Goal: Task Accomplishment & Management: Complete application form

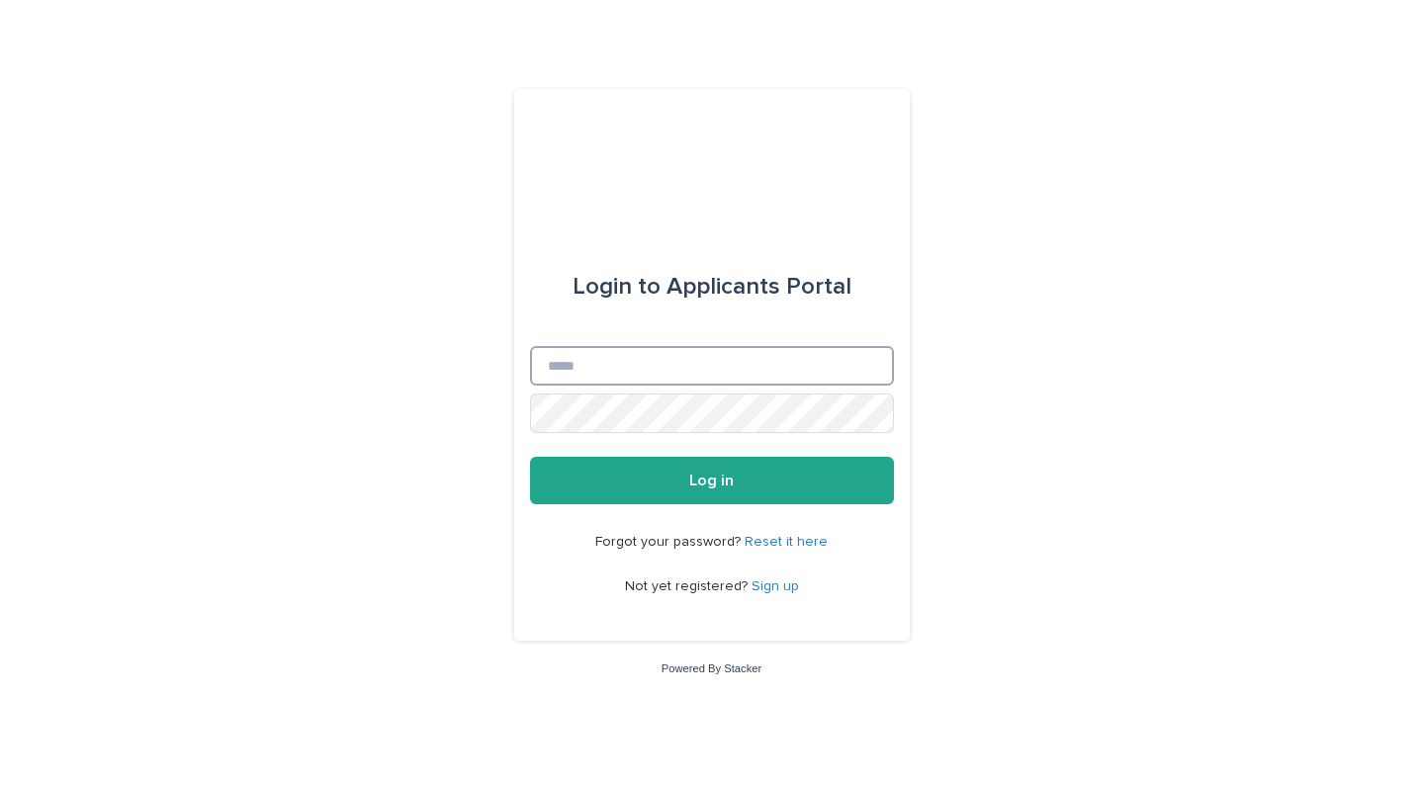
type input "**********"
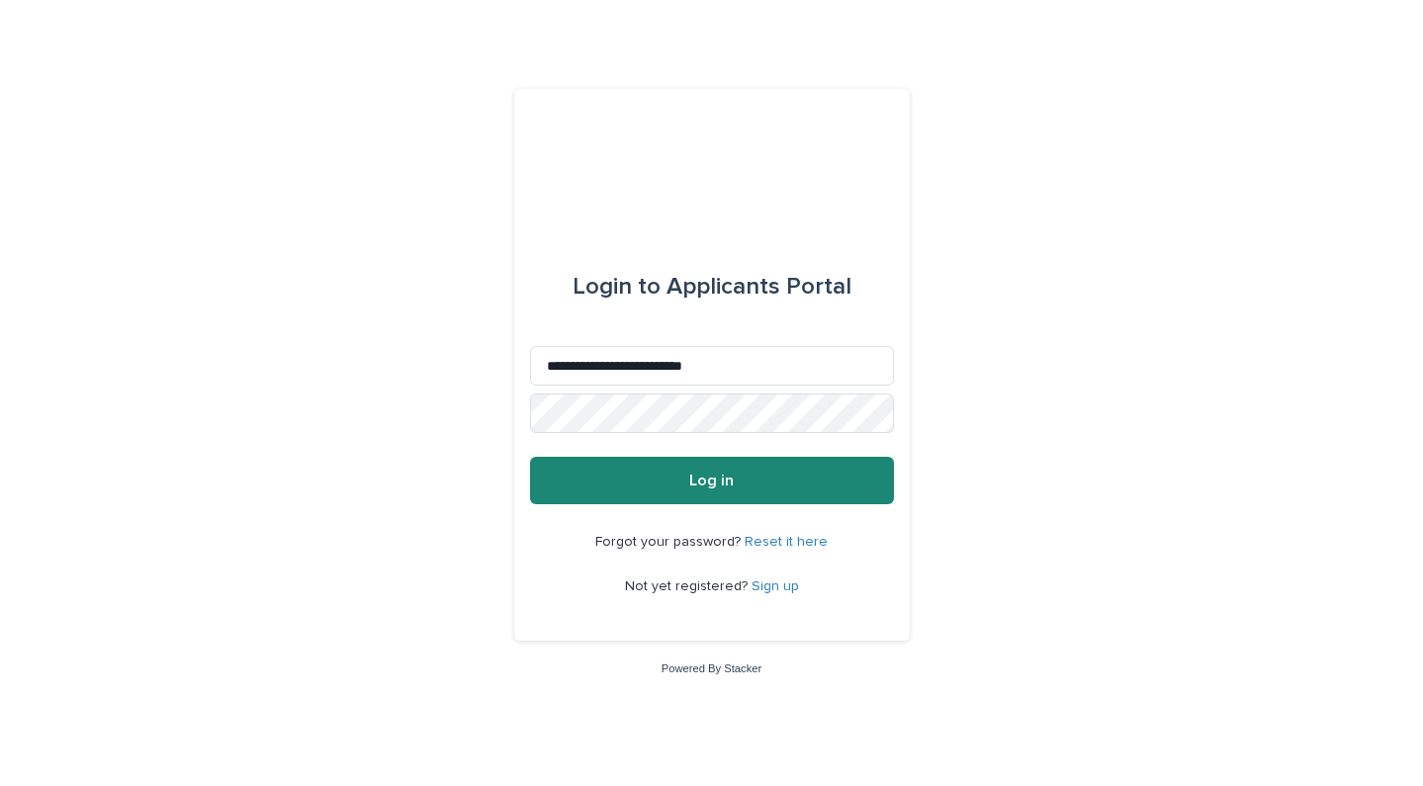
click at [700, 474] on span "Log in" at bounding box center [711, 481] width 44 height 16
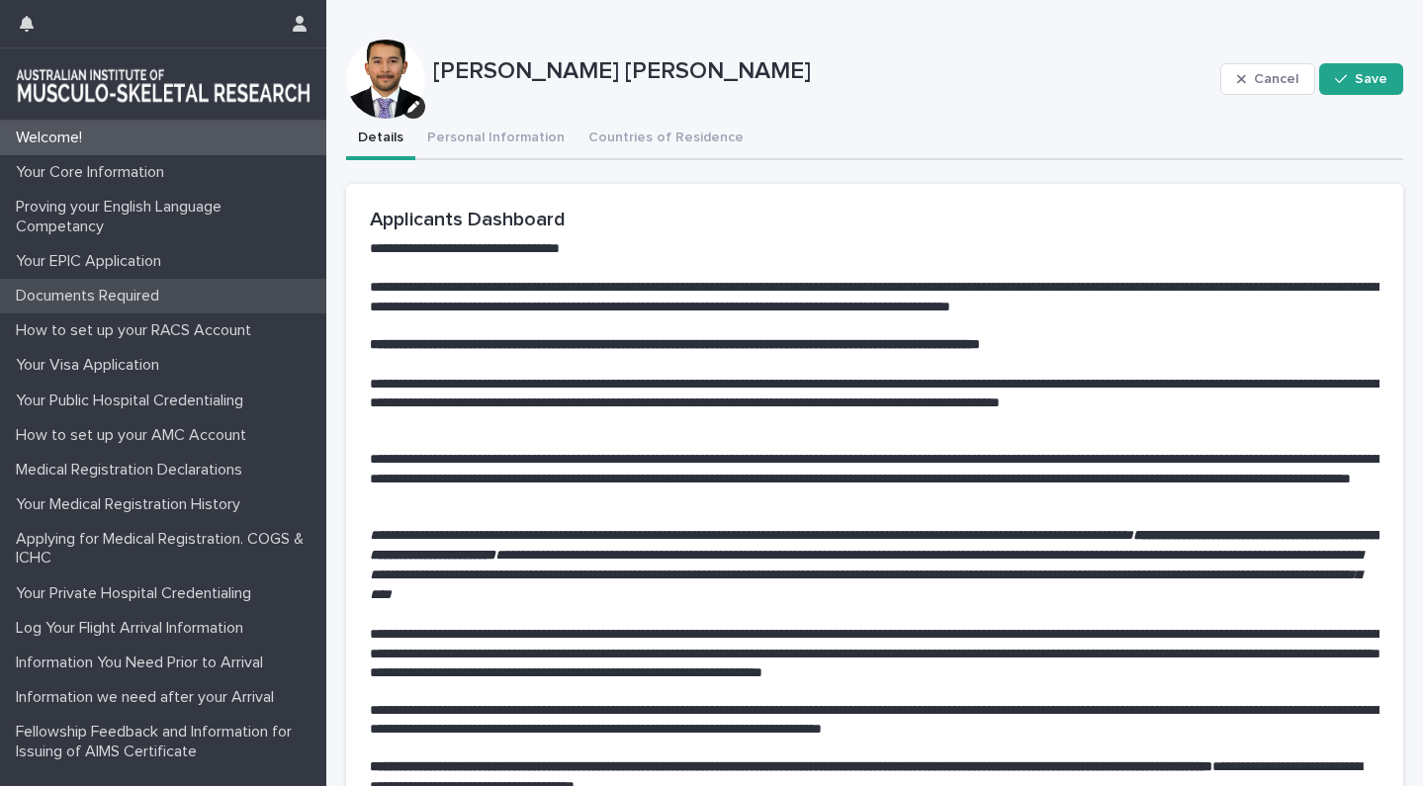
click at [98, 304] on p "Documents Required" at bounding box center [91, 296] width 167 height 19
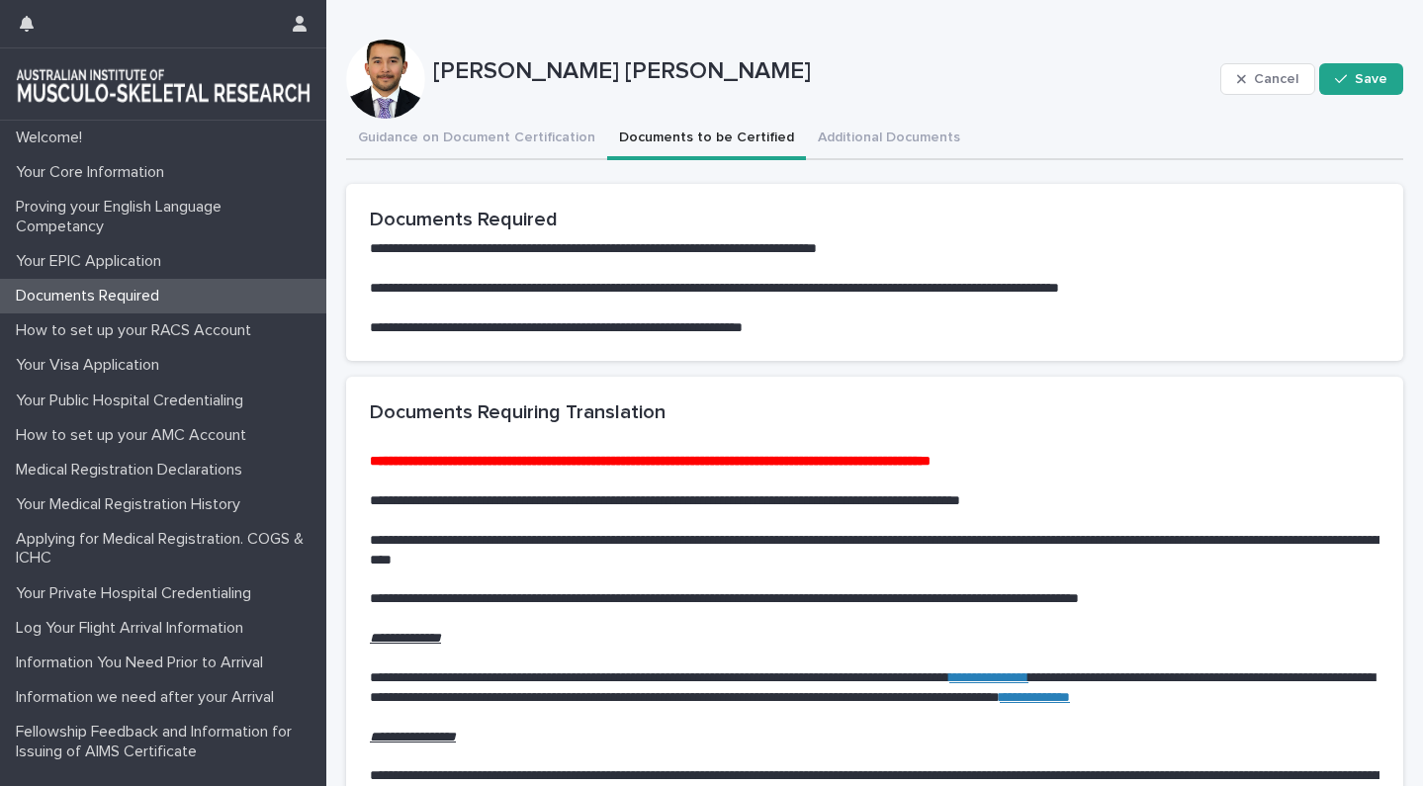
click at [672, 144] on button "Documents to be Certified" at bounding box center [706, 140] width 199 height 42
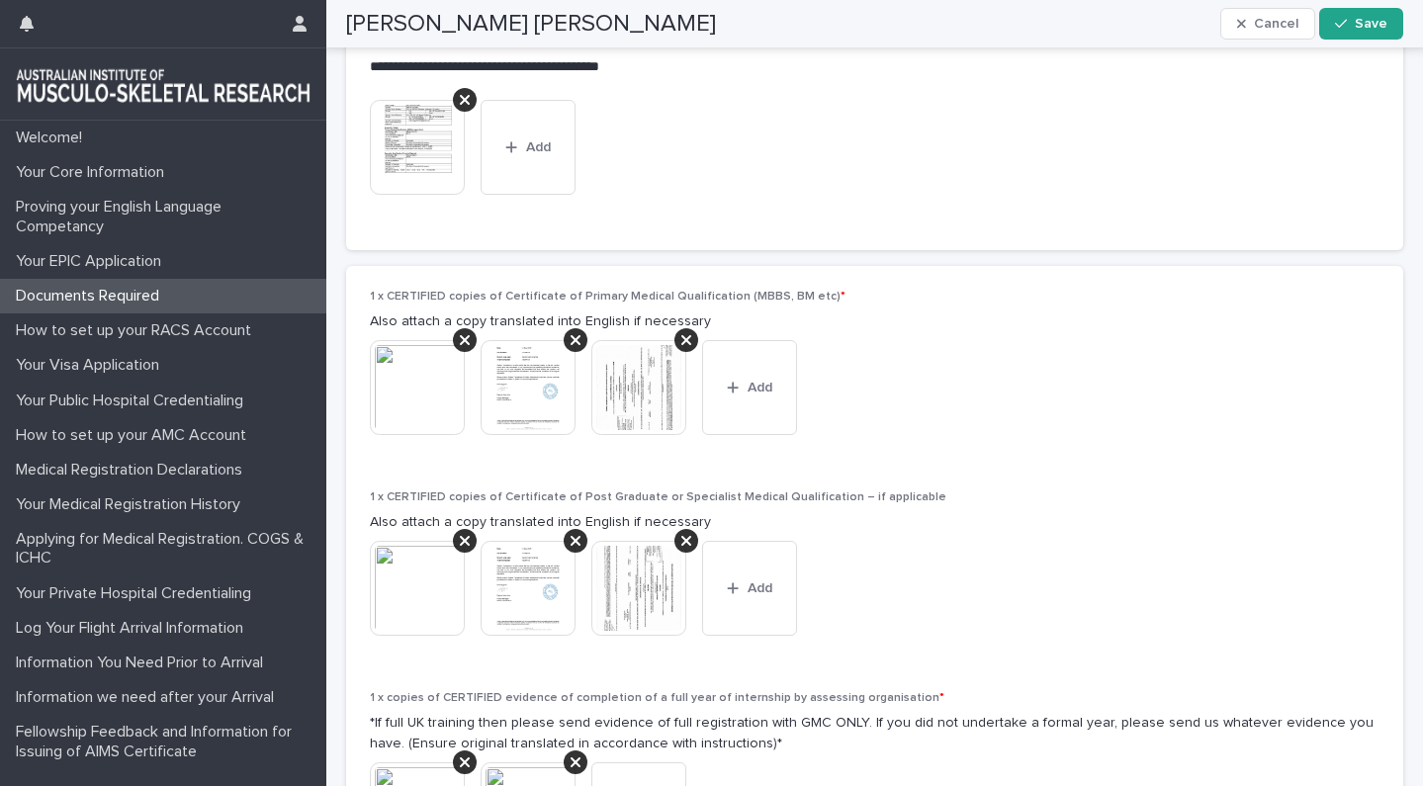
scroll to position [1362, 0]
click at [622, 364] on img at bounding box center [638, 385] width 95 height 95
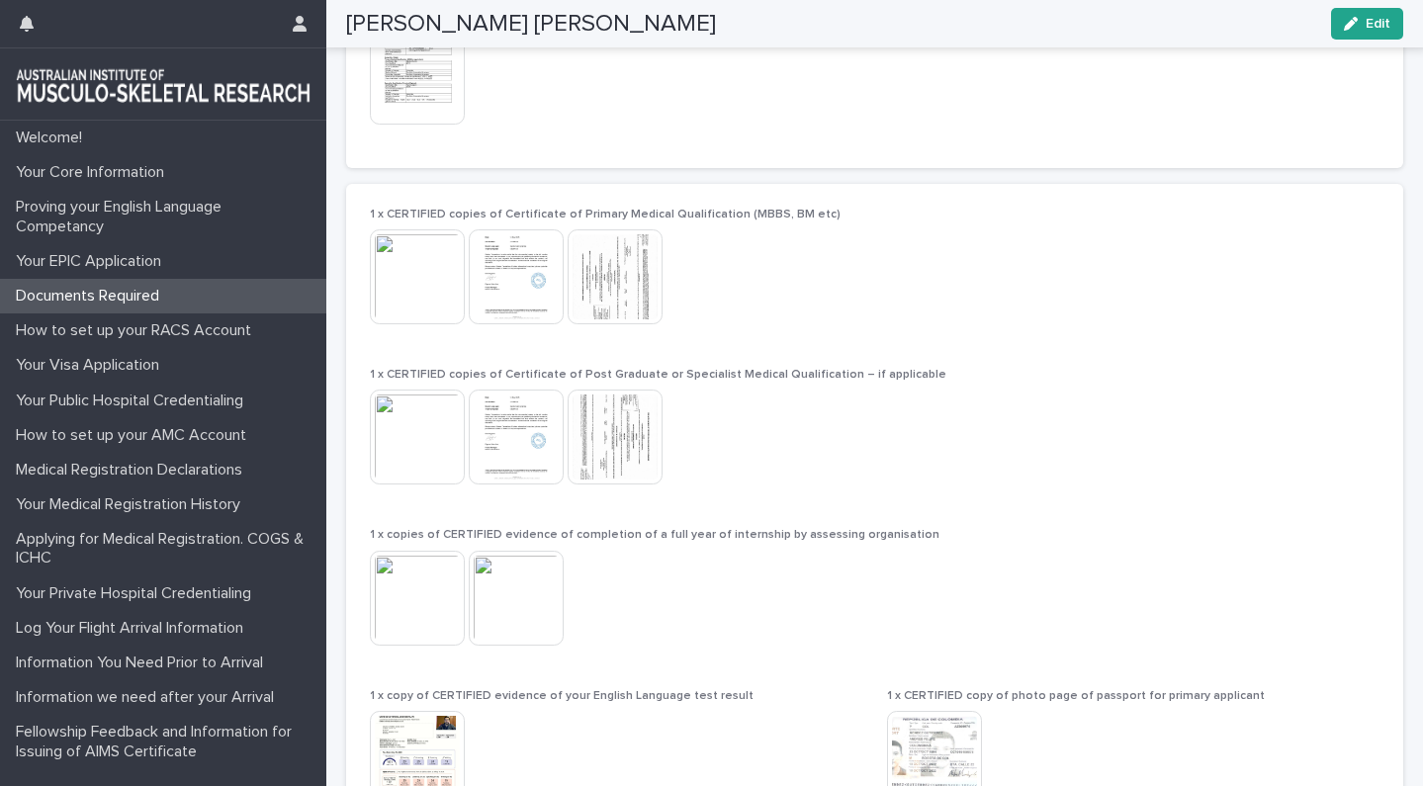
scroll to position [1467, 0]
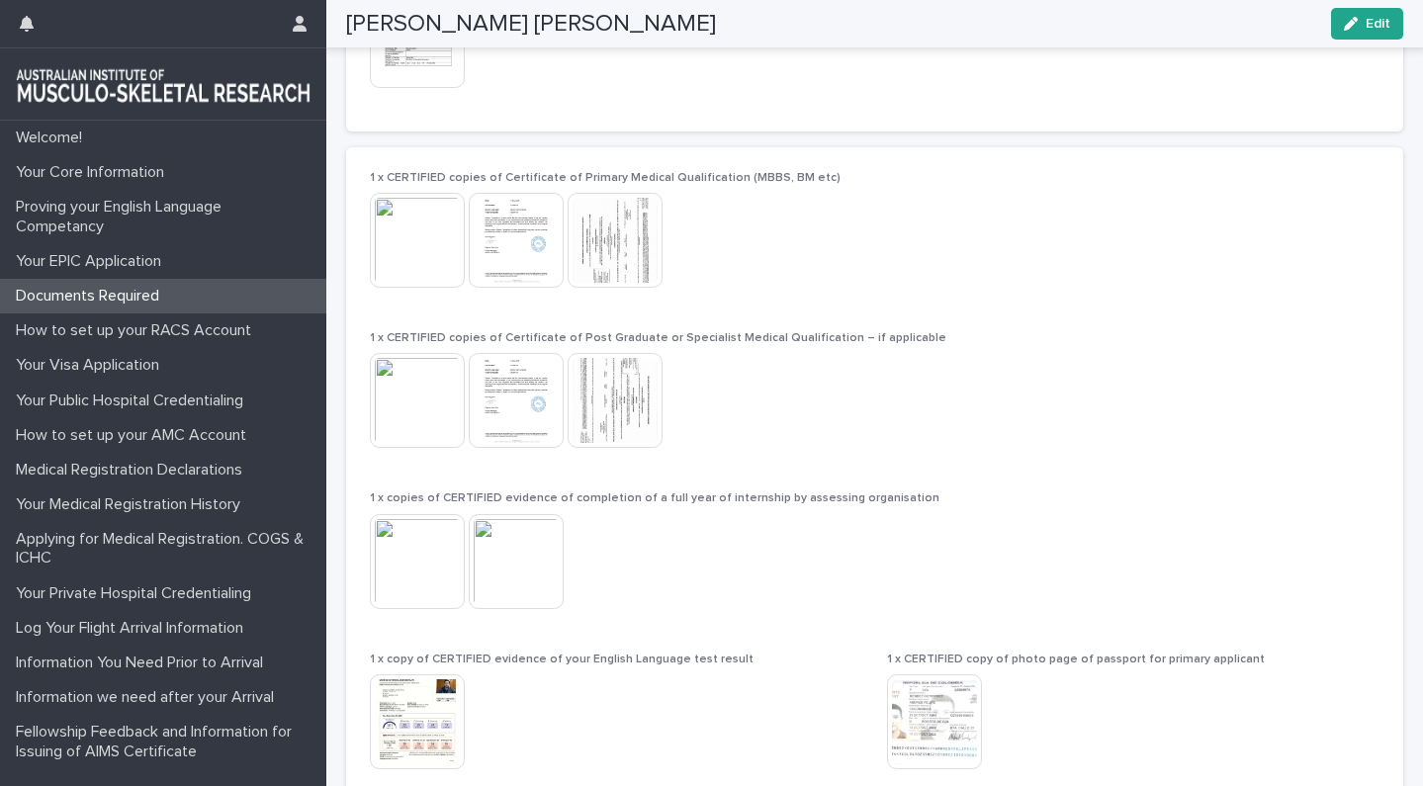
click at [621, 383] on img at bounding box center [615, 400] width 95 height 95
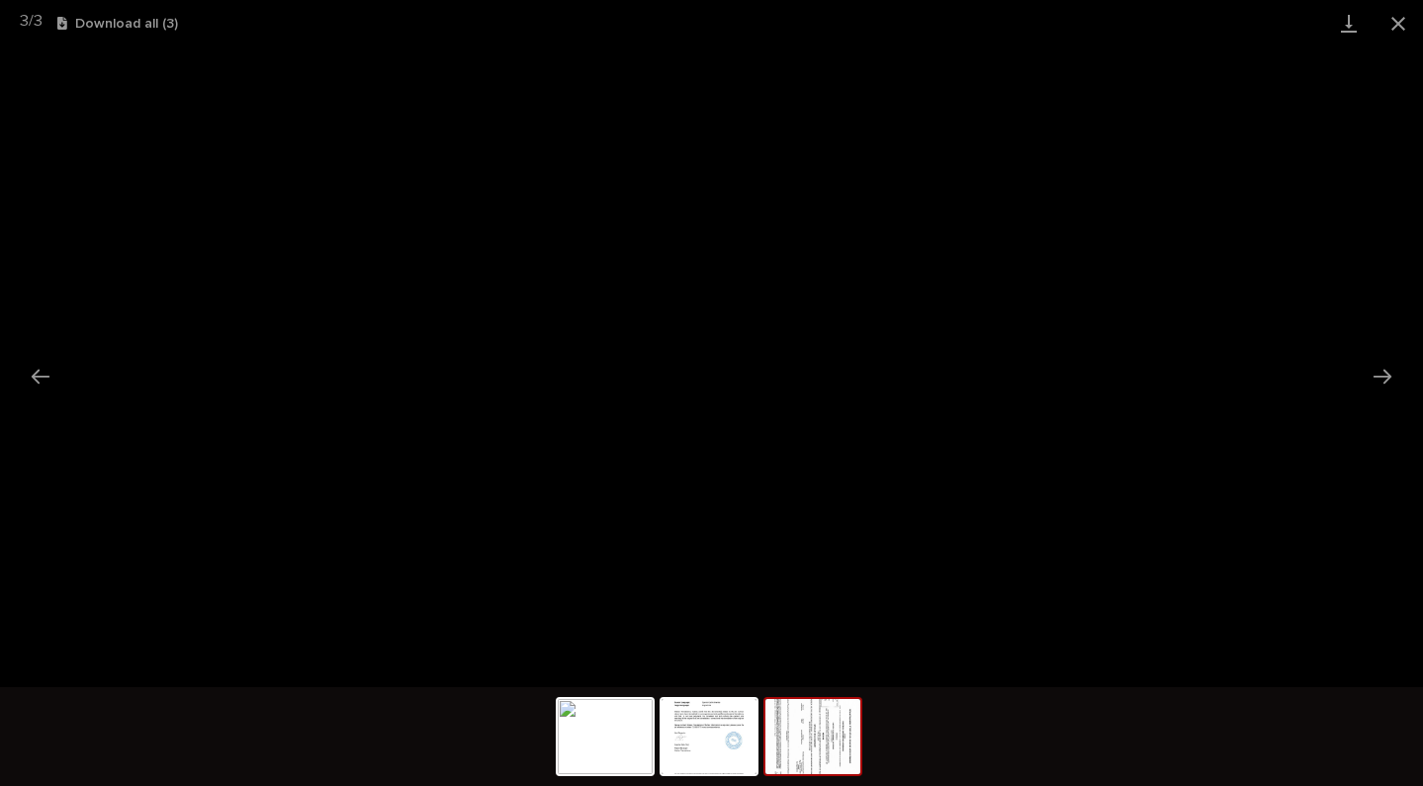
scroll to position [0, 0]
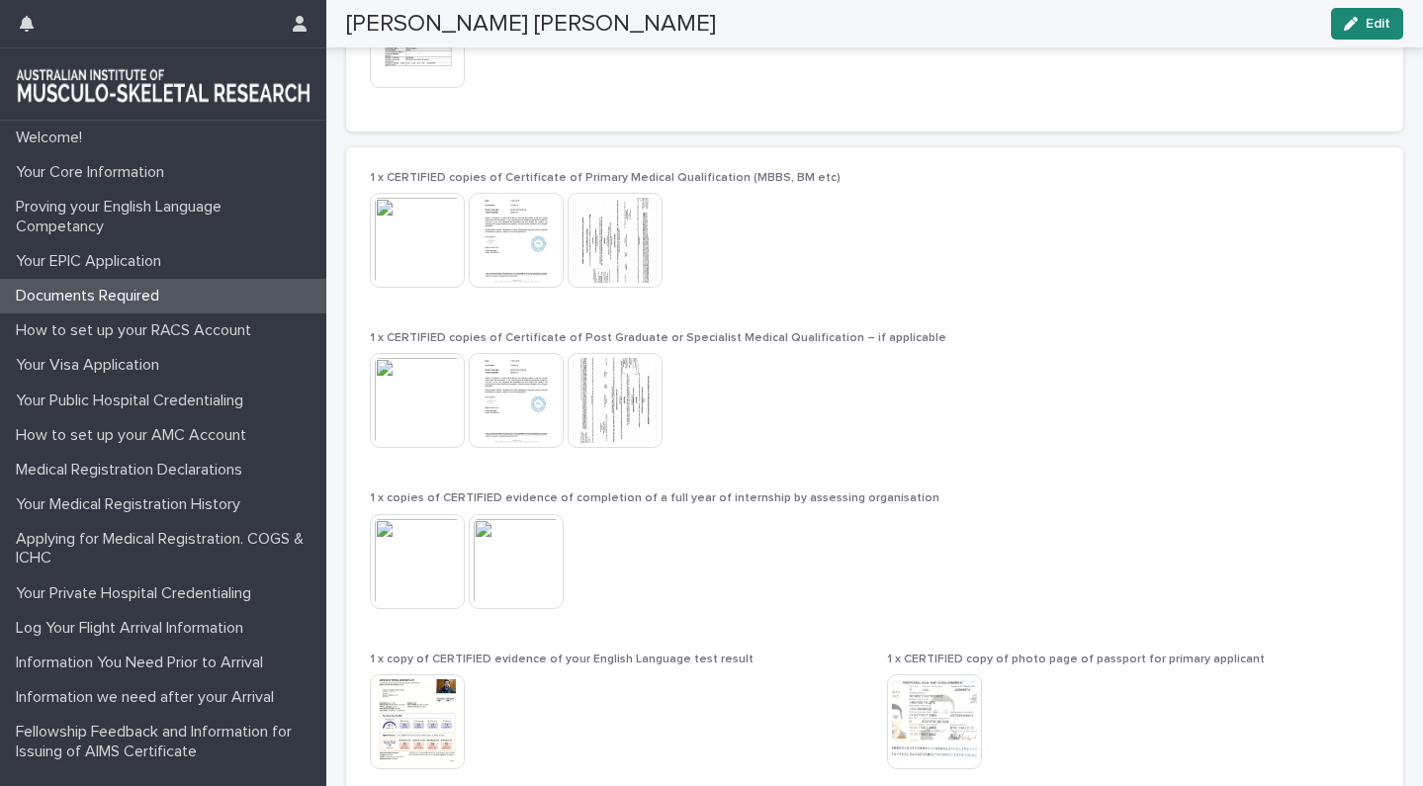
click at [1356, 18] on icon "button" at bounding box center [1351, 24] width 14 height 14
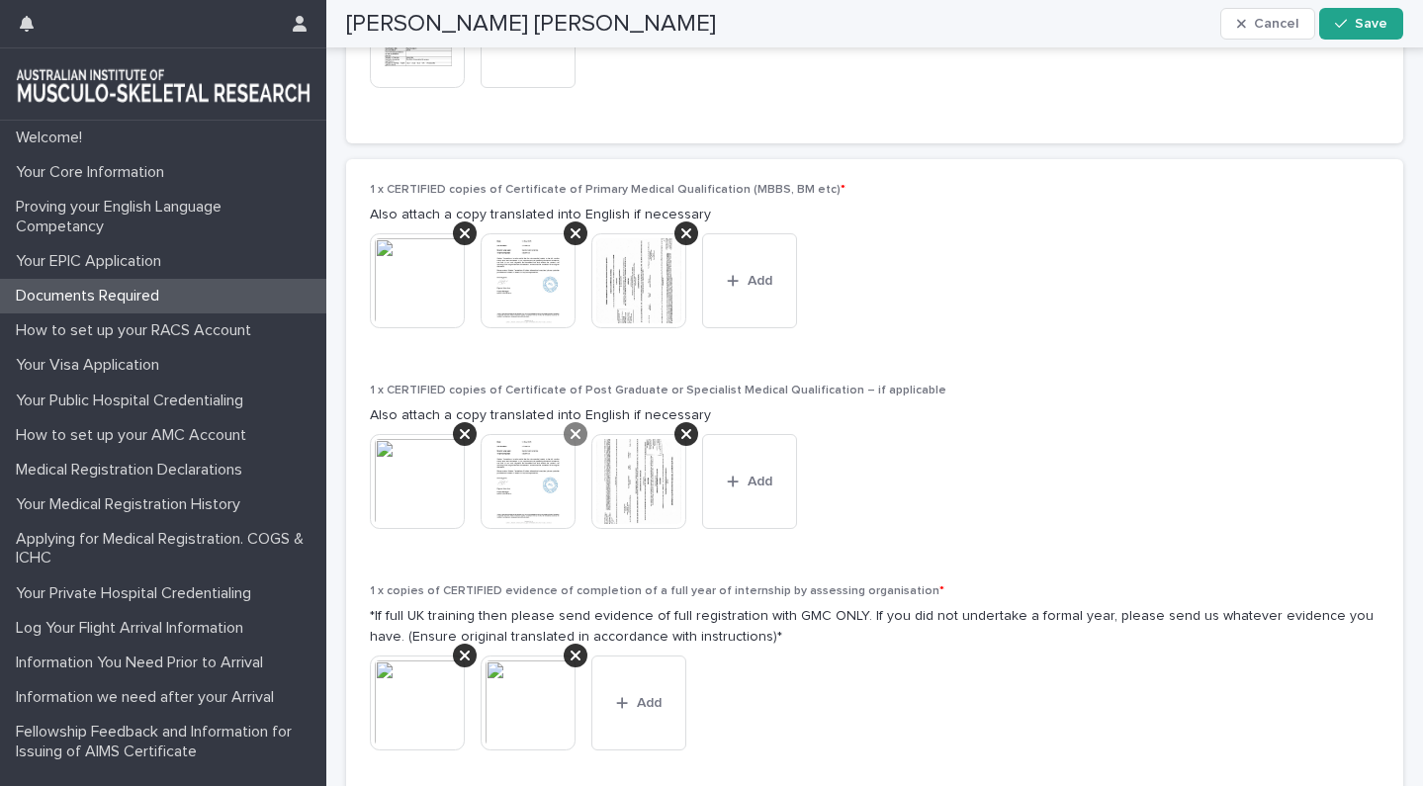
click at [576, 429] on icon at bounding box center [575, 434] width 10 height 10
click at [571, 225] on icon at bounding box center [575, 233] width 10 height 16
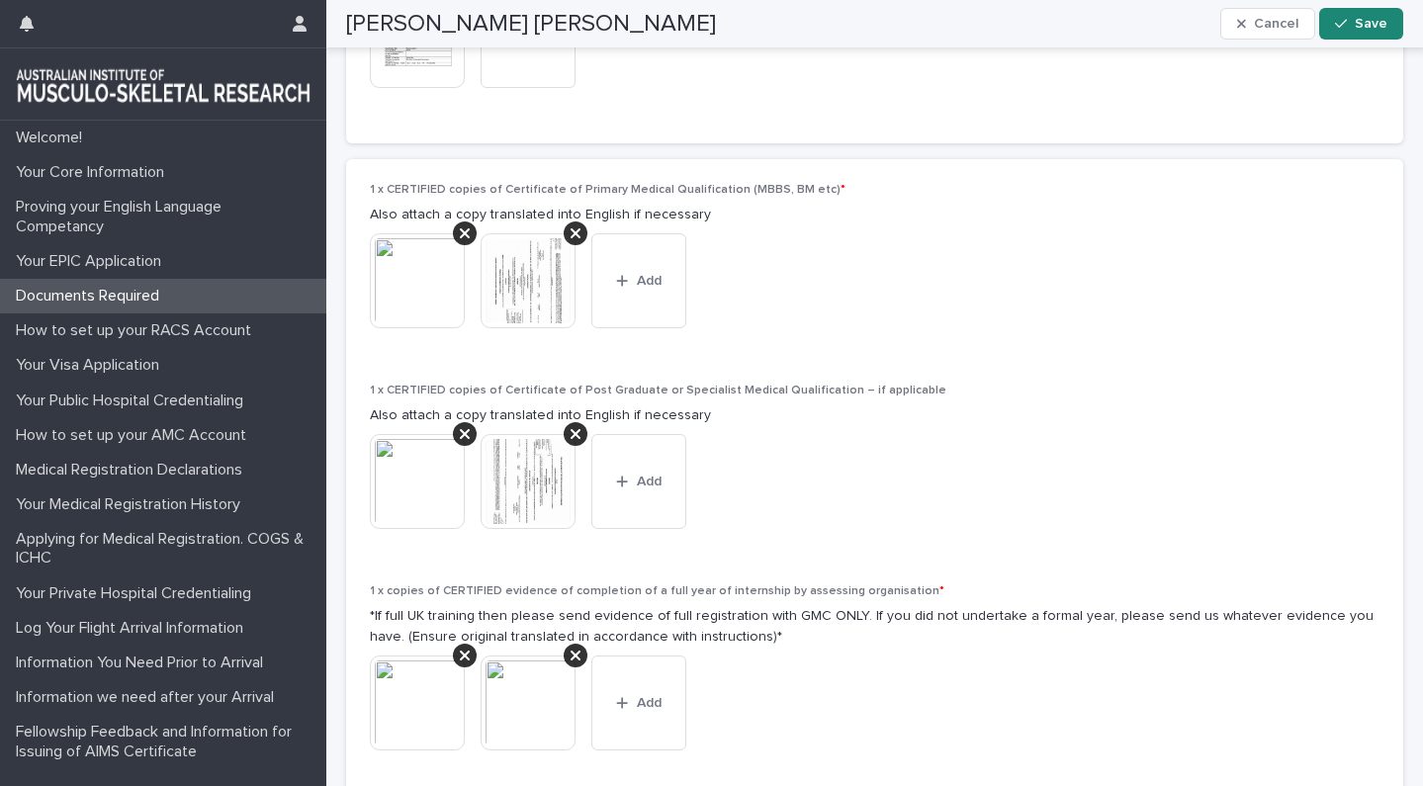
click at [1373, 30] on span "Save" at bounding box center [1371, 24] width 33 height 14
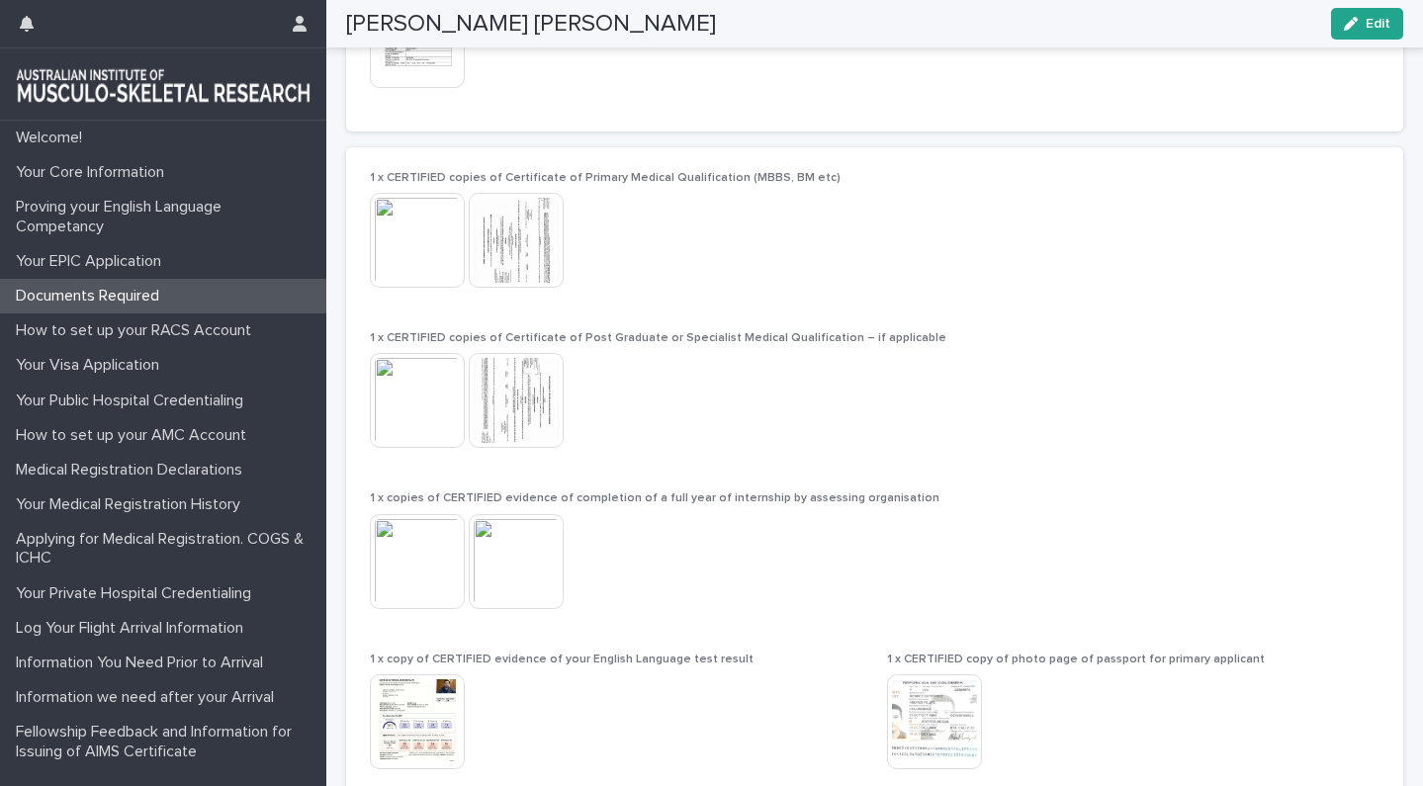
click at [438, 250] on img at bounding box center [417, 240] width 95 height 95
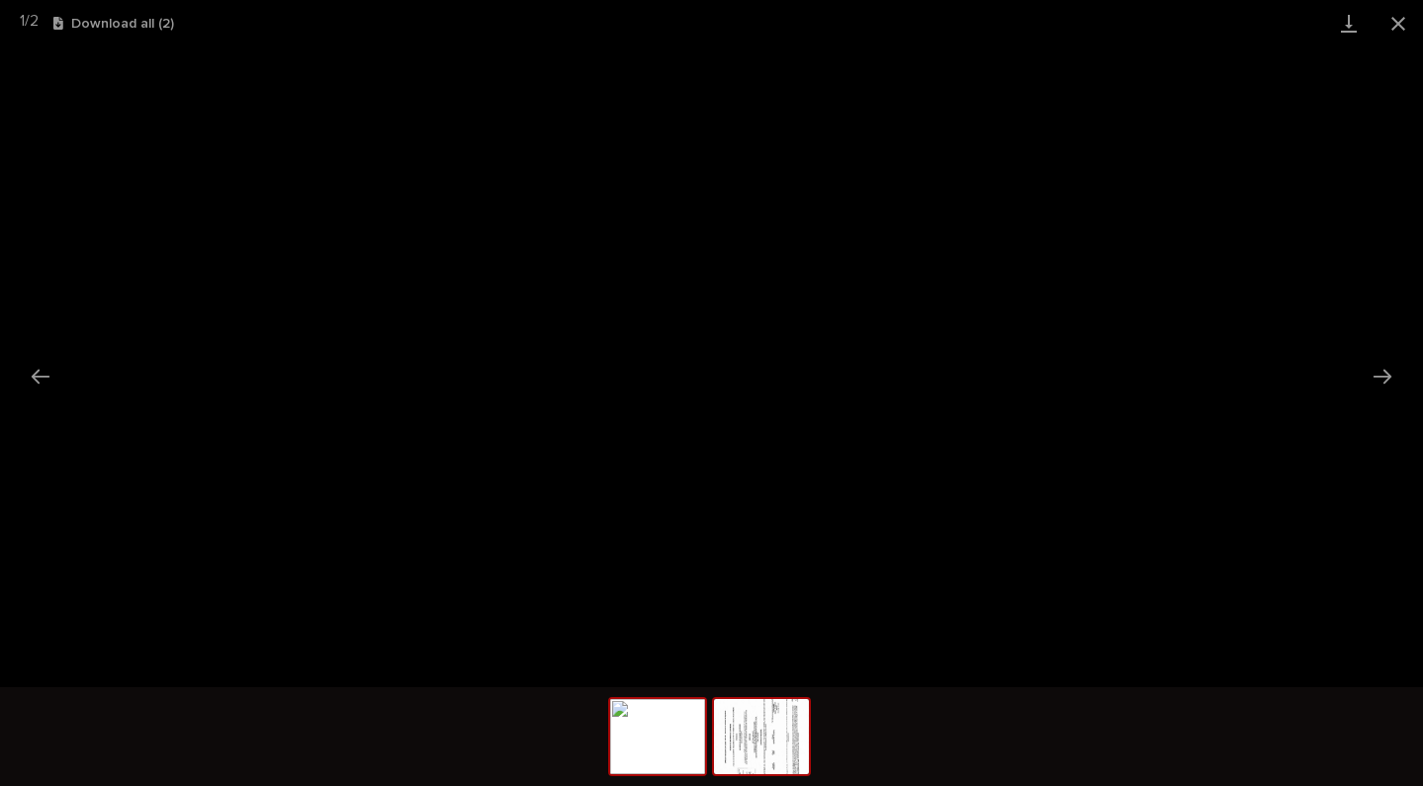
click at [748, 760] on img at bounding box center [761, 736] width 95 height 75
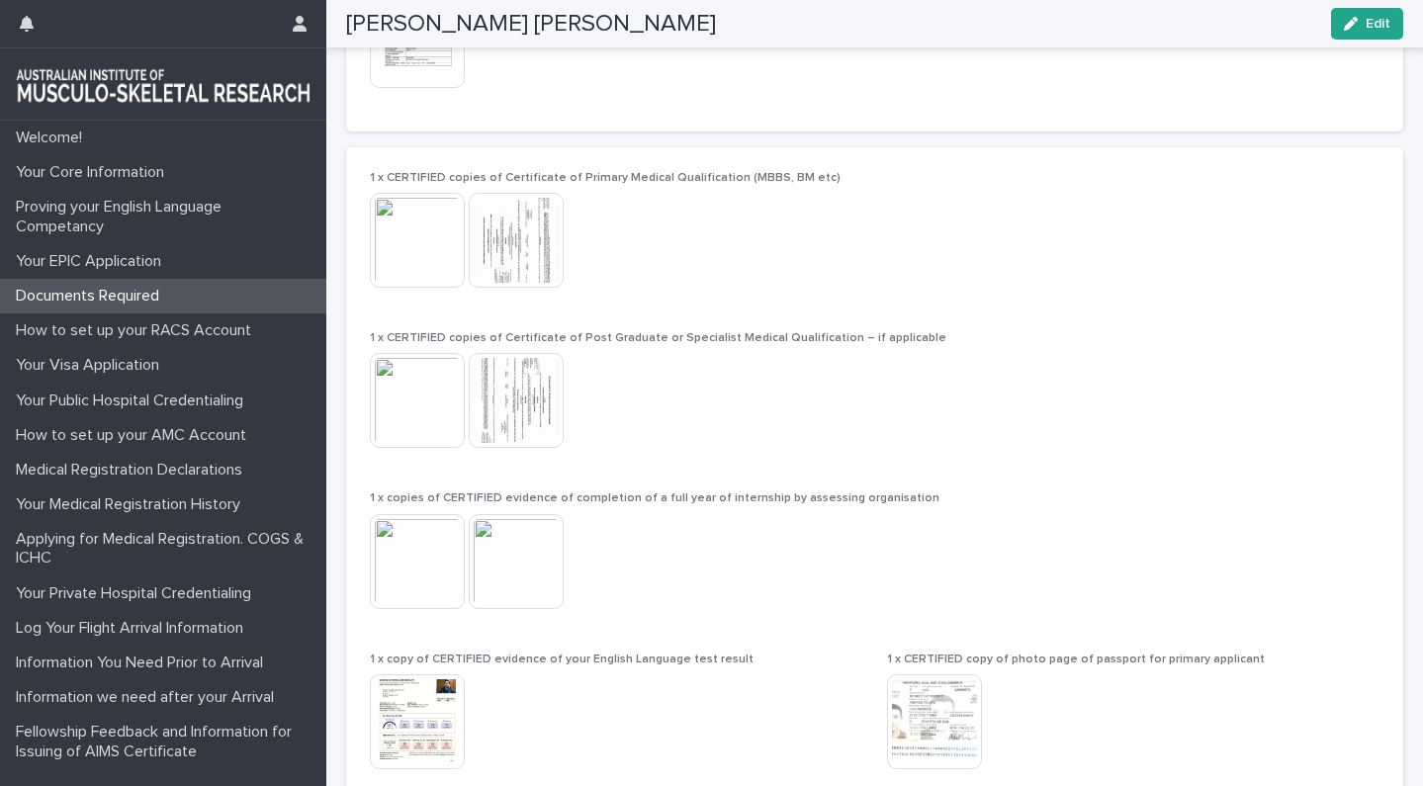
click at [511, 390] on img at bounding box center [516, 400] width 95 height 95
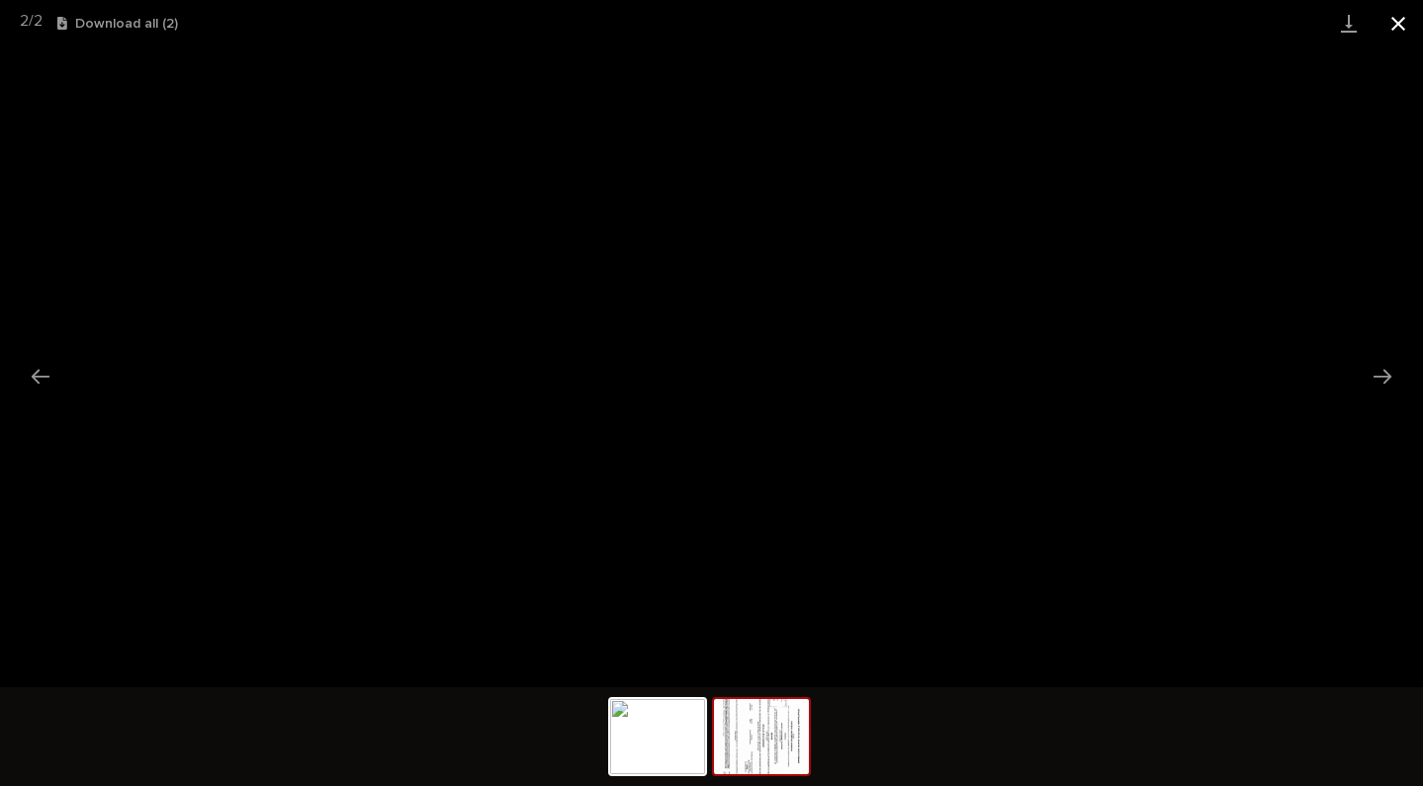
click at [1400, 25] on button "Close gallery" at bounding box center [1397, 23] width 49 height 46
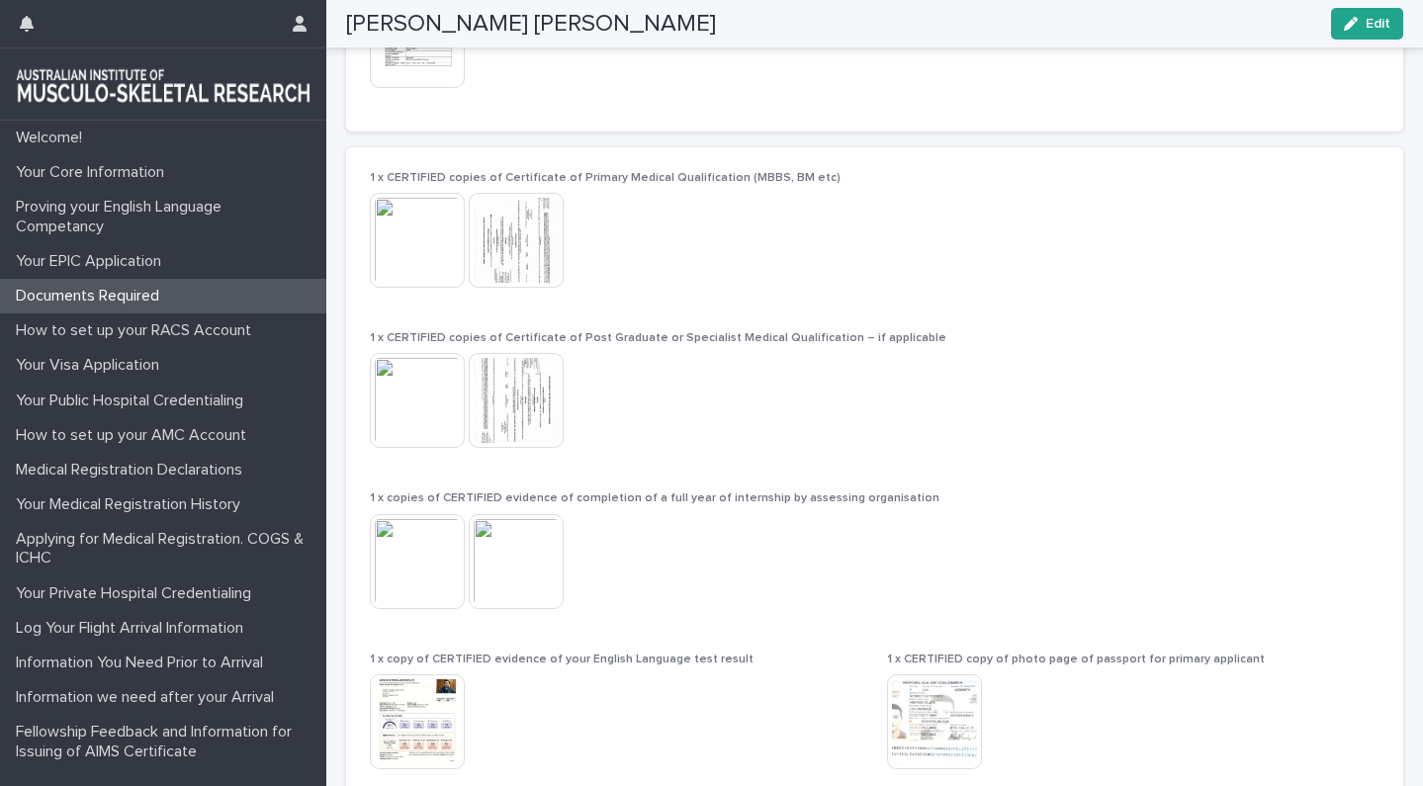
scroll to position [1648, 0]
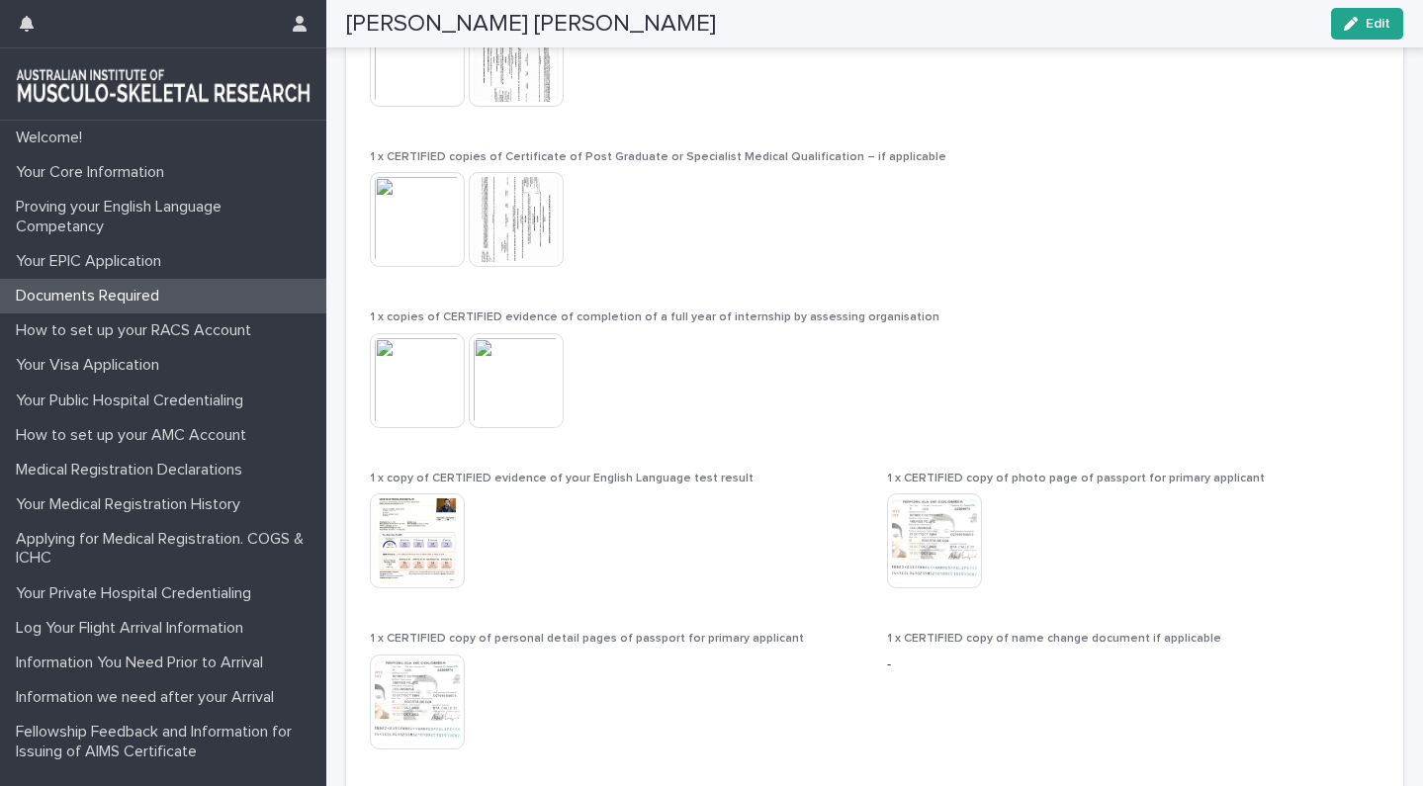
click at [405, 559] on img at bounding box center [417, 540] width 95 height 95
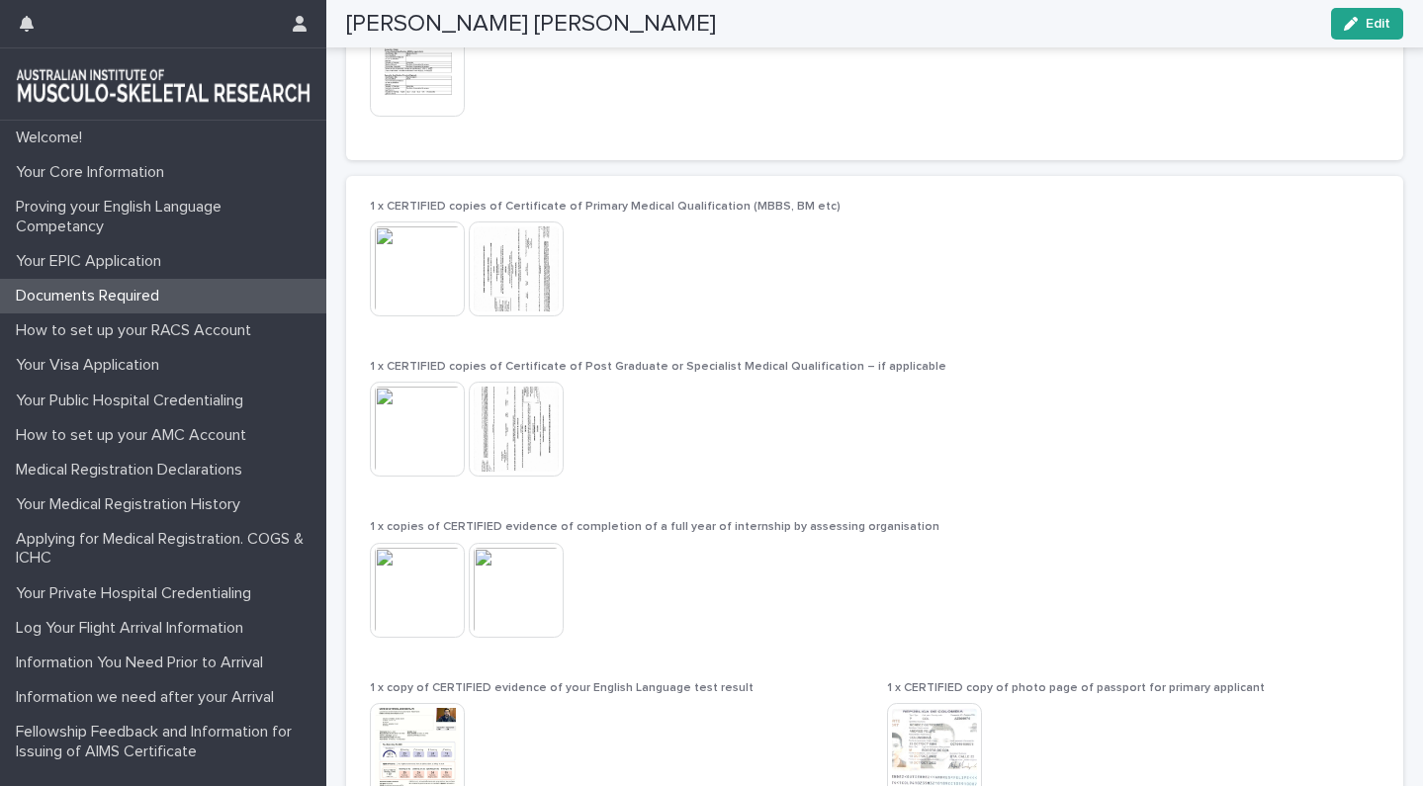
scroll to position [1432, 0]
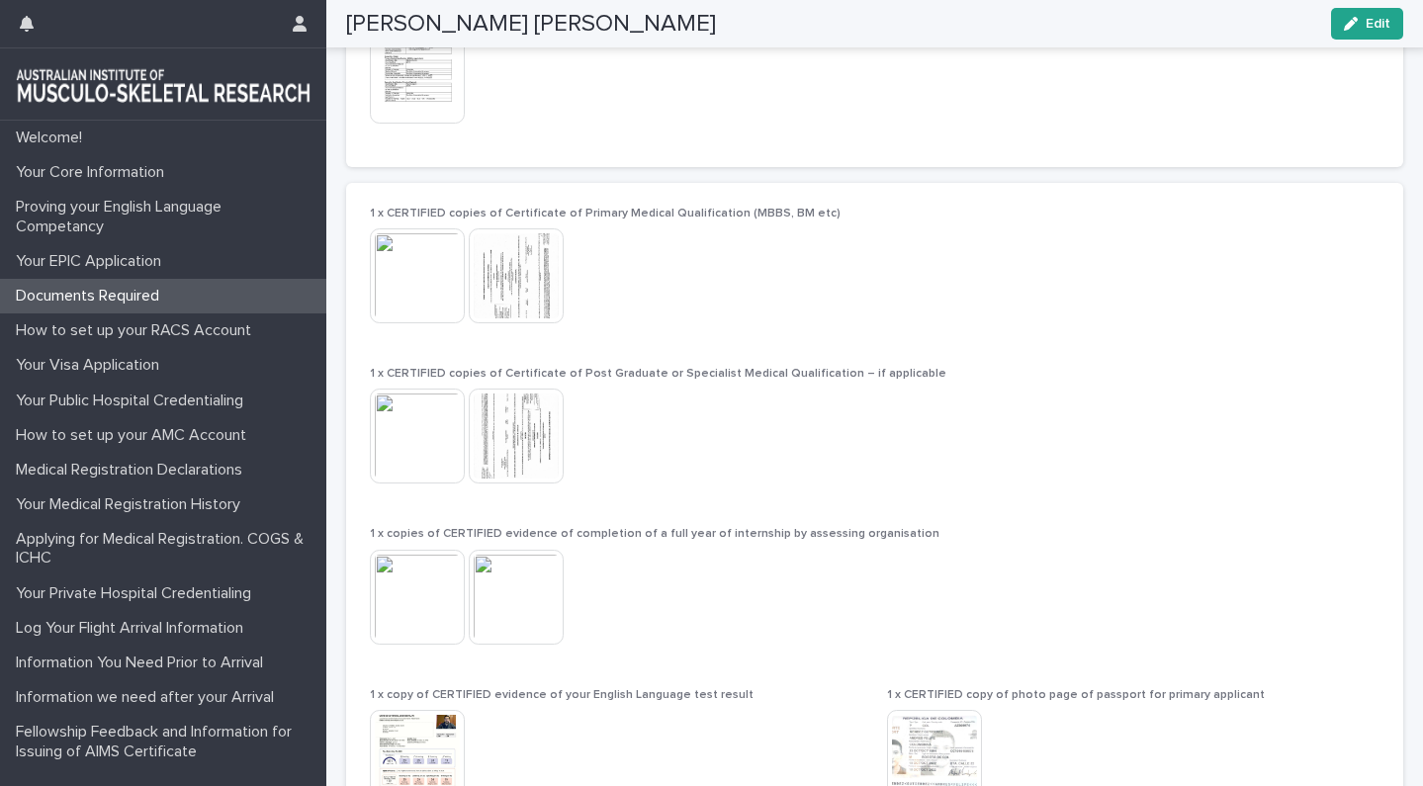
click at [417, 569] on img at bounding box center [417, 597] width 95 height 95
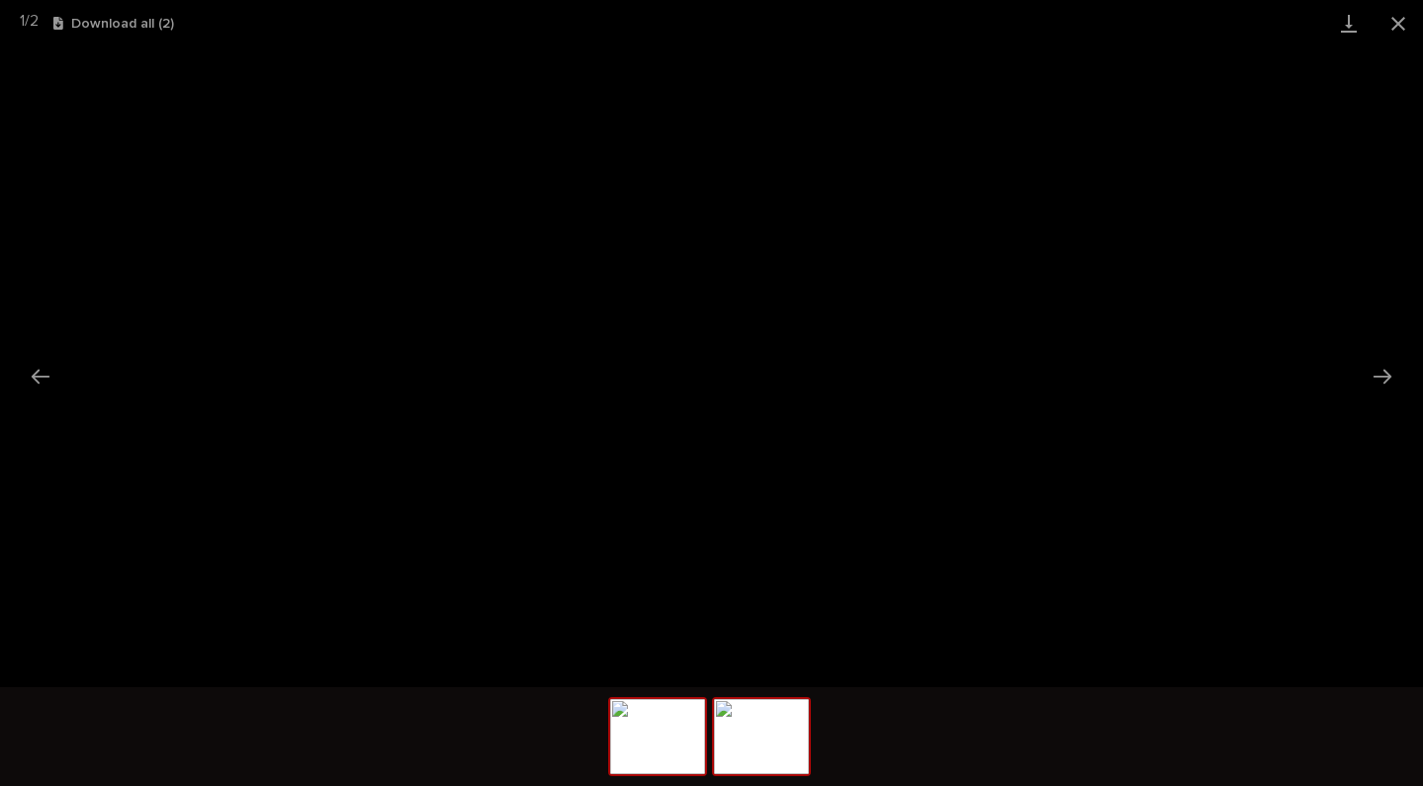
click at [798, 742] on img at bounding box center [761, 736] width 95 height 75
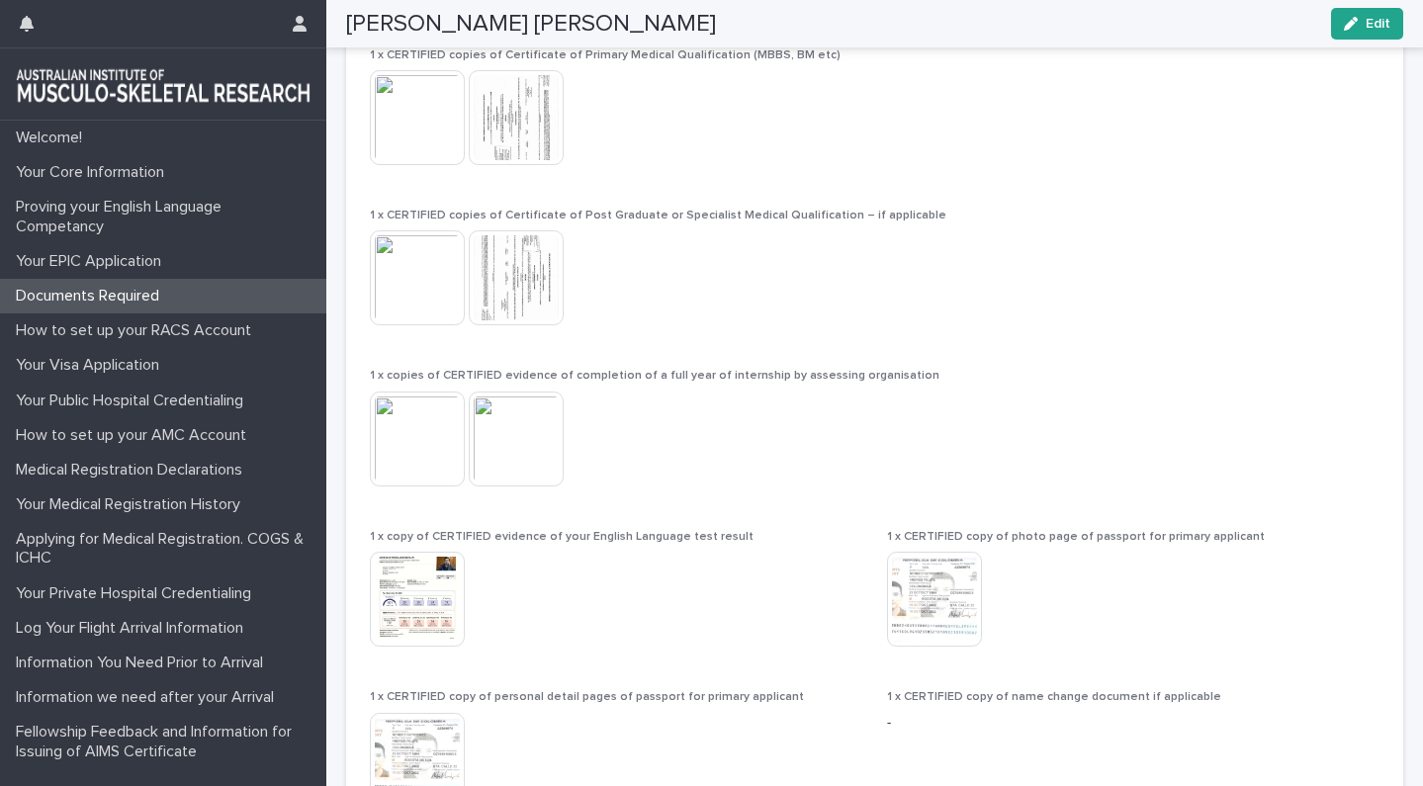
scroll to position [1606, 0]
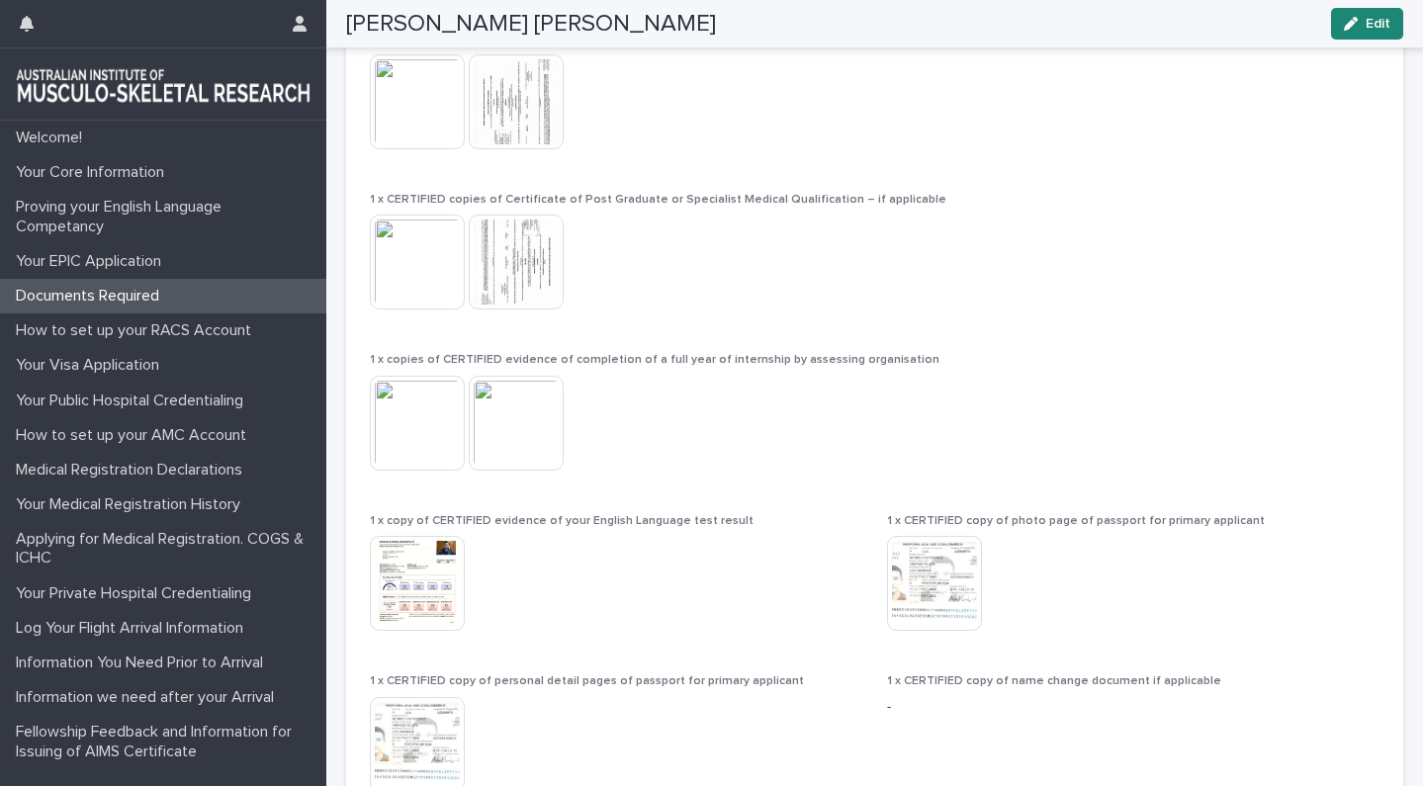
click at [1389, 27] on span "Edit" at bounding box center [1377, 24] width 25 height 14
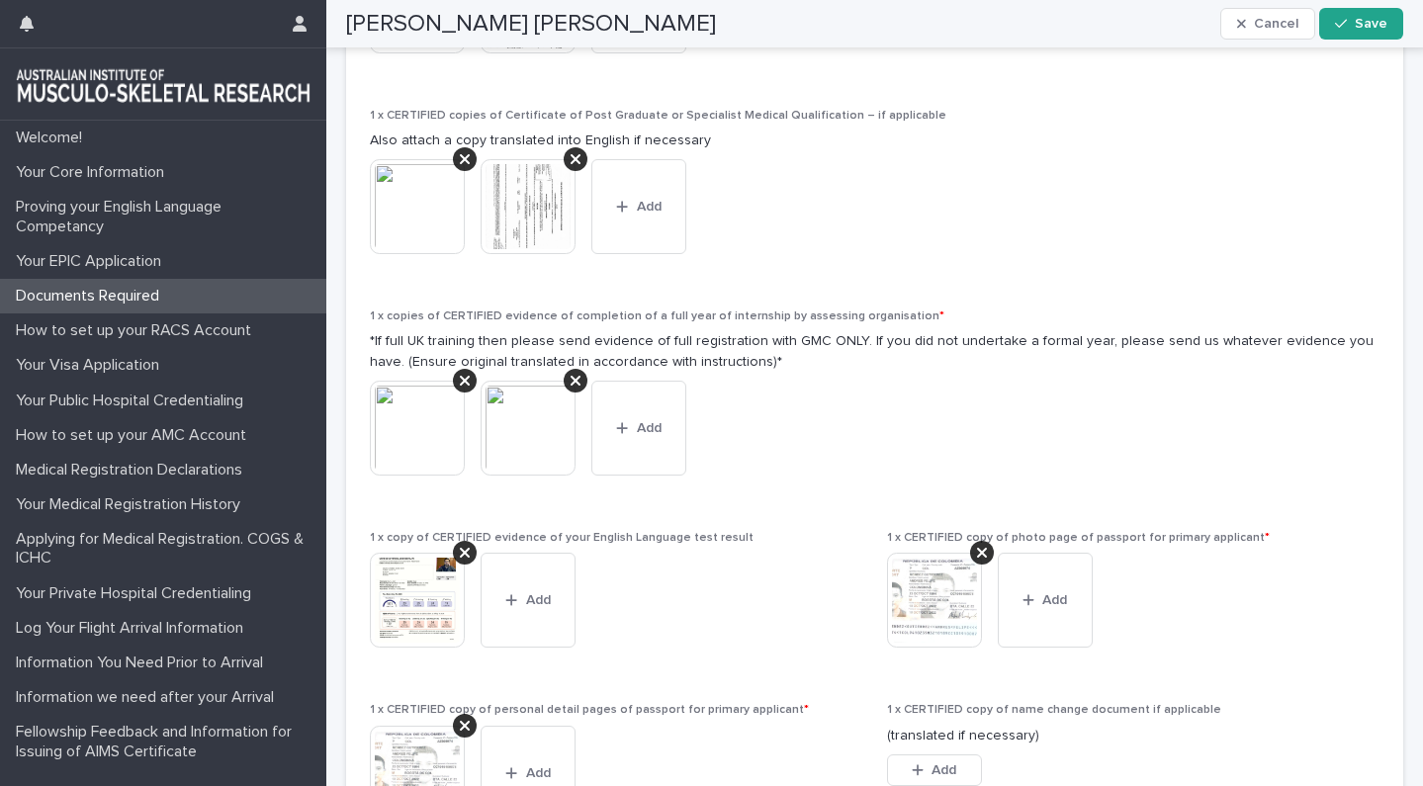
scroll to position [1743, 0]
click at [469, 544] on icon at bounding box center [465, 552] width 10 height 16
click at [434, 552] on button "Add" at bounding box center [417, 568] width 95 height 32
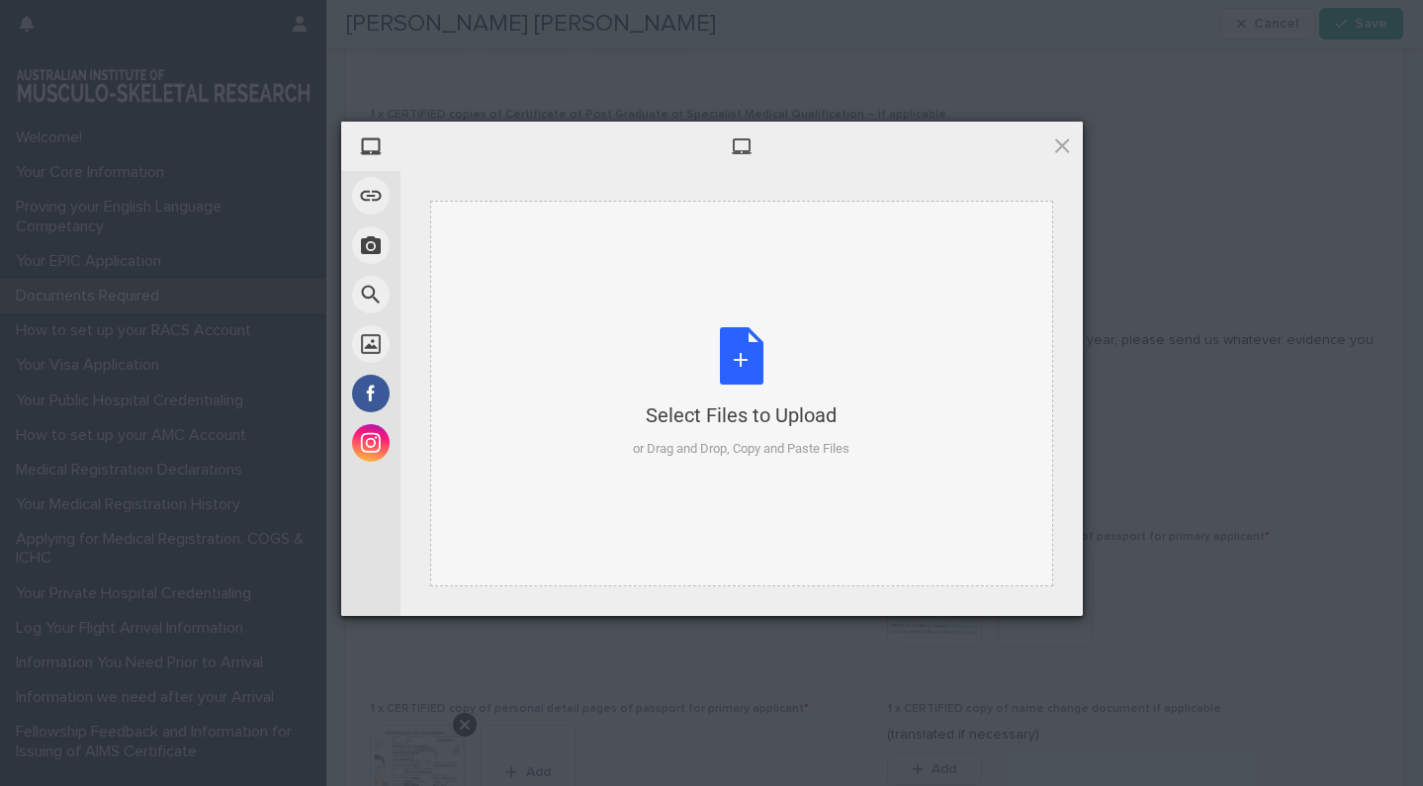
click at [760, 336] on div "Select Files to Upload or Drag and Drop, Copy and Paste Files" at bounding box center [741, 392] width 217 height 131
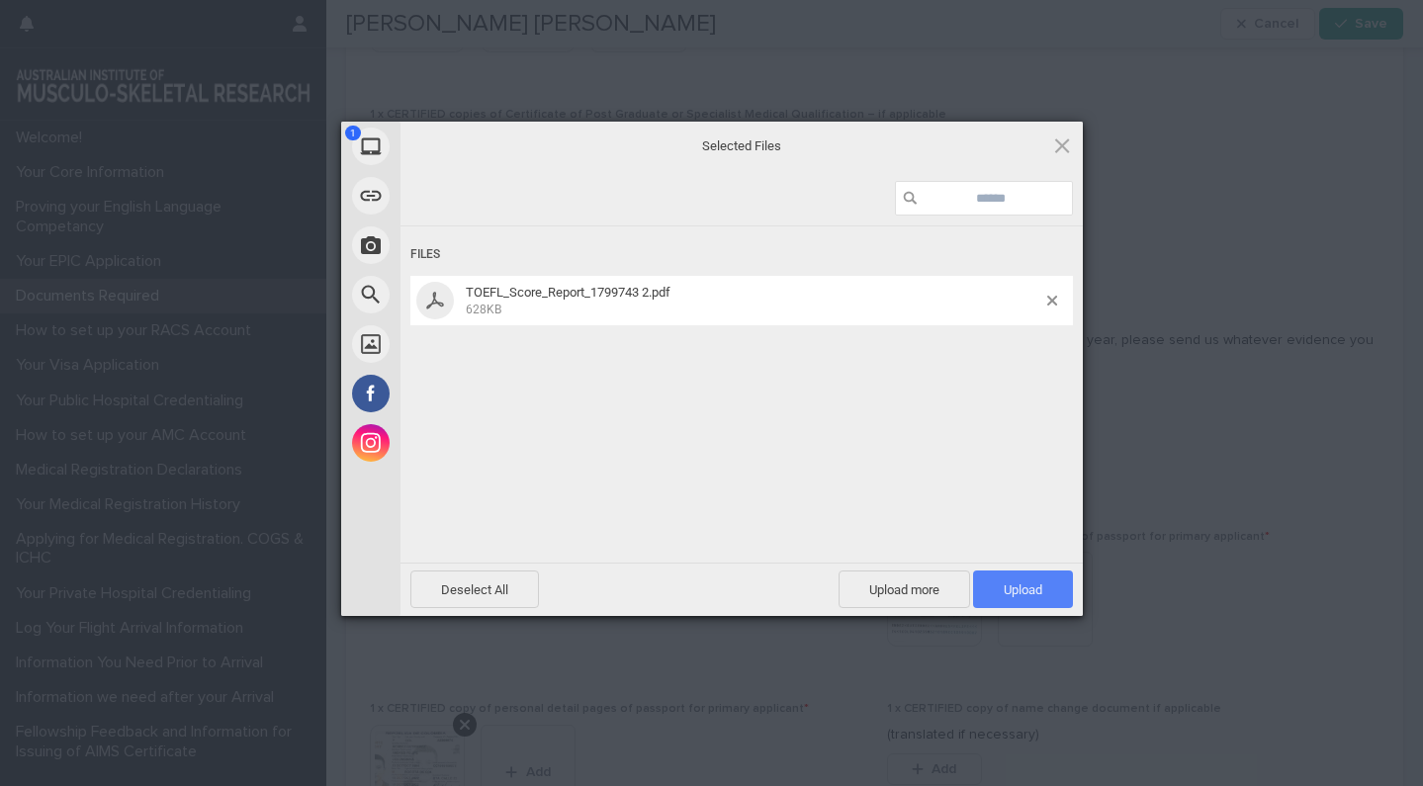
click at [1053, 586] on span "Upload 1" at bounding box center [1023, 589] width 100 height 38
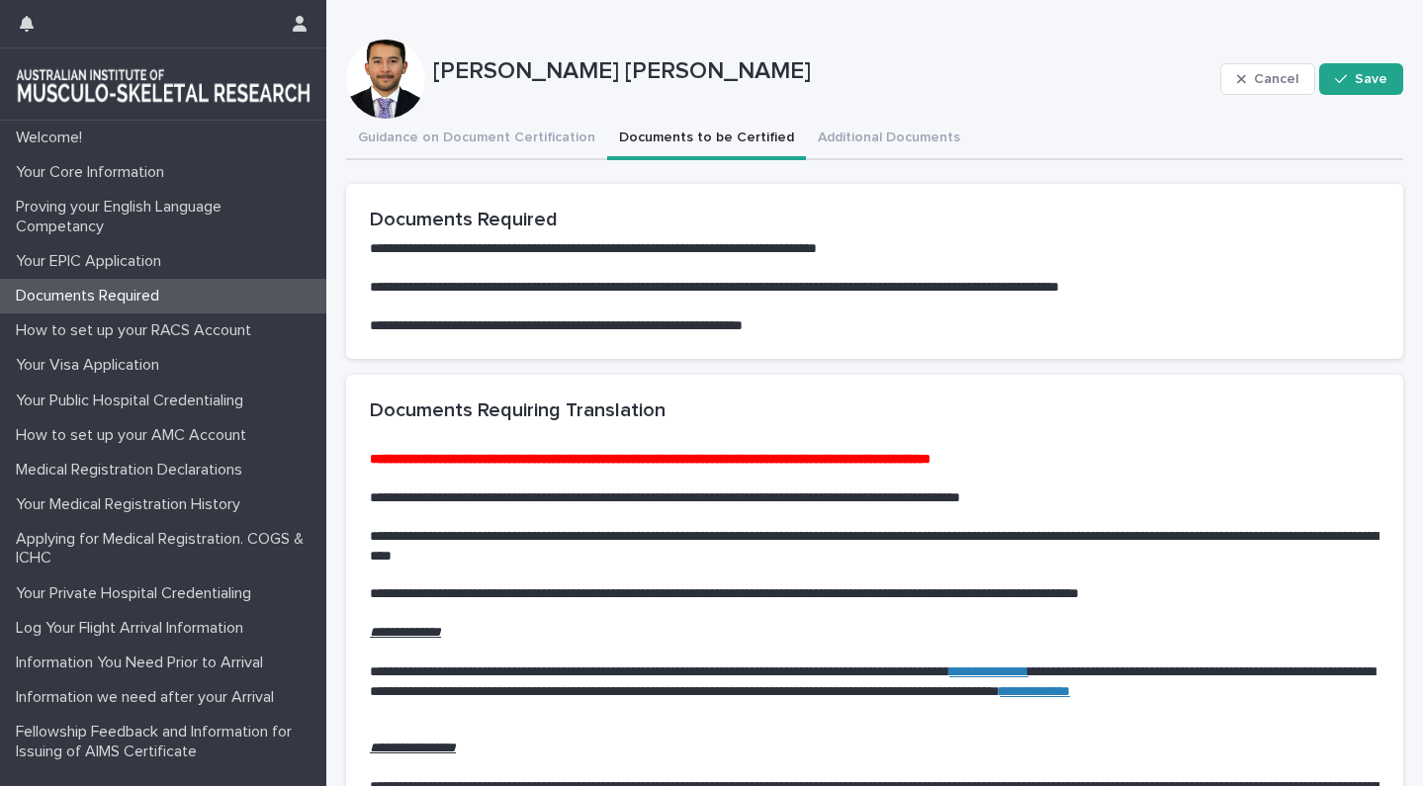
scroll to position [0, 0]
click at [1350, 66] on button "Save" at bounding box center [1361, 79] width 84 height 32
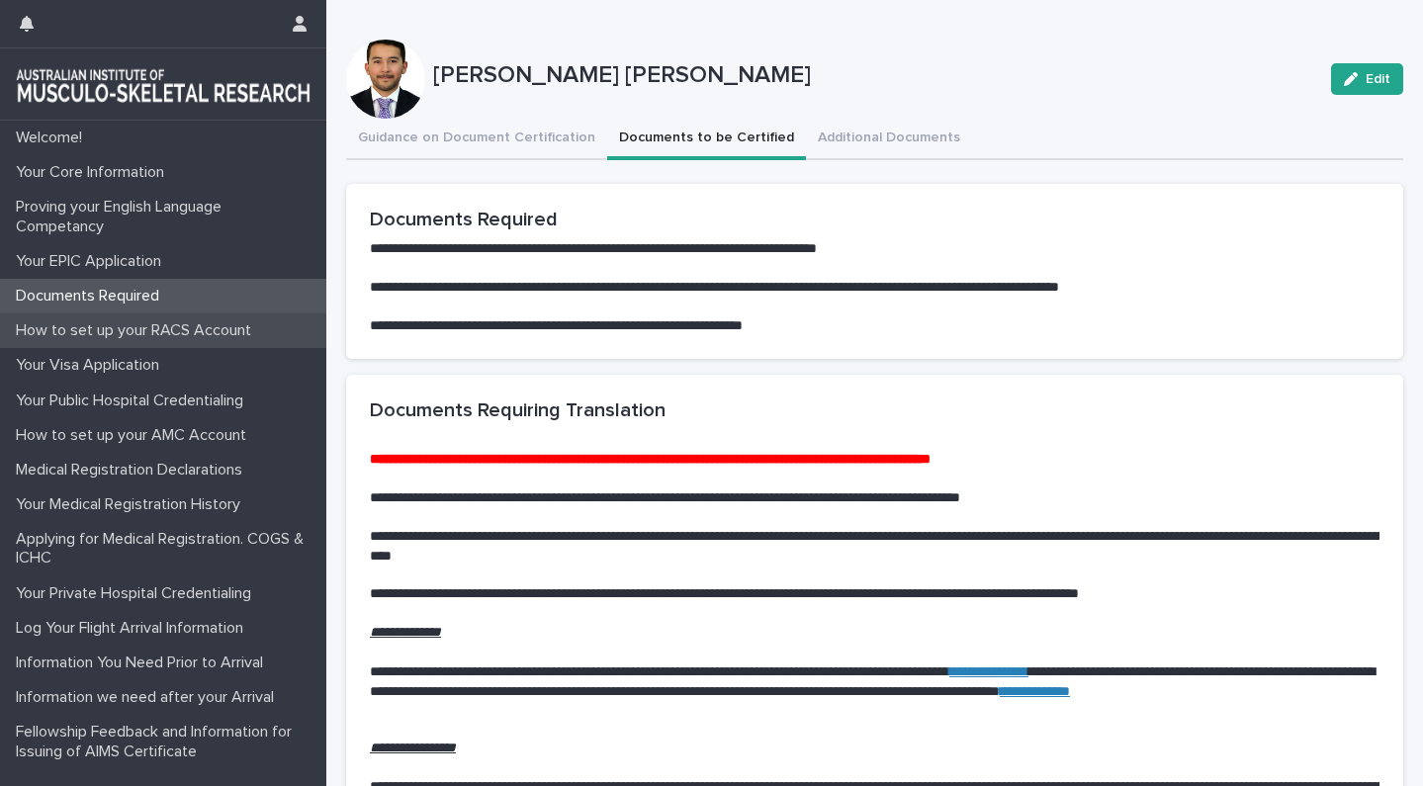
click at [135, 343] on div "How to set up your RACS Account" at bounding box center [163, 330] width 326 height 35
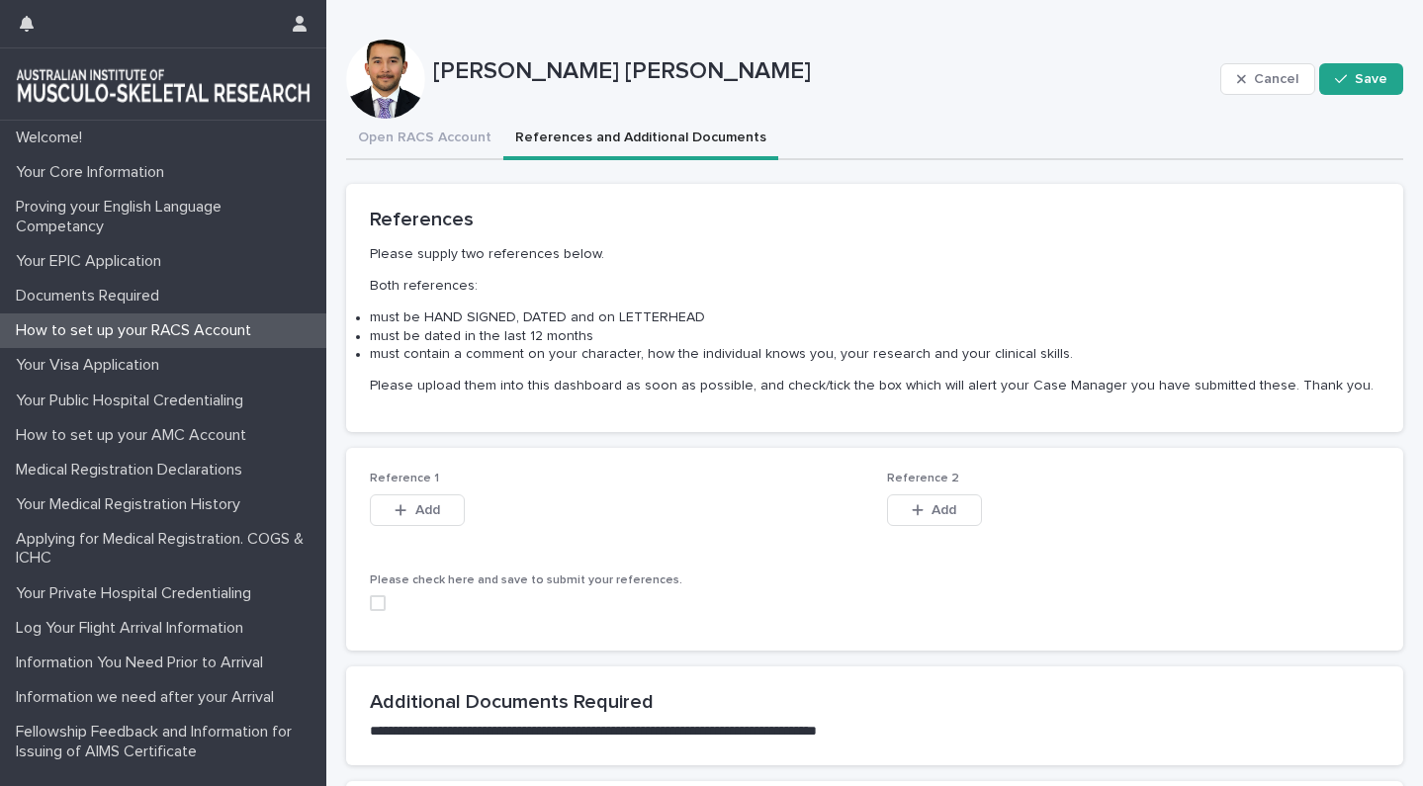
click at [605, 131] on button "References and Additional Documents" at bounding box center [640, 140] width 275 height 42
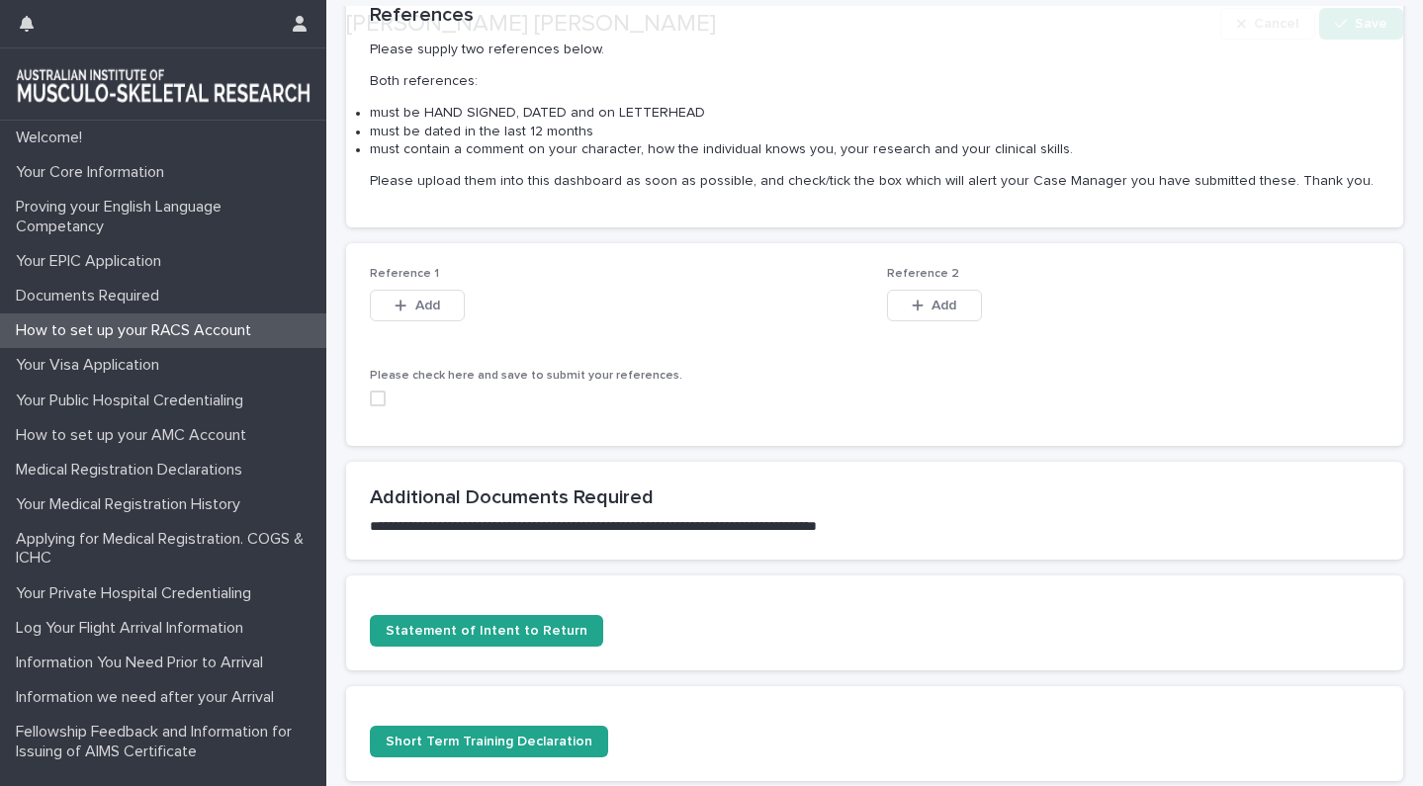
scroll to position [219, 0]
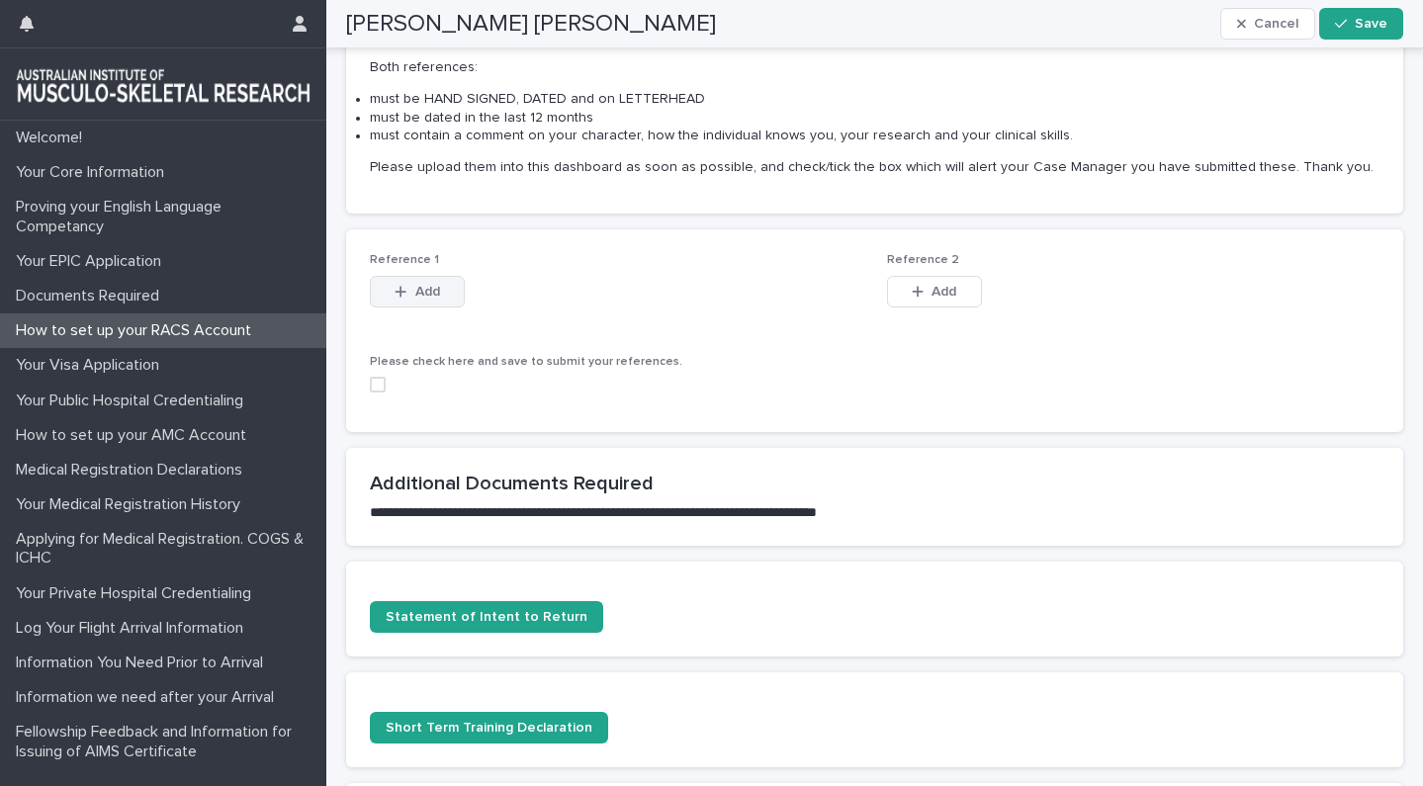
click at [435, 297] on button "Add" at bounding box center [417, 292] width 95 height 32
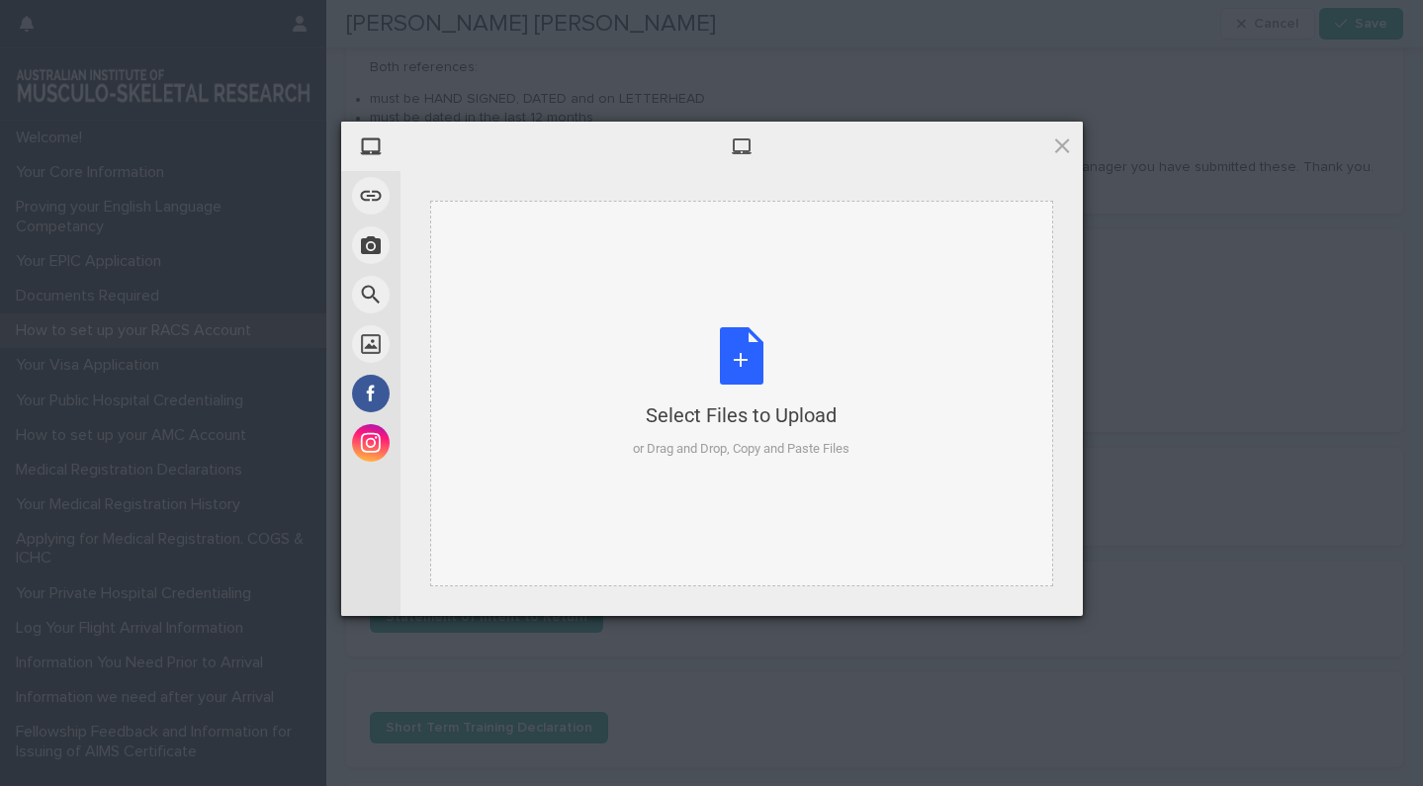
click at [749, 391] on div "Select Files to Upload or Drag and Drop, Copy and Paste Files" at bounding box center [741, 392] width 217 height 131
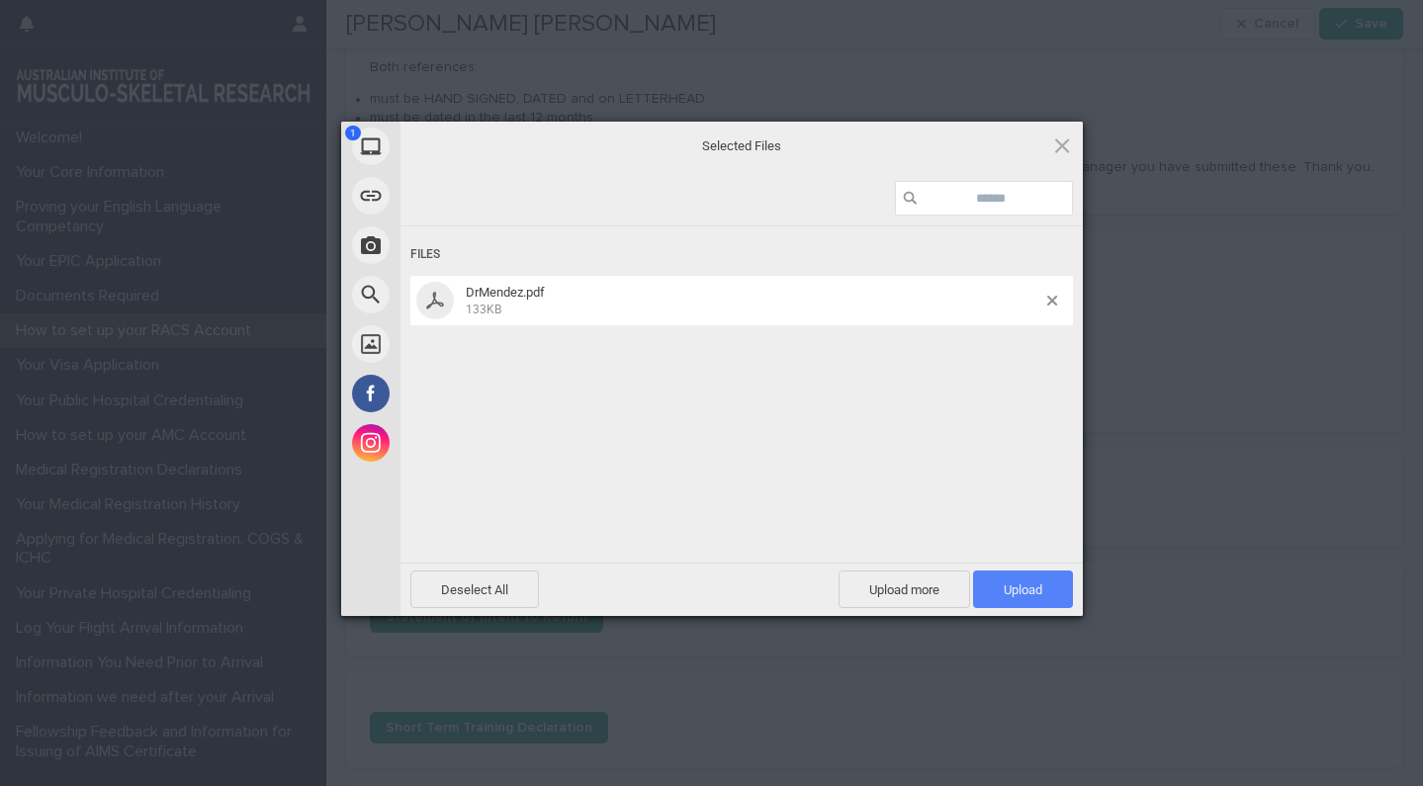
click at [1036, 584] on span "Upload 1" at bounding box center [1023, 589] width 39 height 15
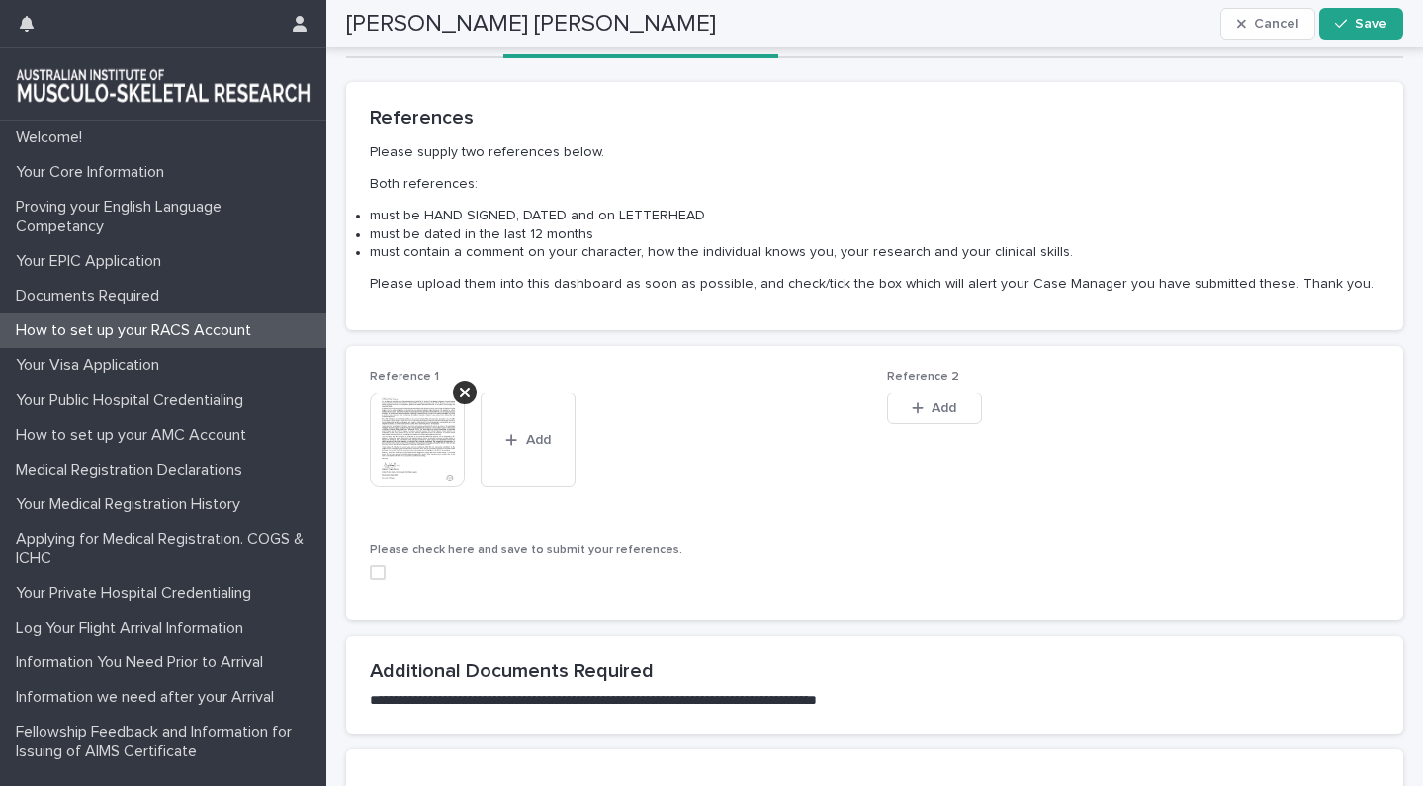
scroll to position [103, 0]
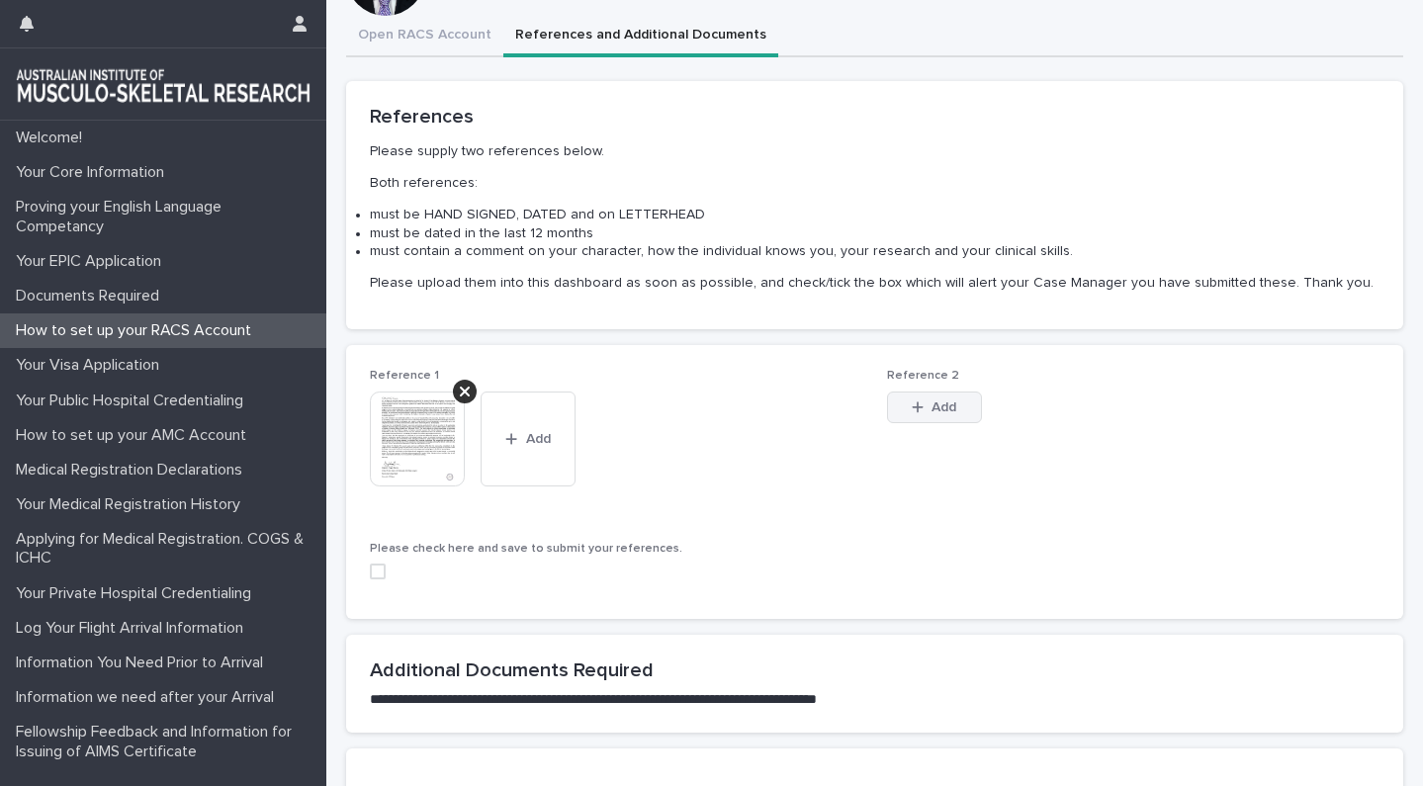
click at [940, 403] on span "Add" at bounding box center [943, 407] width 25 height 14
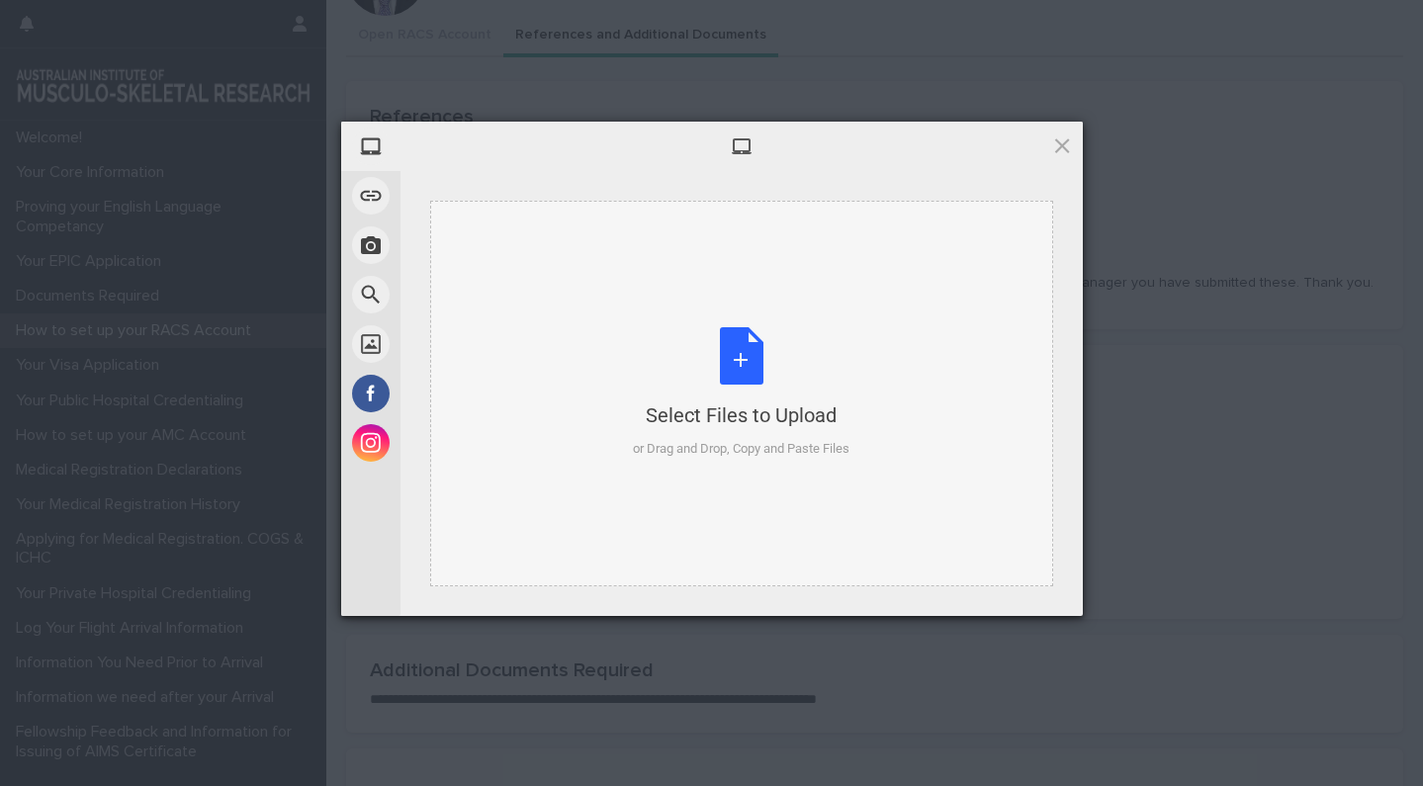
click at [622, 396] on div "Select Files to Upload or Drag and Drop, Copy and Paste Files" at bounding box center [741, 394] width 623 height 386
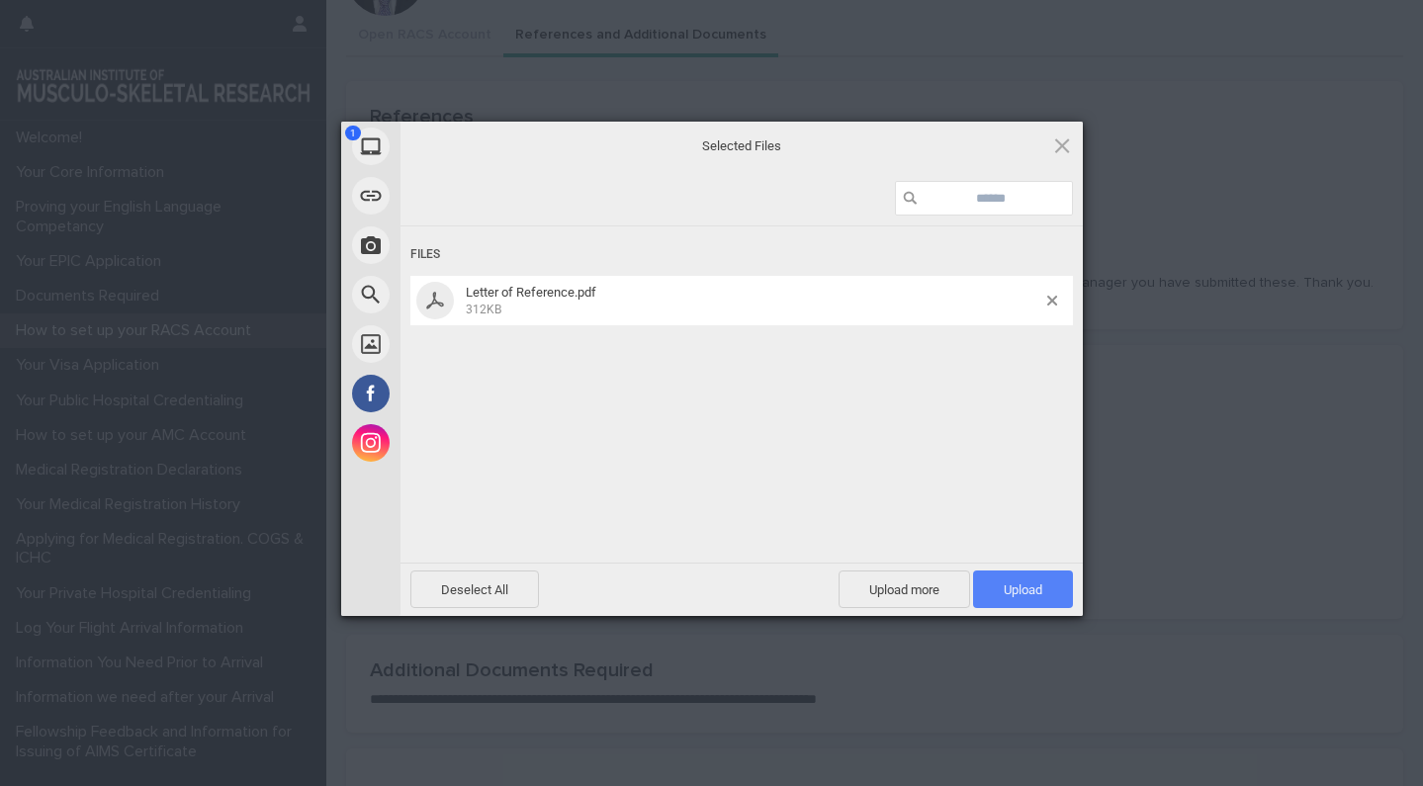
click at [998, 576] on span "Upload 1" at bounding box center [1023, 589] width 100 height 38
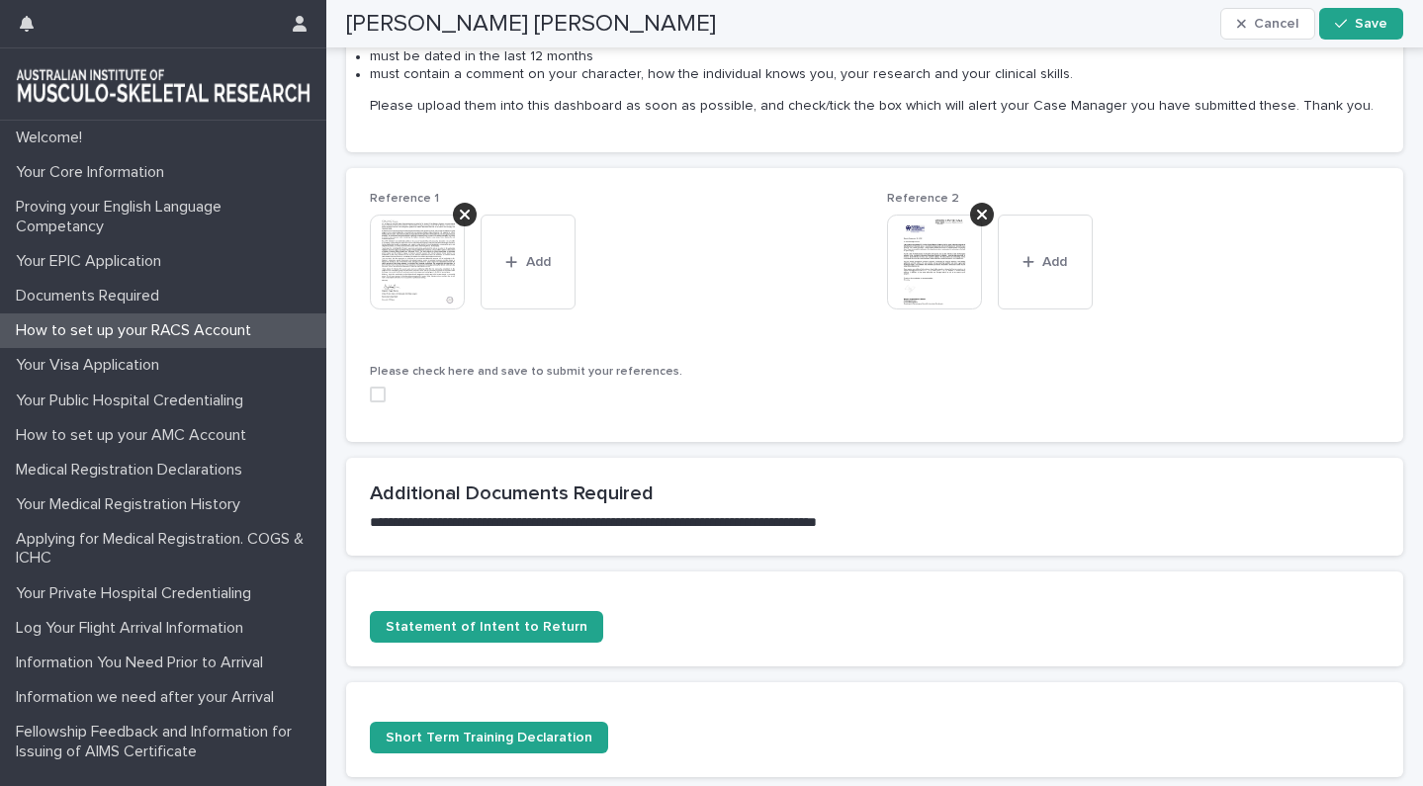
scroll to position [278, 0]
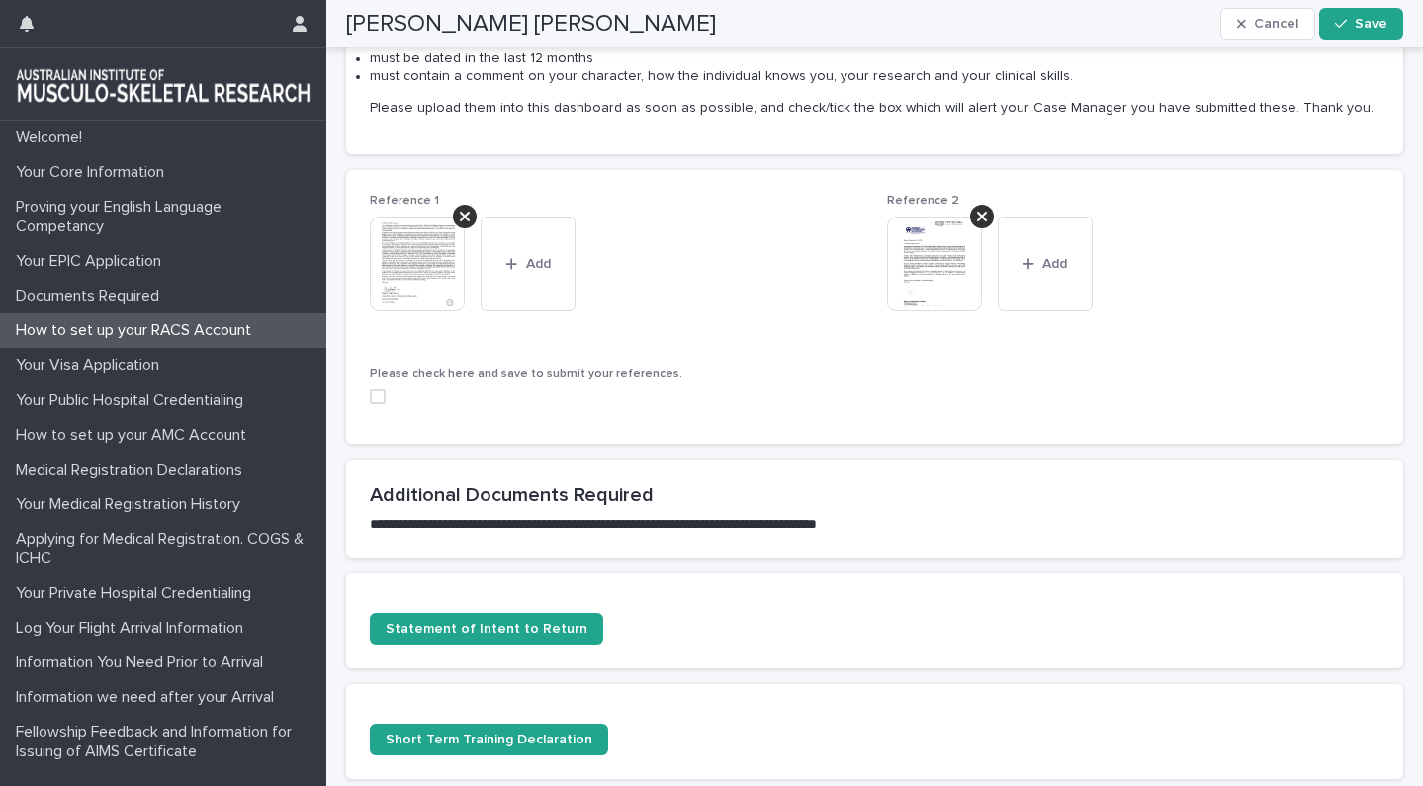
click at [369, 395] on div "Reference 1 This file cannot be opened Download File Add Reference 2 This file …" at bounding box center [874, 307] width 1057 height 274
click at [383, 396] on span at bounding box center [378, 397] width 16 height 16
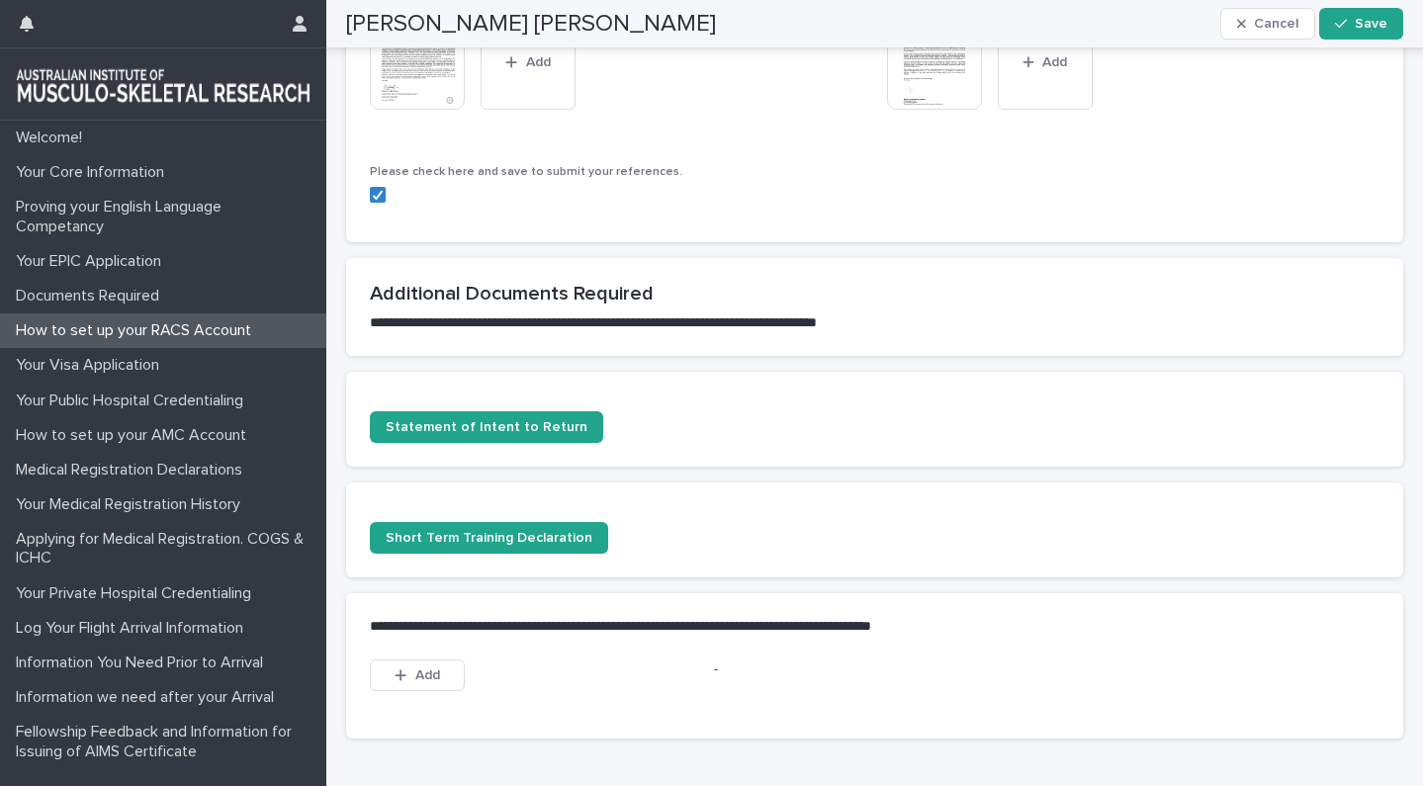
scroll to position [491, 0]
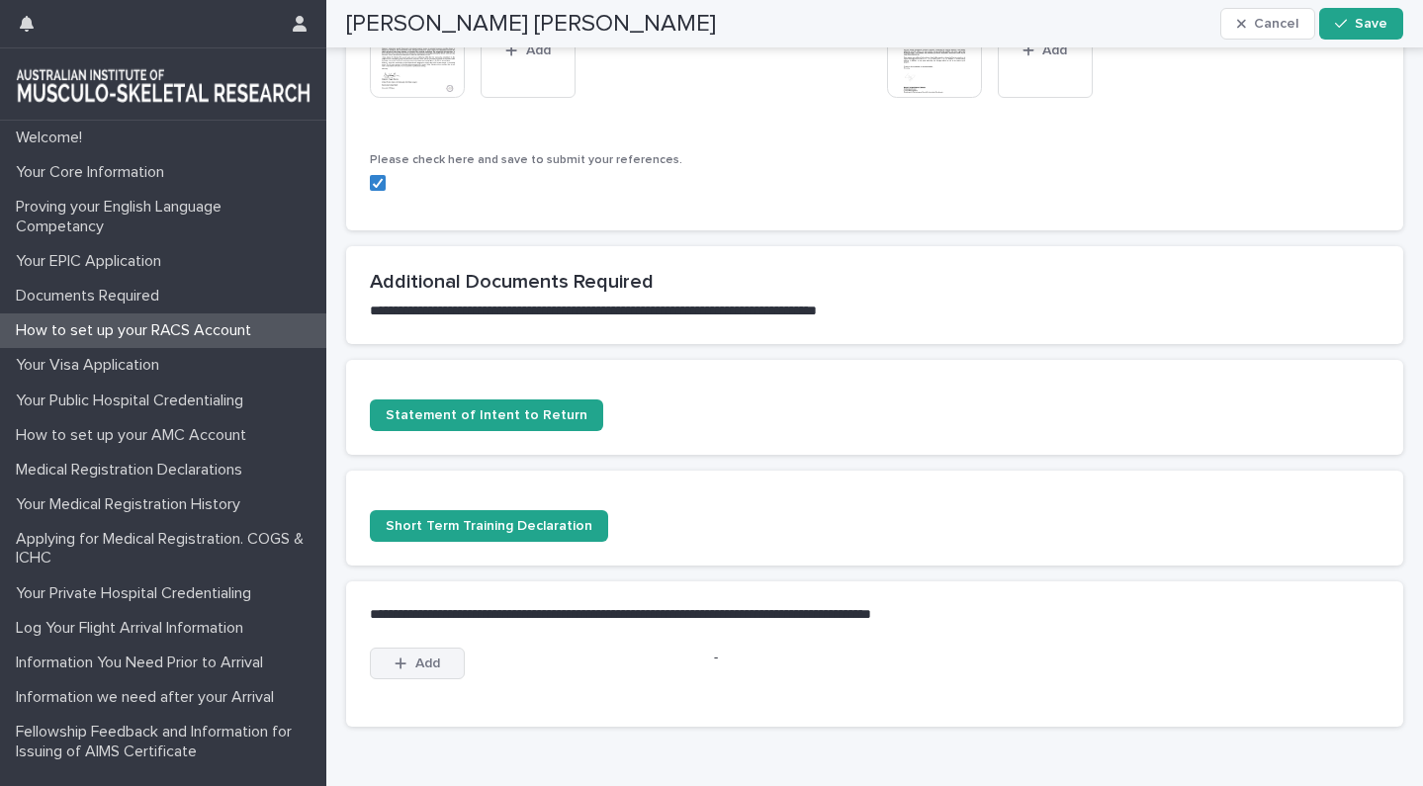
click at [440, 662] on button "Add" at bounding box center [417, 664] width 95 height 32
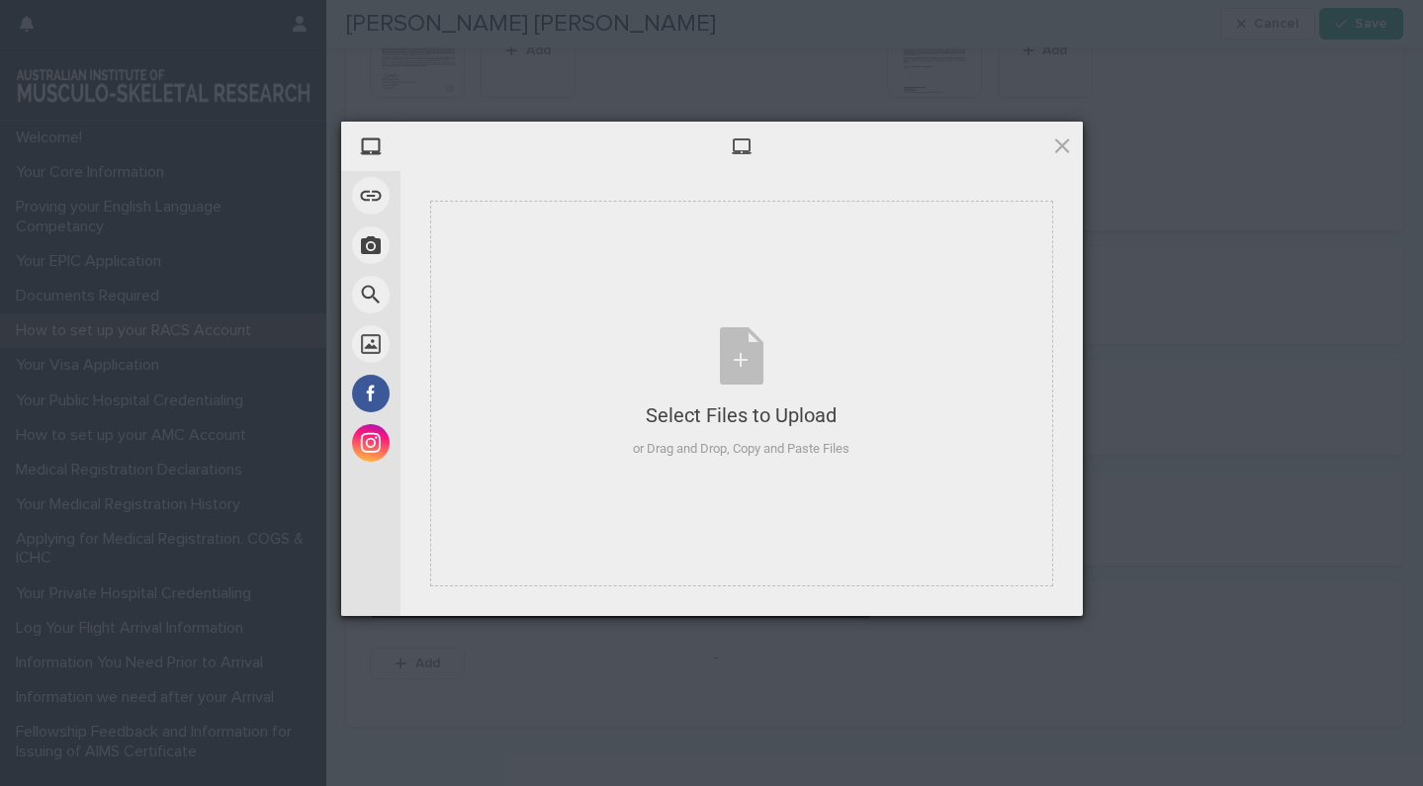
click at [674, 700] on div "My Device Link (URL) Take Photo Web Search Unsplash Facebook Instagram Select F…" at bounding box center [711, 393] width 1423 height 786
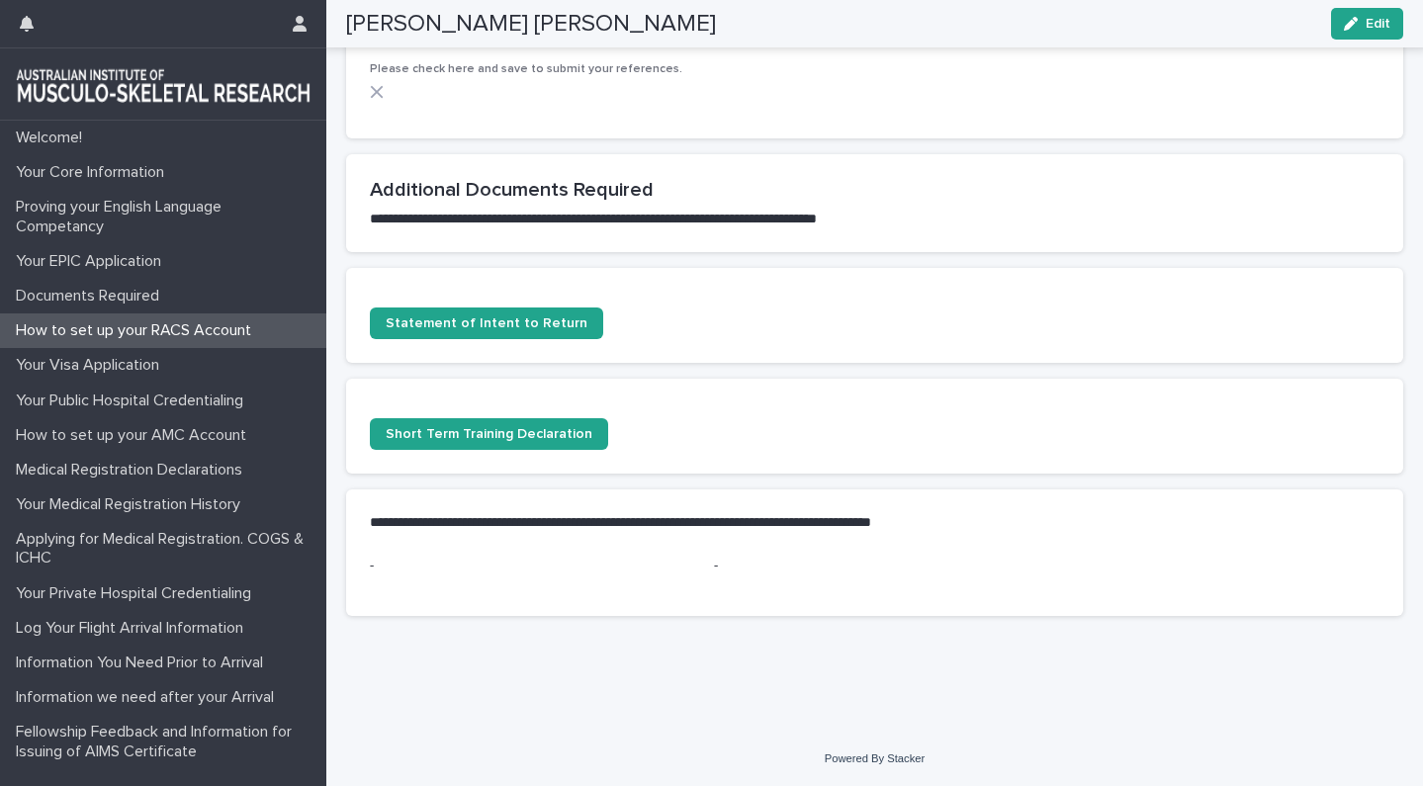
scroll to position [487, 0]
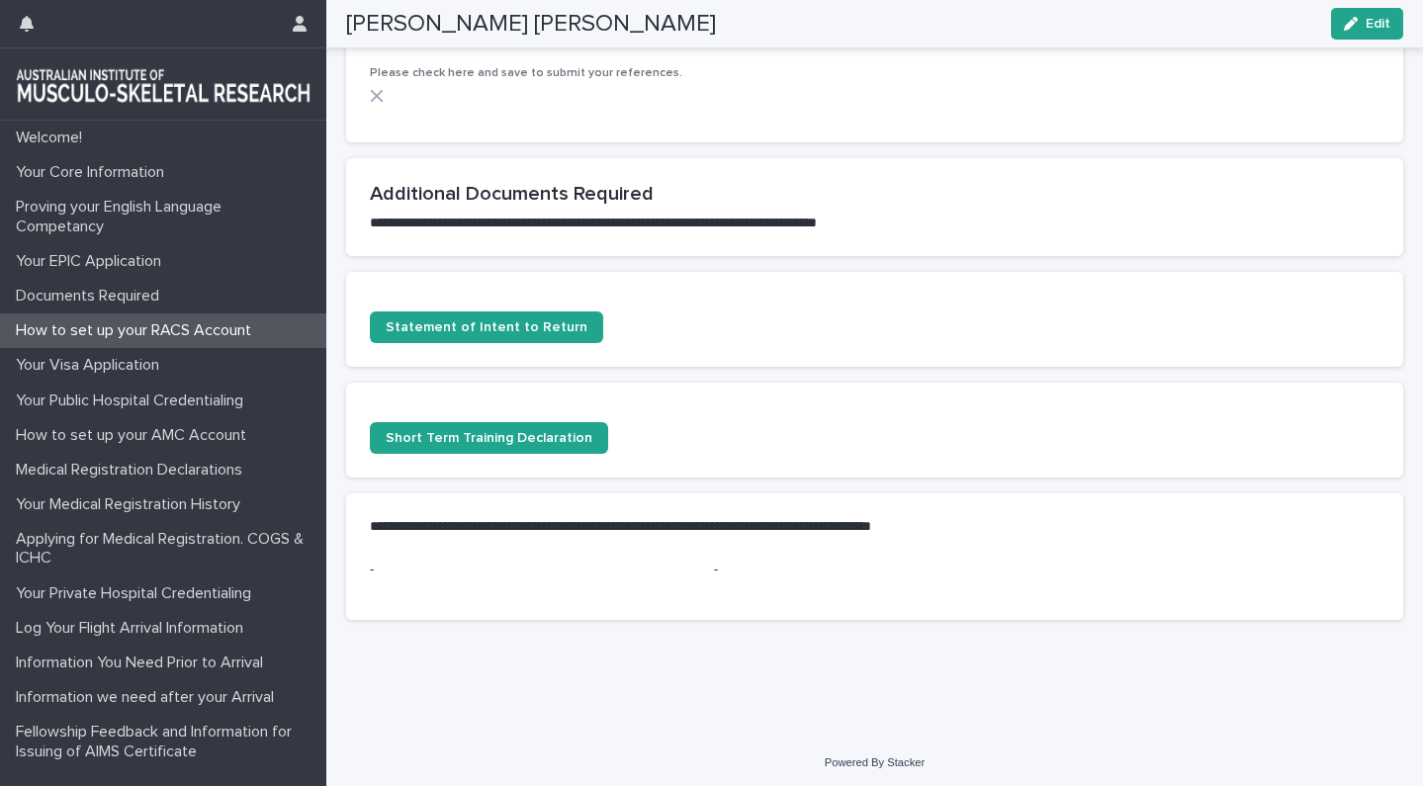
click at [675, 510] on div "**********" at bounding box center [874, 526] width 1057 height 66
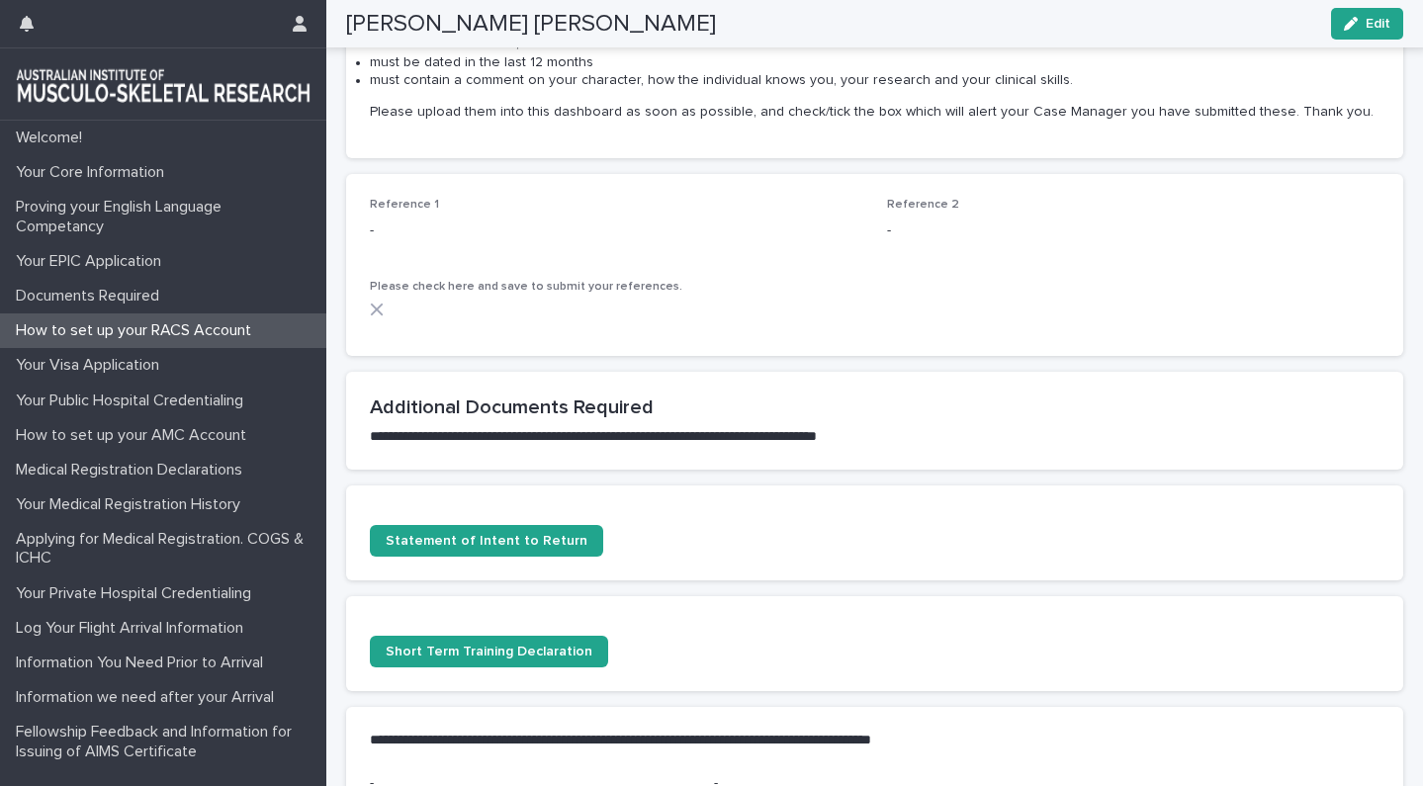
scroll to position [281, 0]
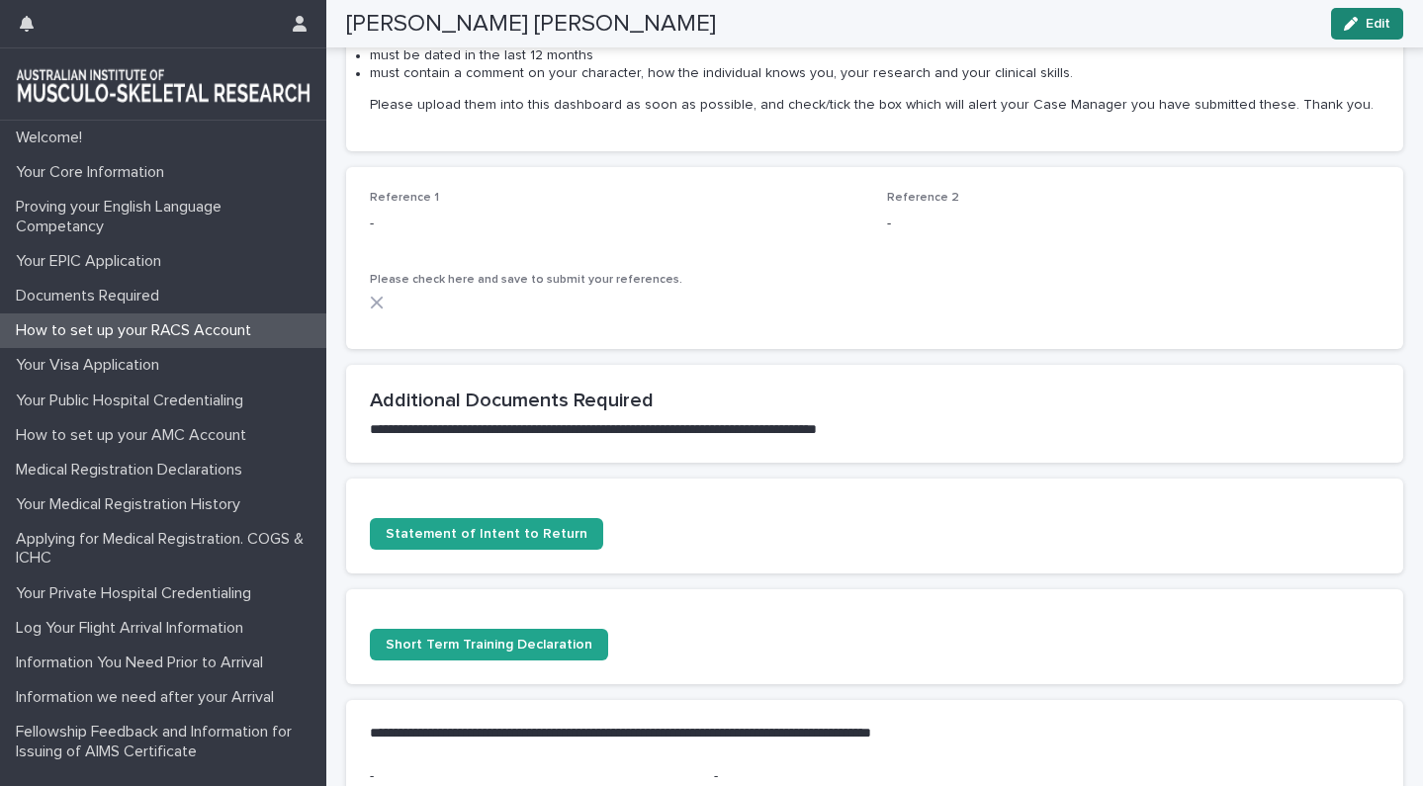
click at [1377, 24] on span "Edit" at bounding box center [1377, 24] width 25 height 14
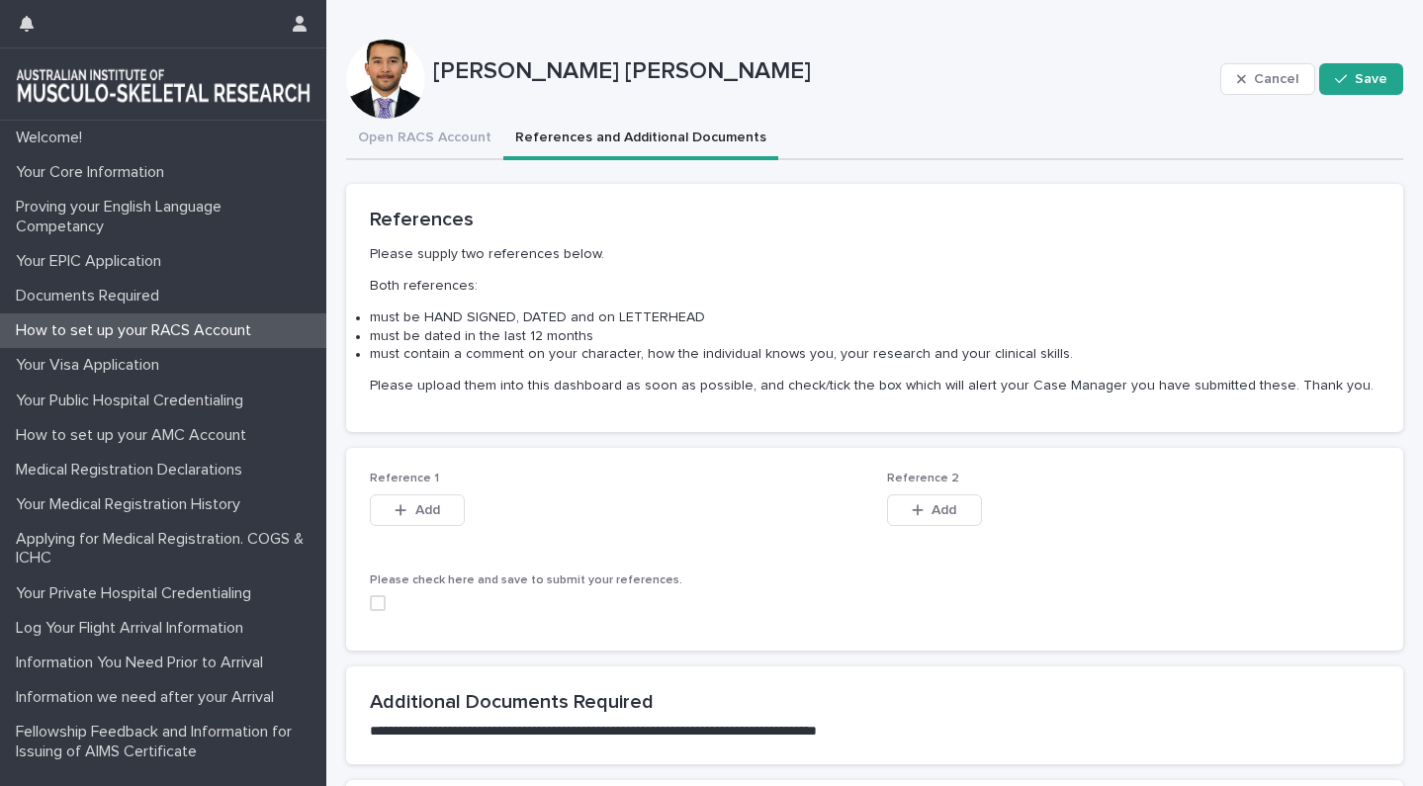
scroll to position [0, 0]
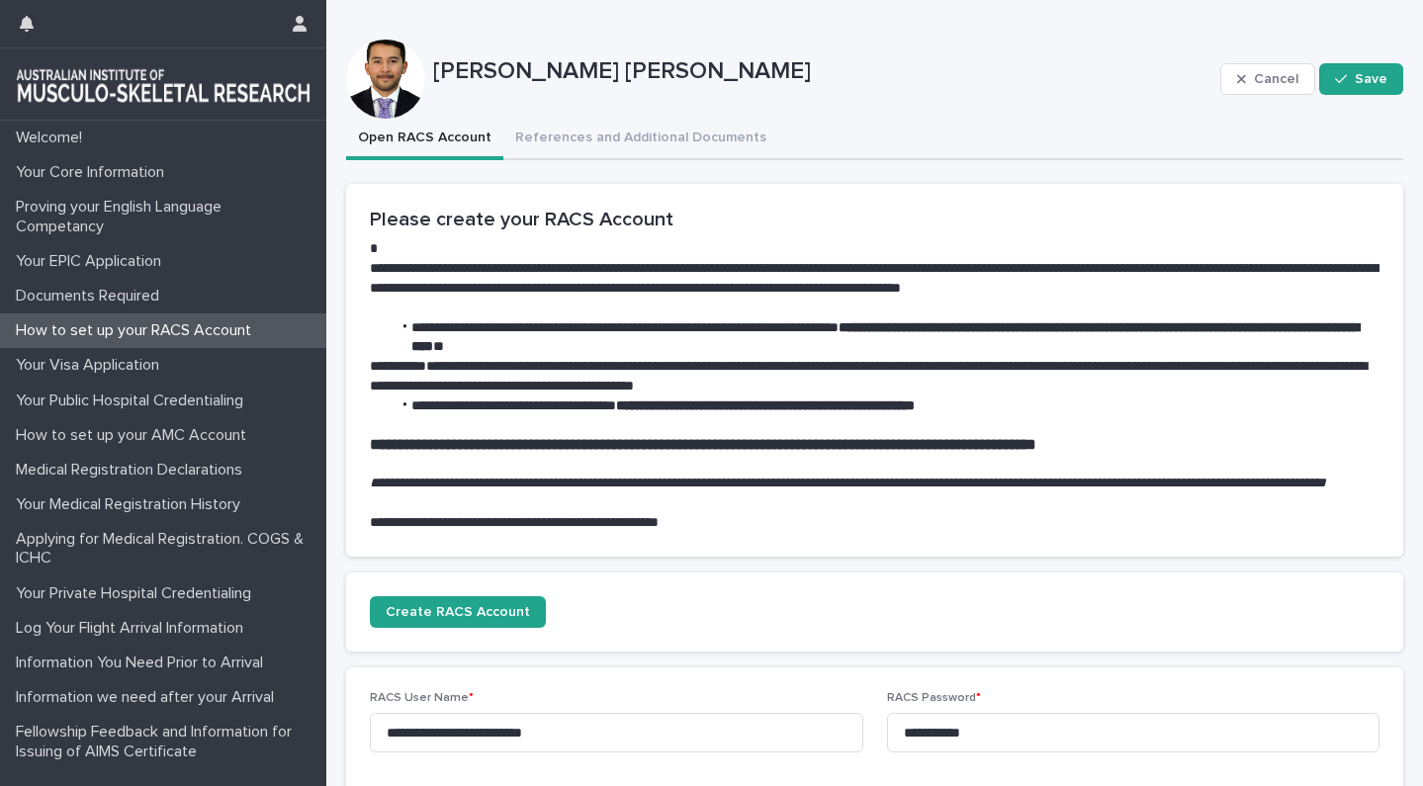
click at [442, 141] on button "Open RACS Account" at bounding box center [424, 140] width 157 height 42
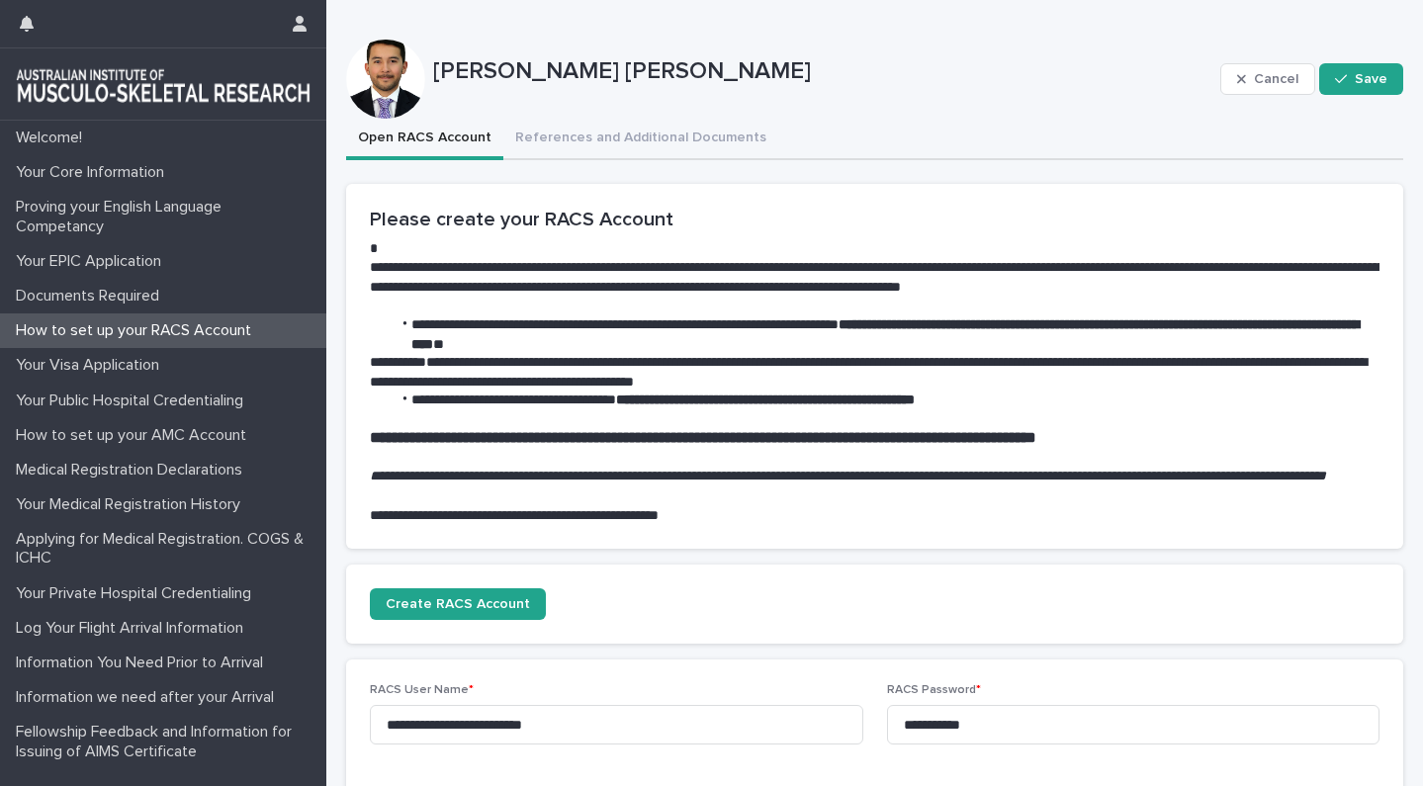
click at [656, 117] on div "[PERSON_NAME] [PERSON_NAME] Cancel Save" at bounding box center [874, 79] width 1057 height 79
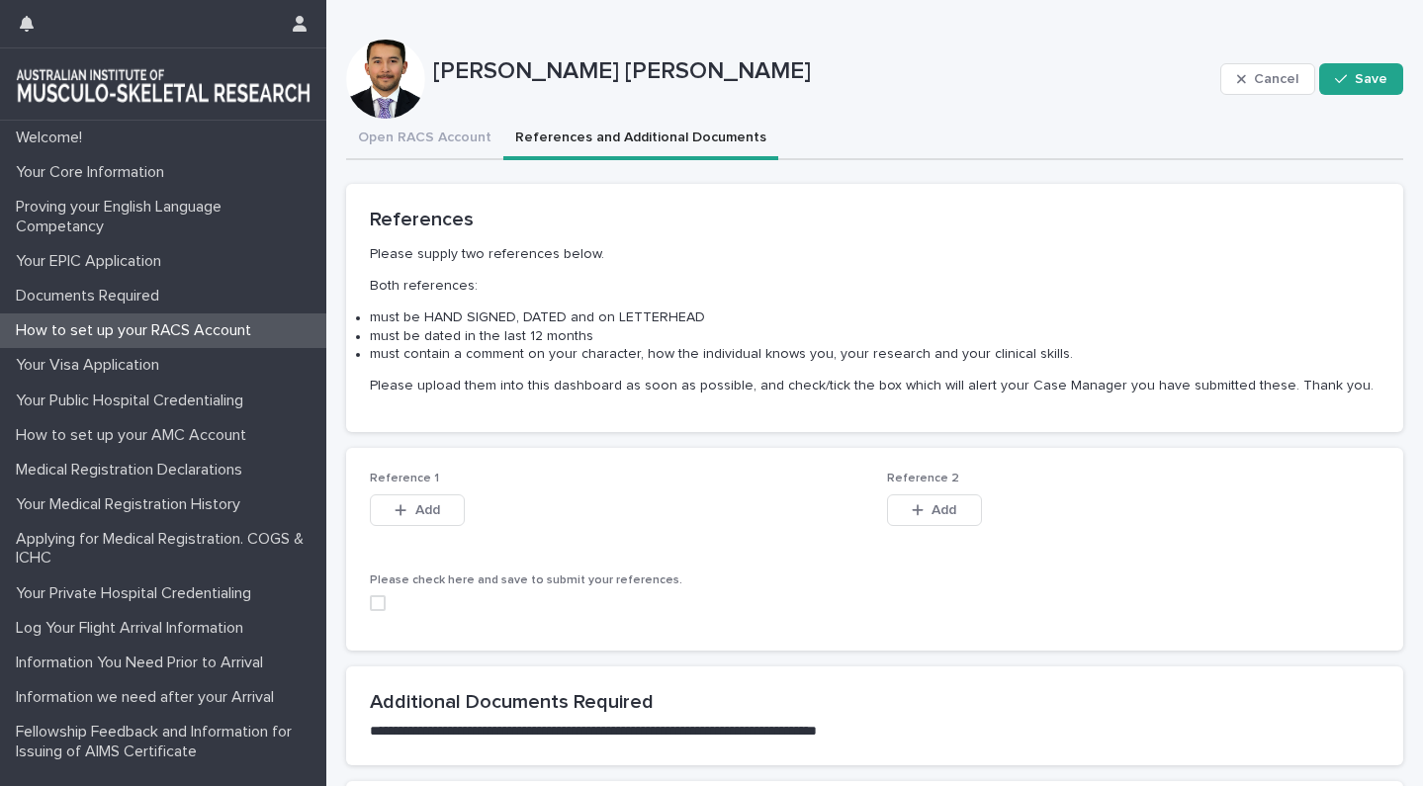
click at [673, 146] on button "References and Additional Documents" at bounding box center [640, 140] width 275 height 42
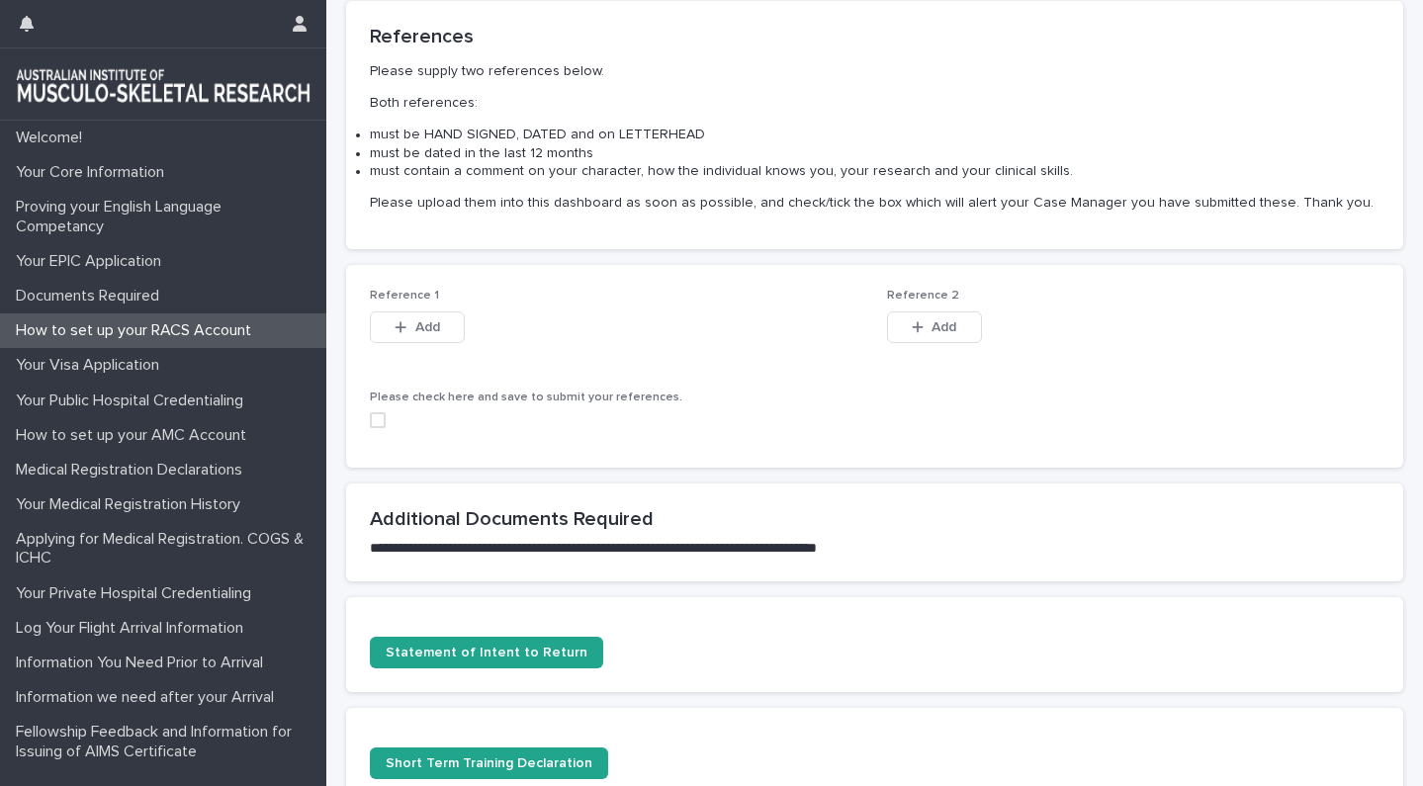
scroll to position [187, 0]
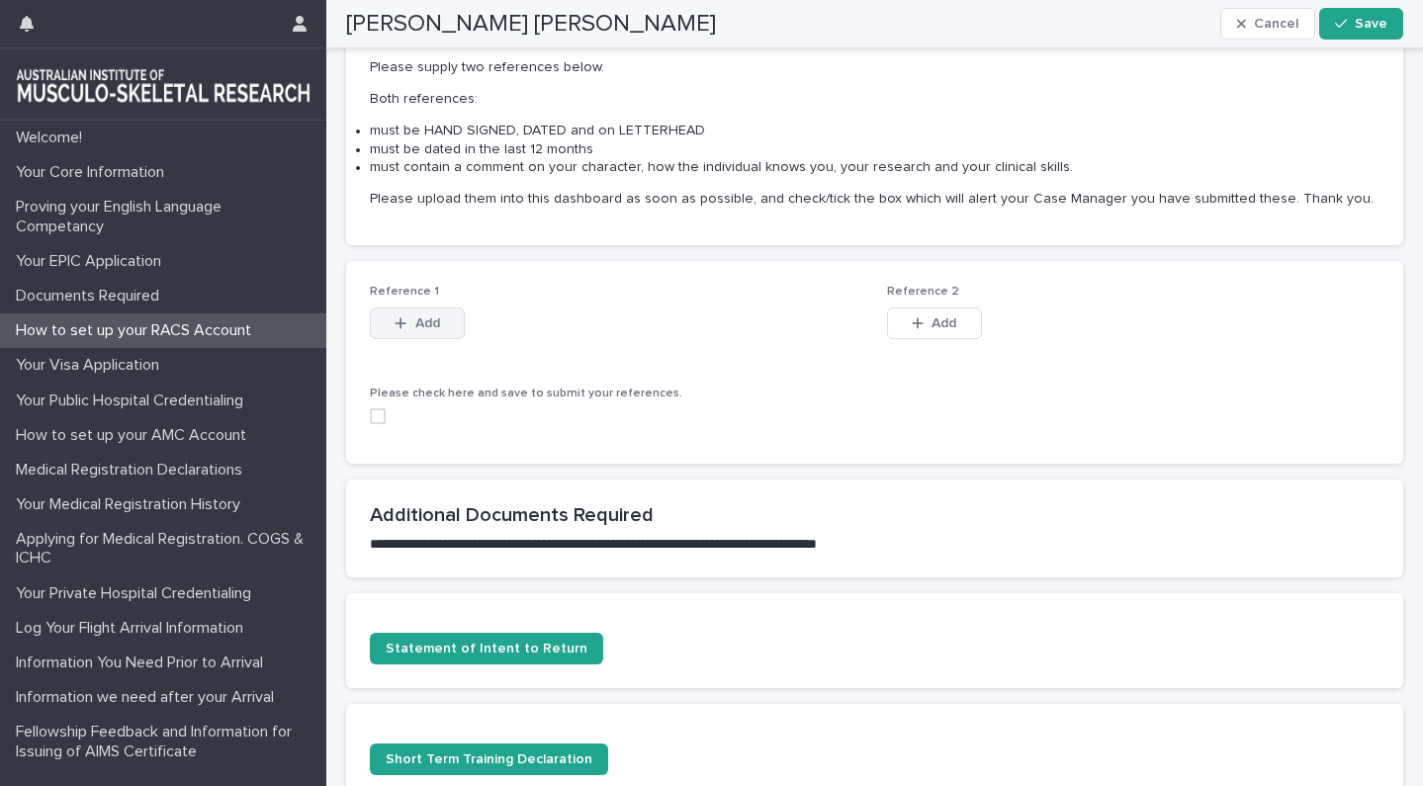
click at [410, 307] on button "Add" at bounding box center [417, 323] width 95 height 32
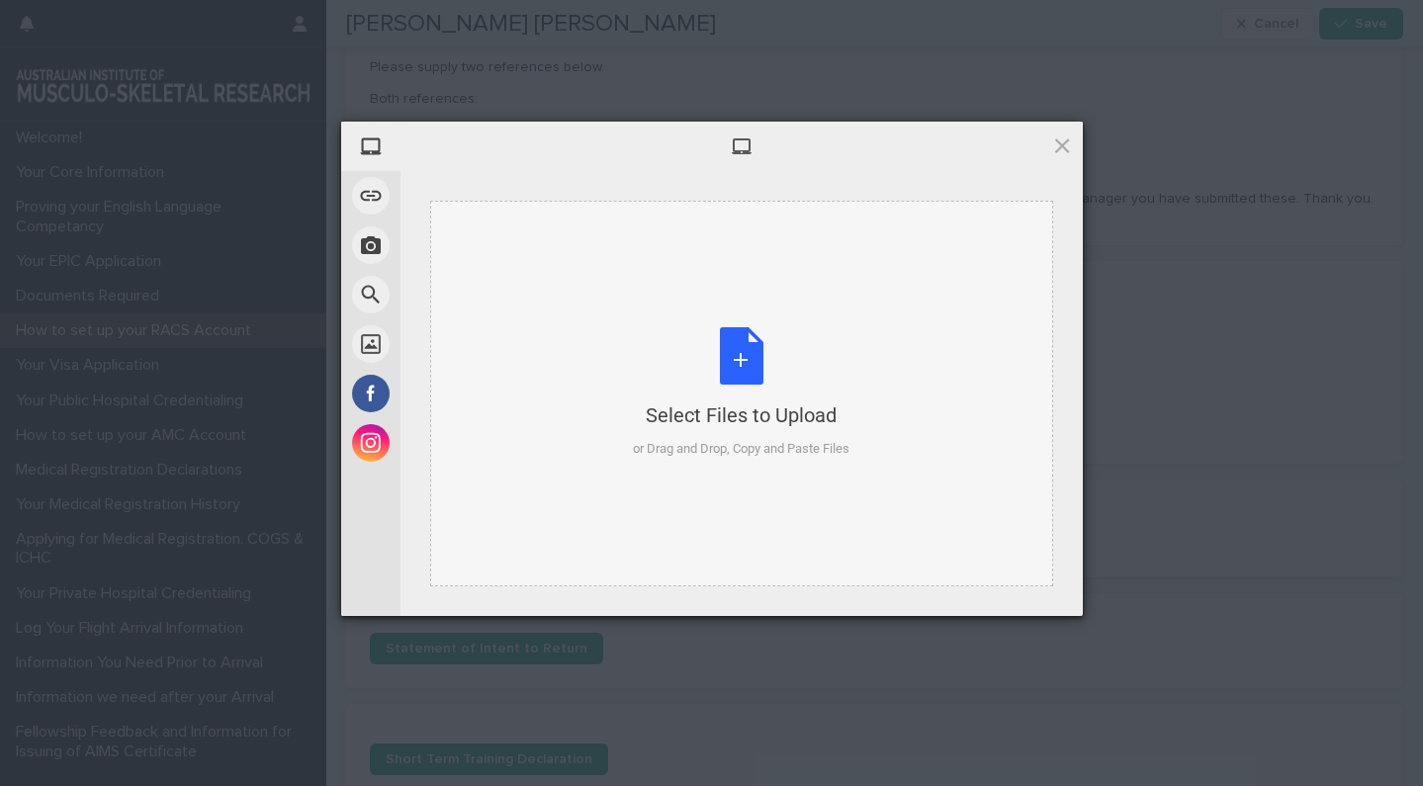
click at [735, 382] on div "Select Files to Upload or Drag and Drop, Copy and Paste Files" at bounding box center [741, 392] width 217 height 131
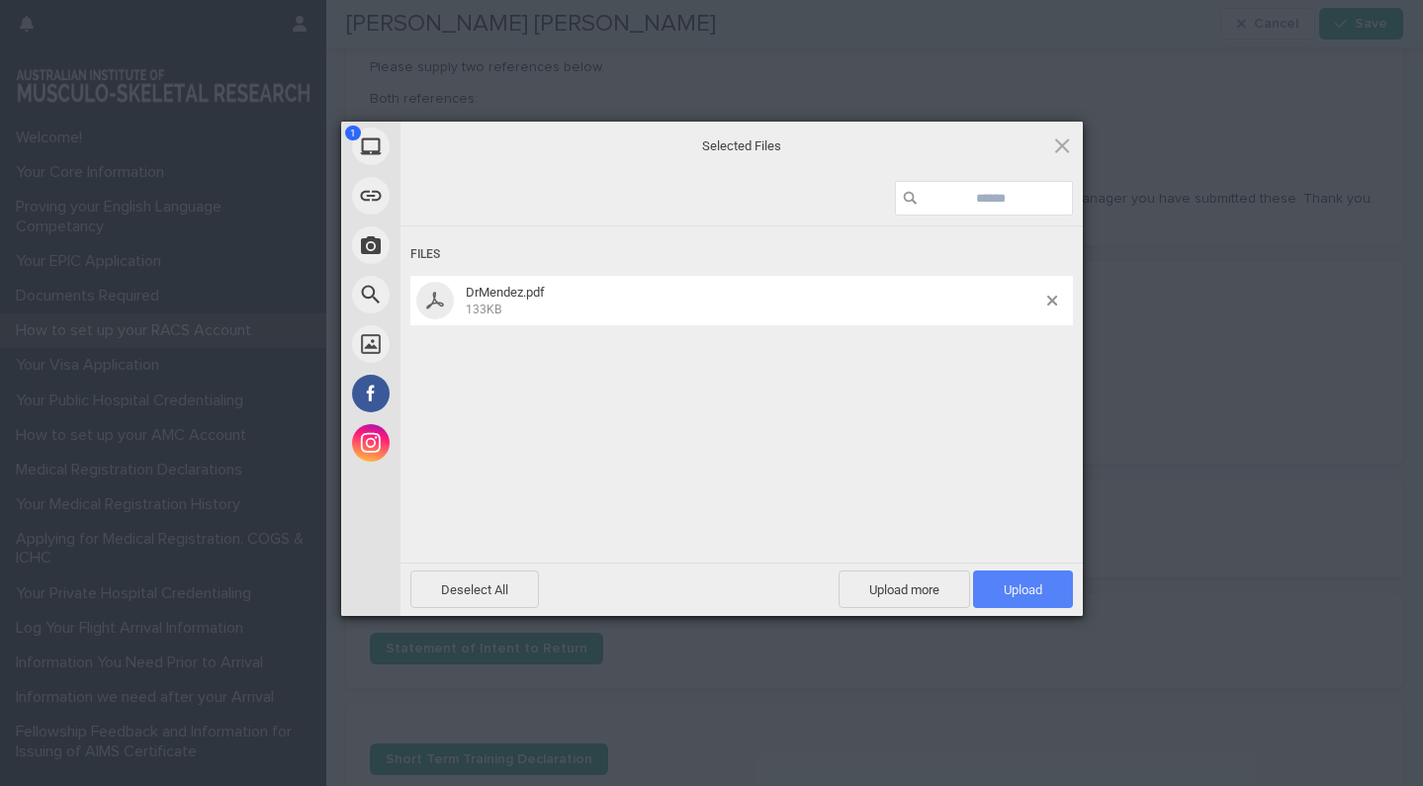
click at [1004, 584] on span "Upload 1" at bounding box center [1023, 589] width 39 height 15
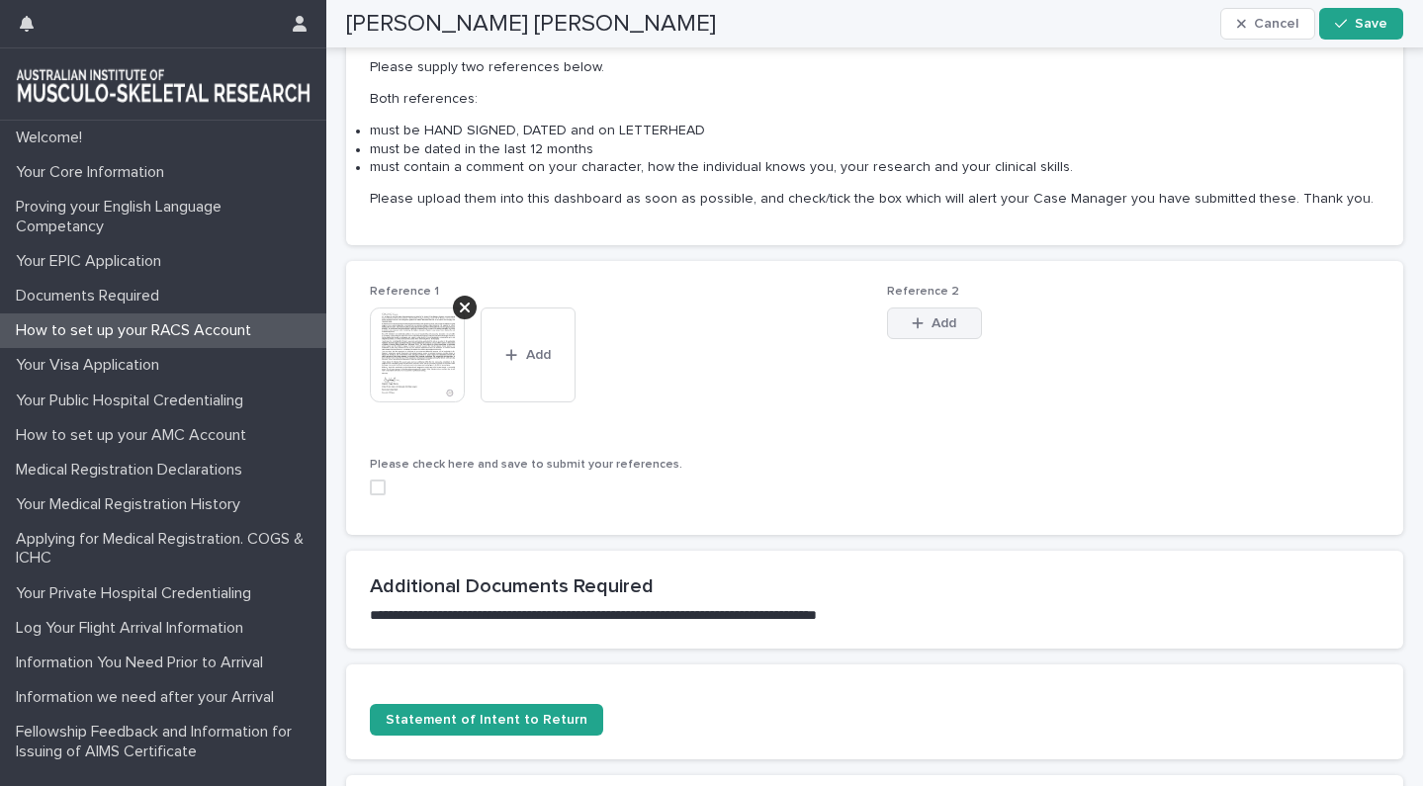
click at [924, 325] on div "button" at bounding box center [922, 323] width 20 height 14
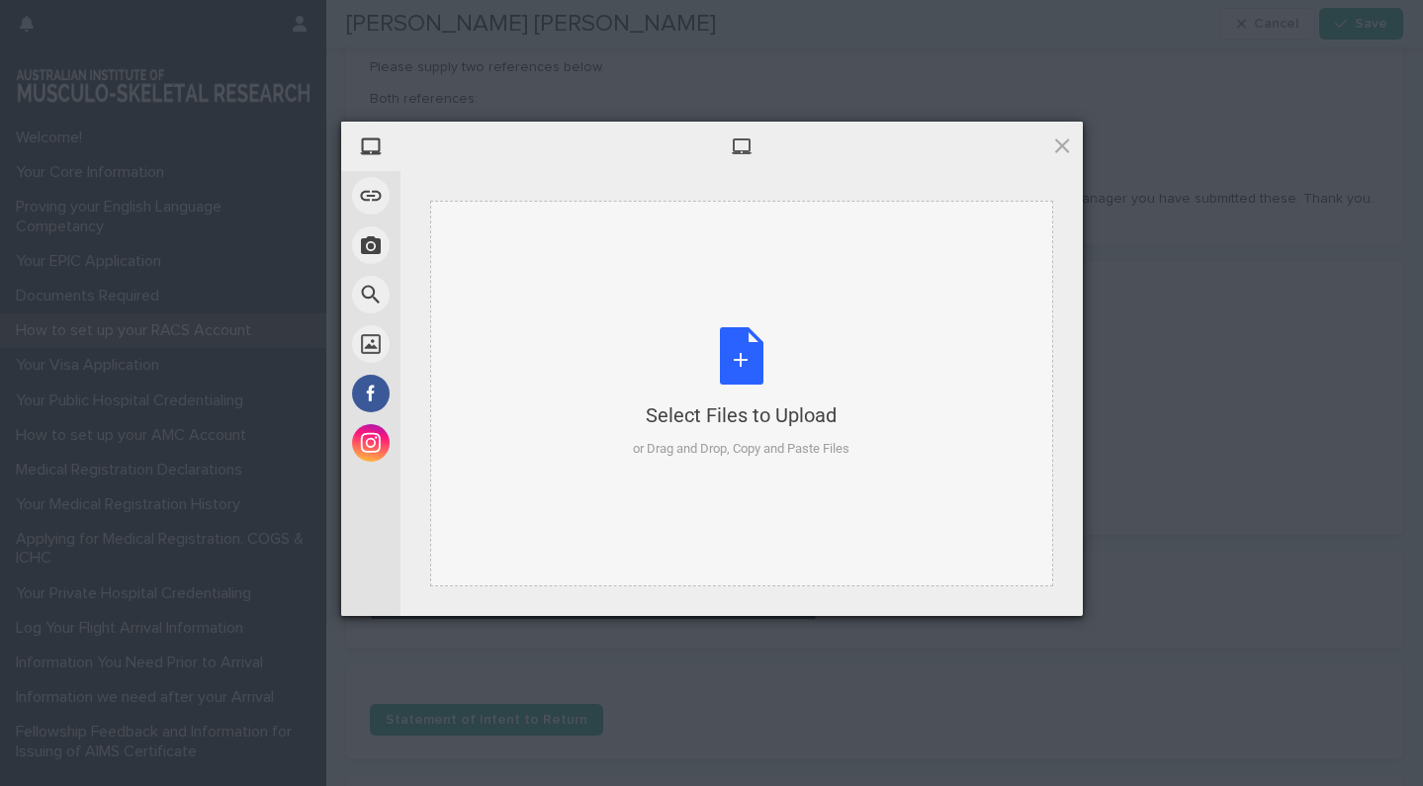
click at [743, 368] on div "Select Files to Upload or Drag and Drop, Copy and Paste Files" at bounding box center [741, 392] width 217 height 131
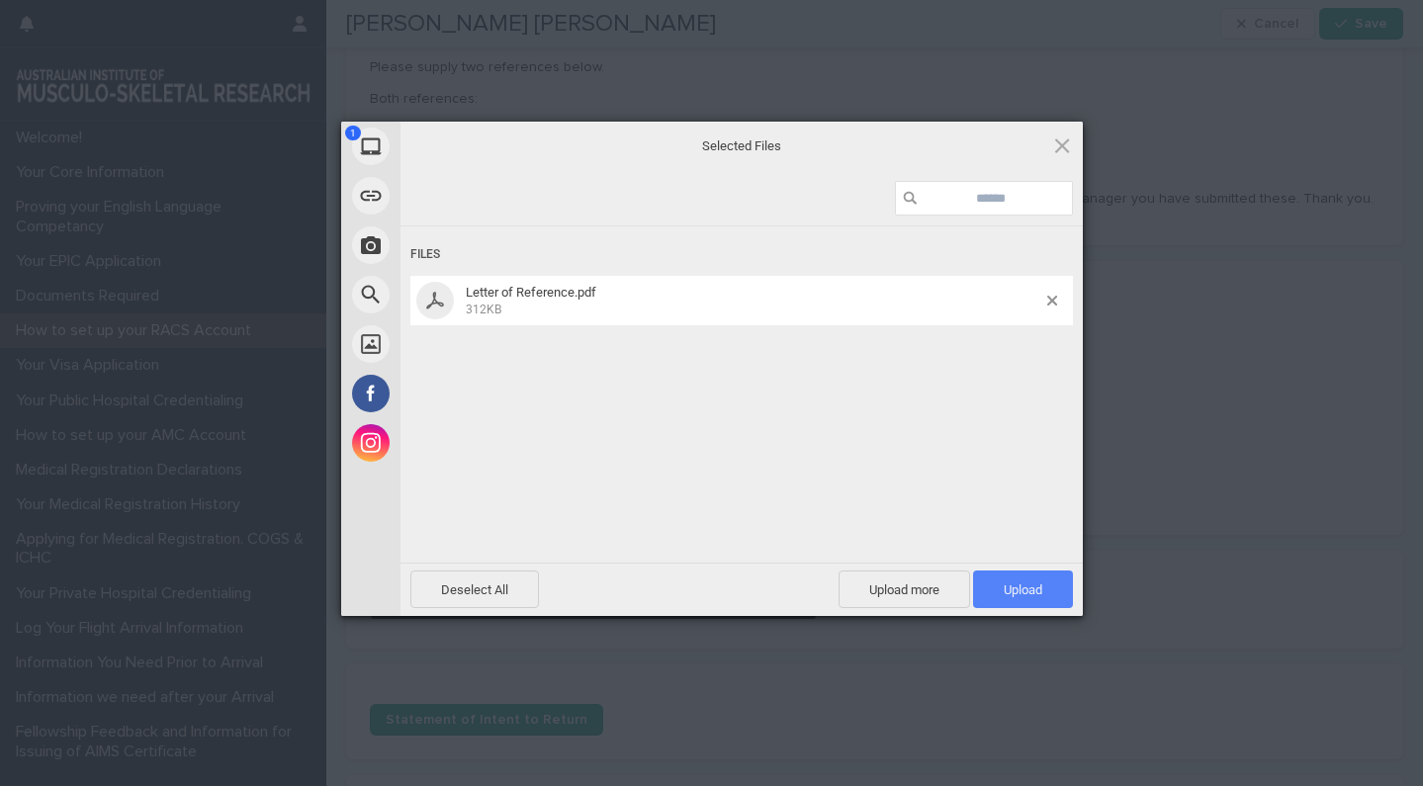
click at [1054, 606] on span "Upload 1" at bounding box center [1023, 589] width 100 height 38
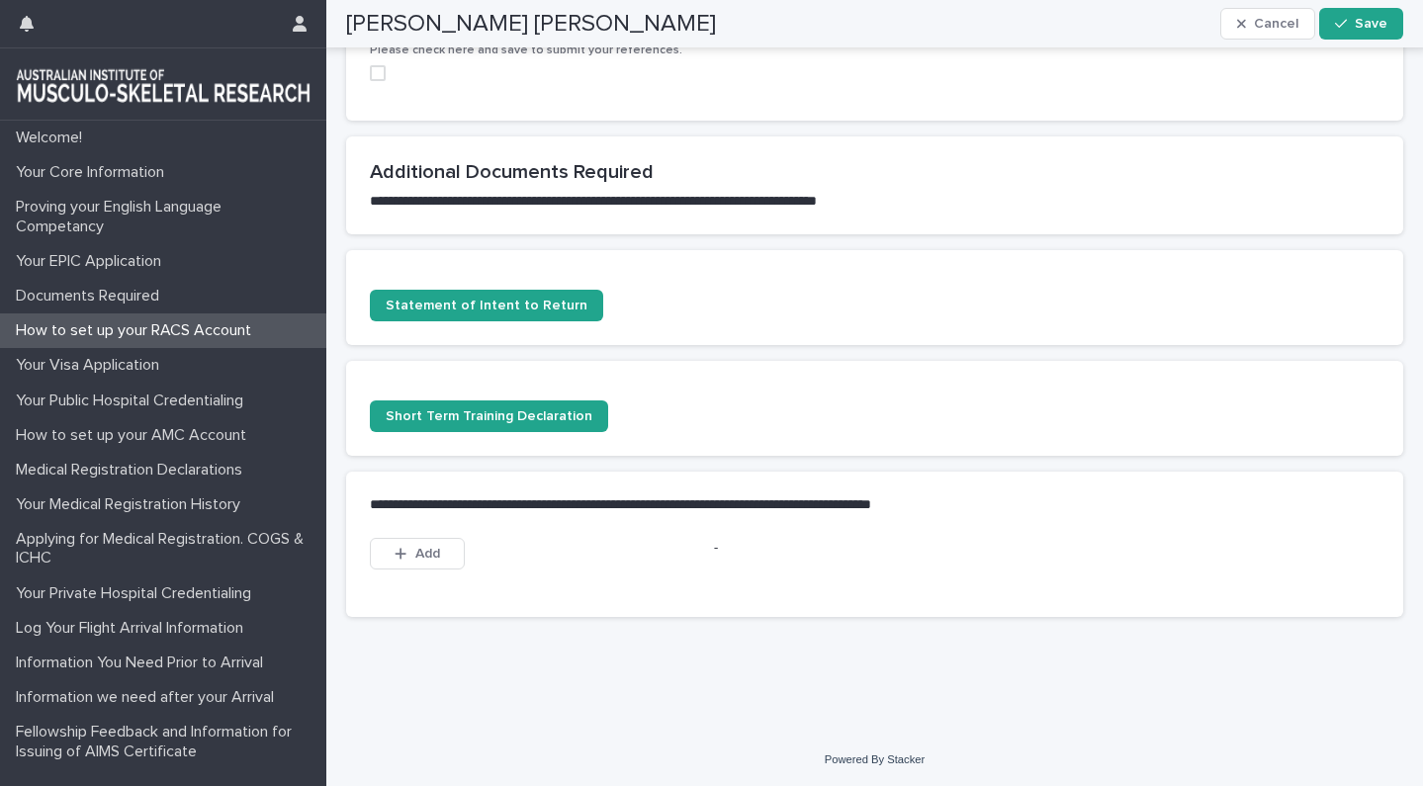
scroll to position [600, 0]
click at [424, 544] on button "Add" at bounding box center [417, 555] width 95 height 32
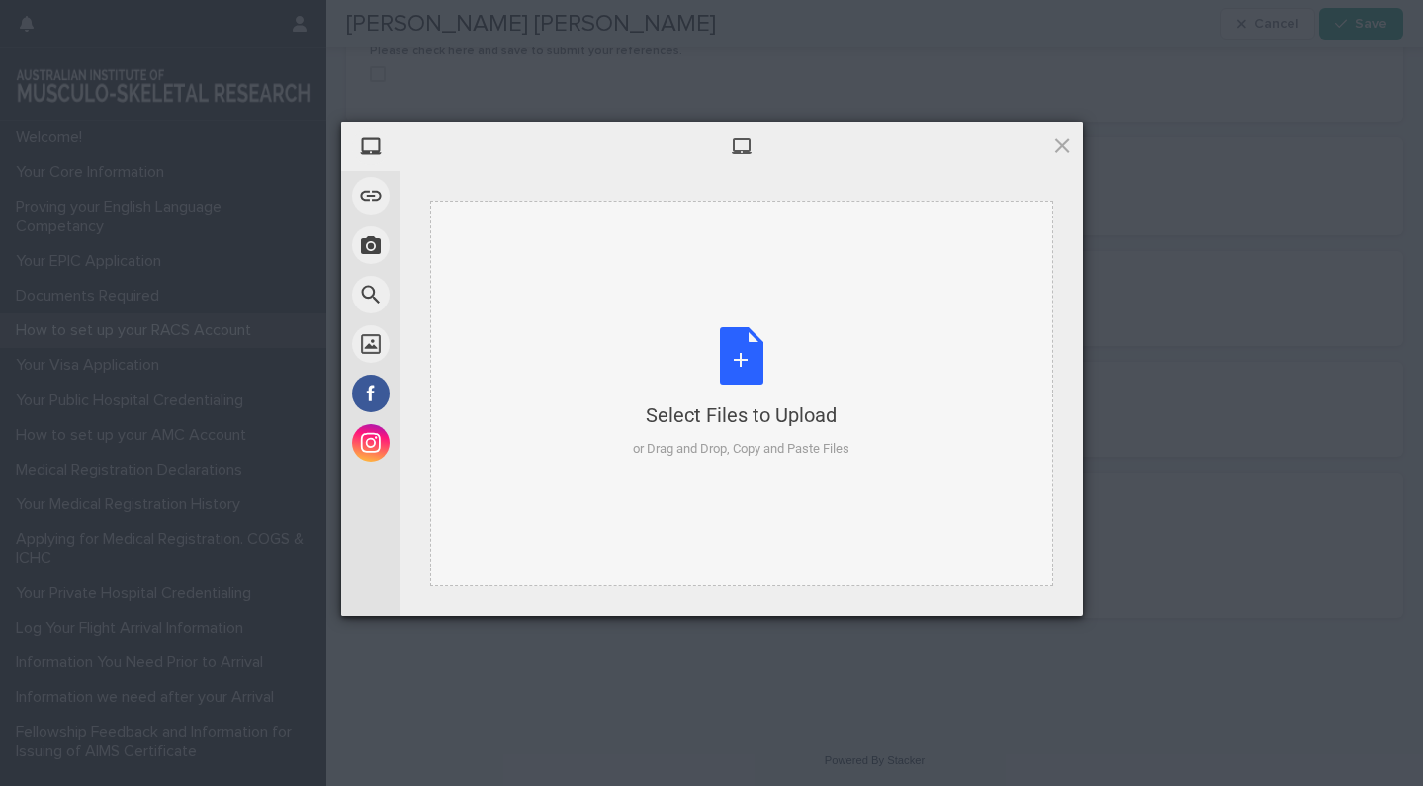
click at [743, 373] on div "Select Files to Upload or Drag and Drop, Copy and Paste Files" at bounding box center [741, 392] width 217 height 131
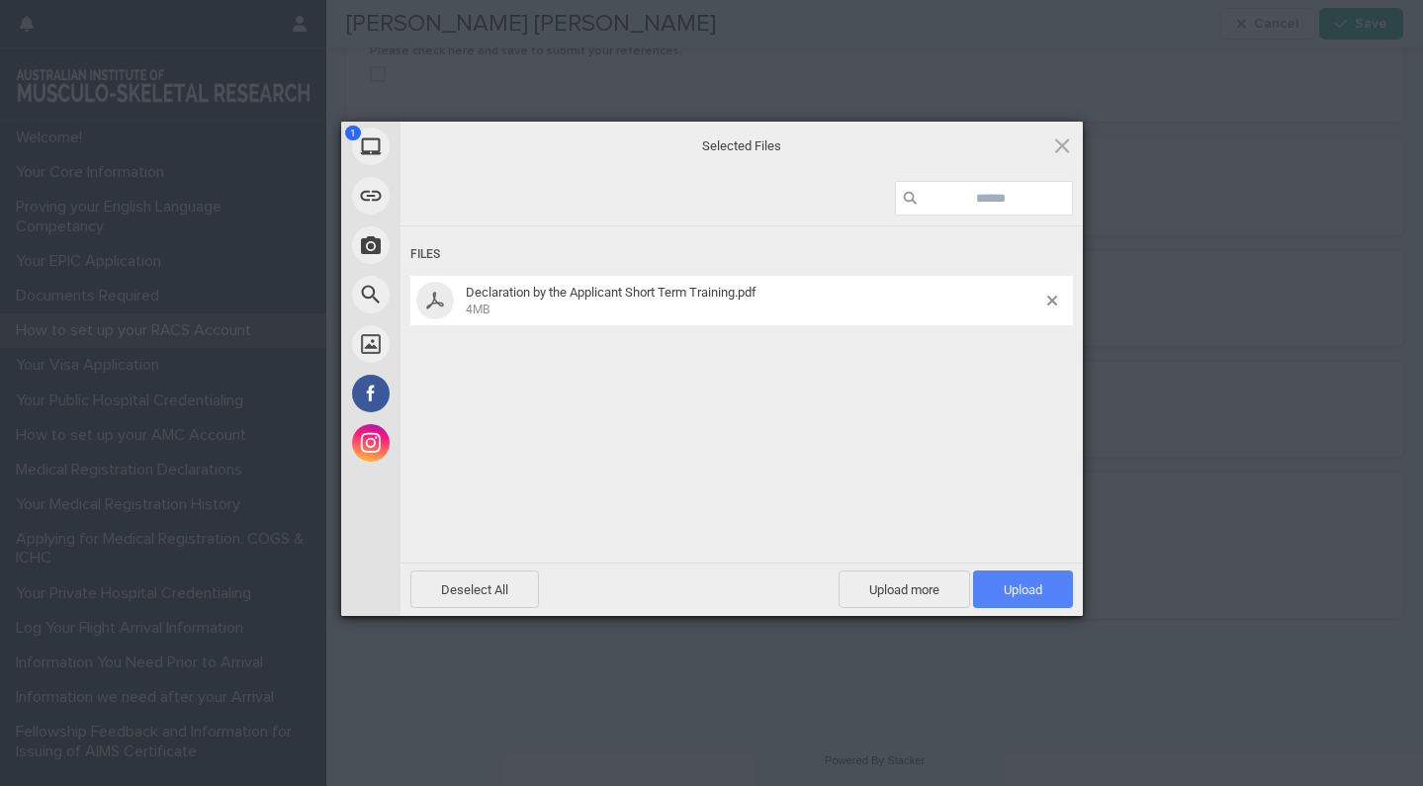
click at [1038, 587] on span "Upload 1" at bounding box center [1023, 589] width 39 height 15
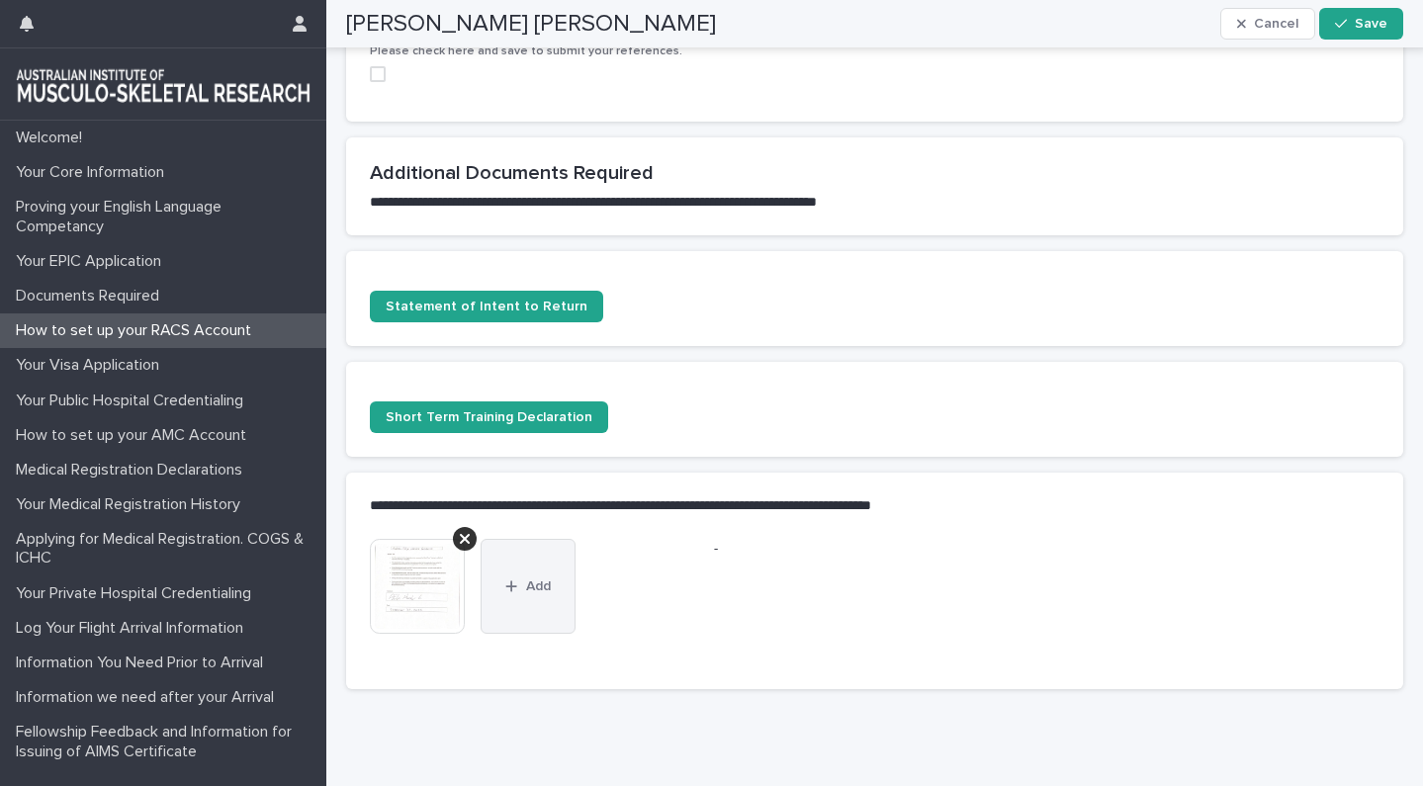
click at [546, 589] on span "Add" at bounding box center [538, 586] width 25 height 14
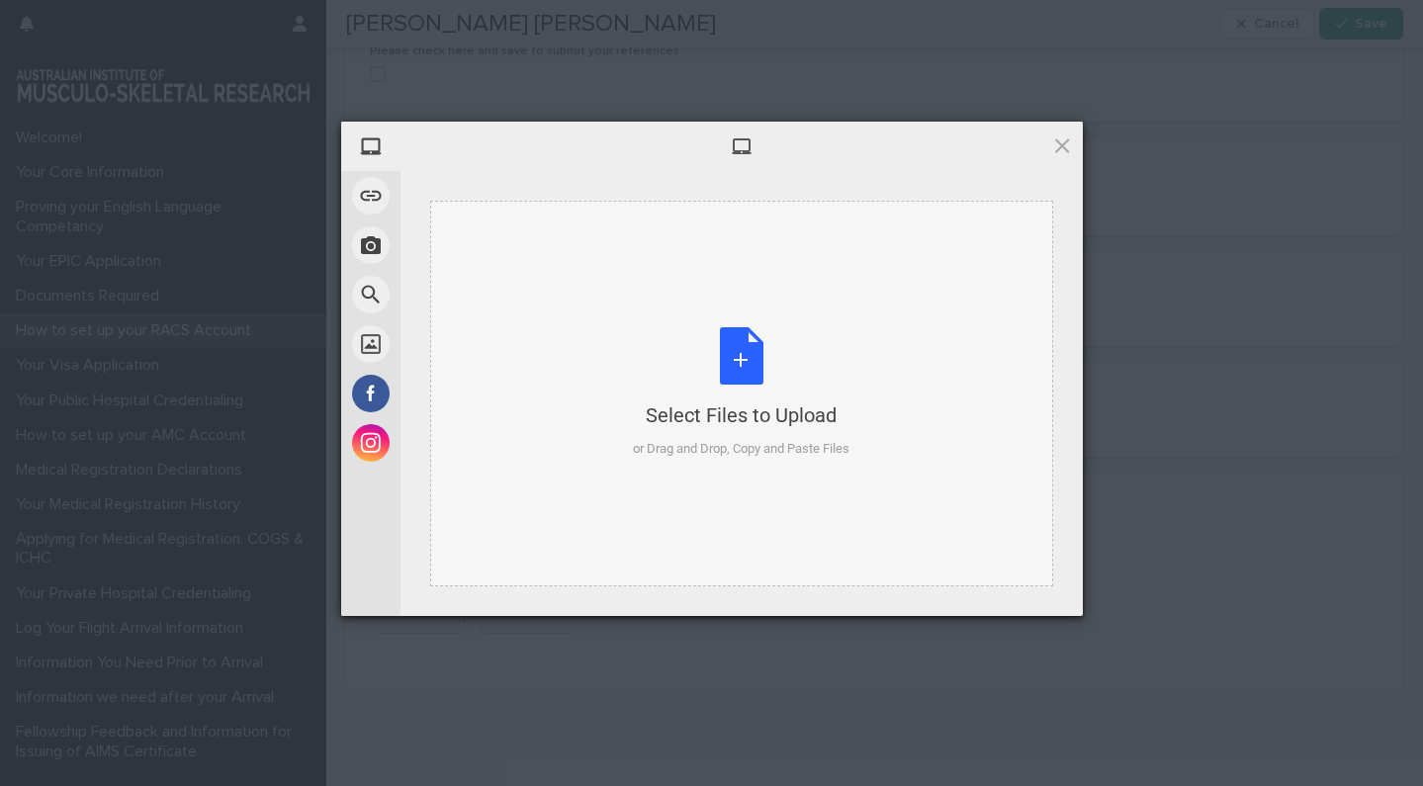
click at [783, 384] on div "Select Files to Upload or Drag and Drop, Copy and Paste Files" at bounding box center [741, 392] width 217 height 131
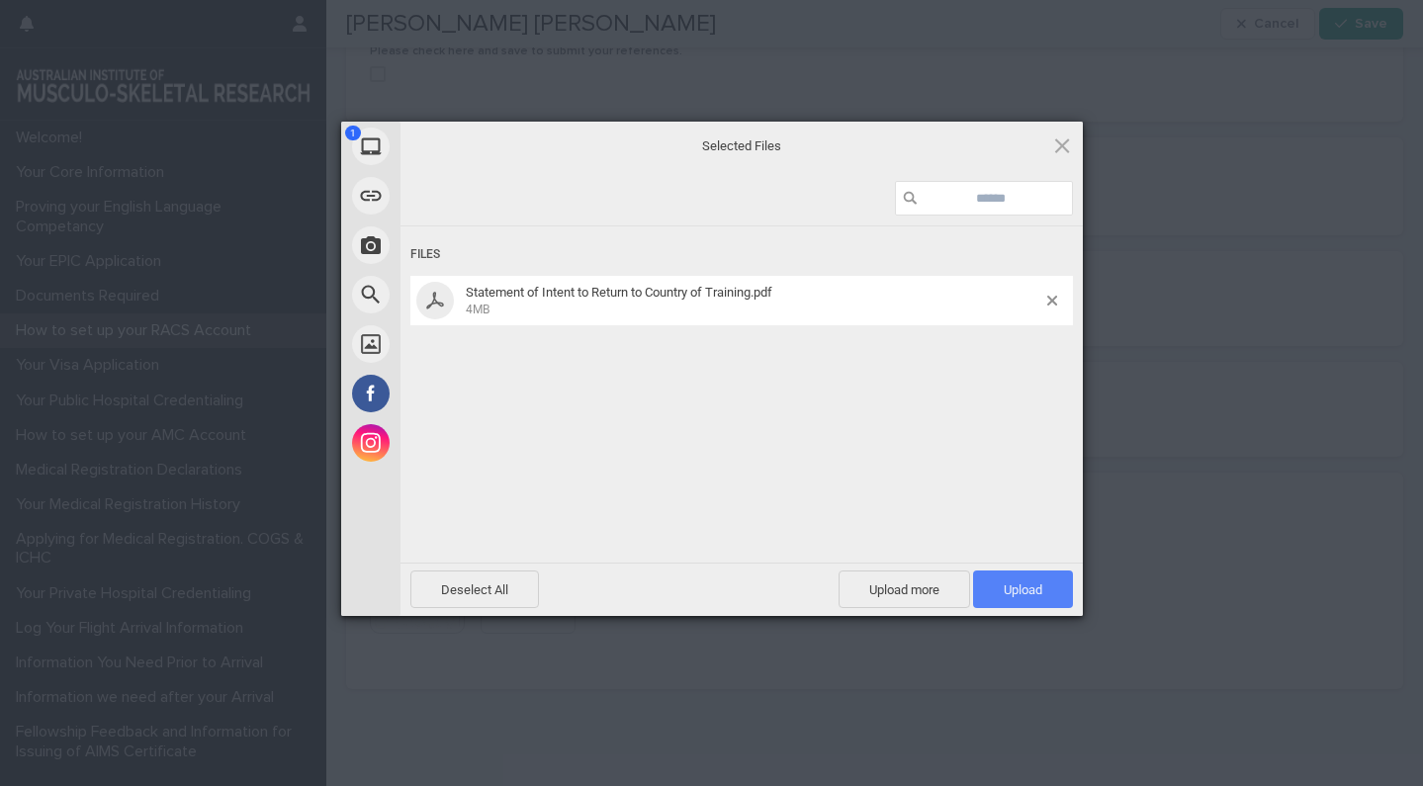
click at [1067, 584] on span "Upload 1" at bounding box center [1023, 589] width 100 height 38
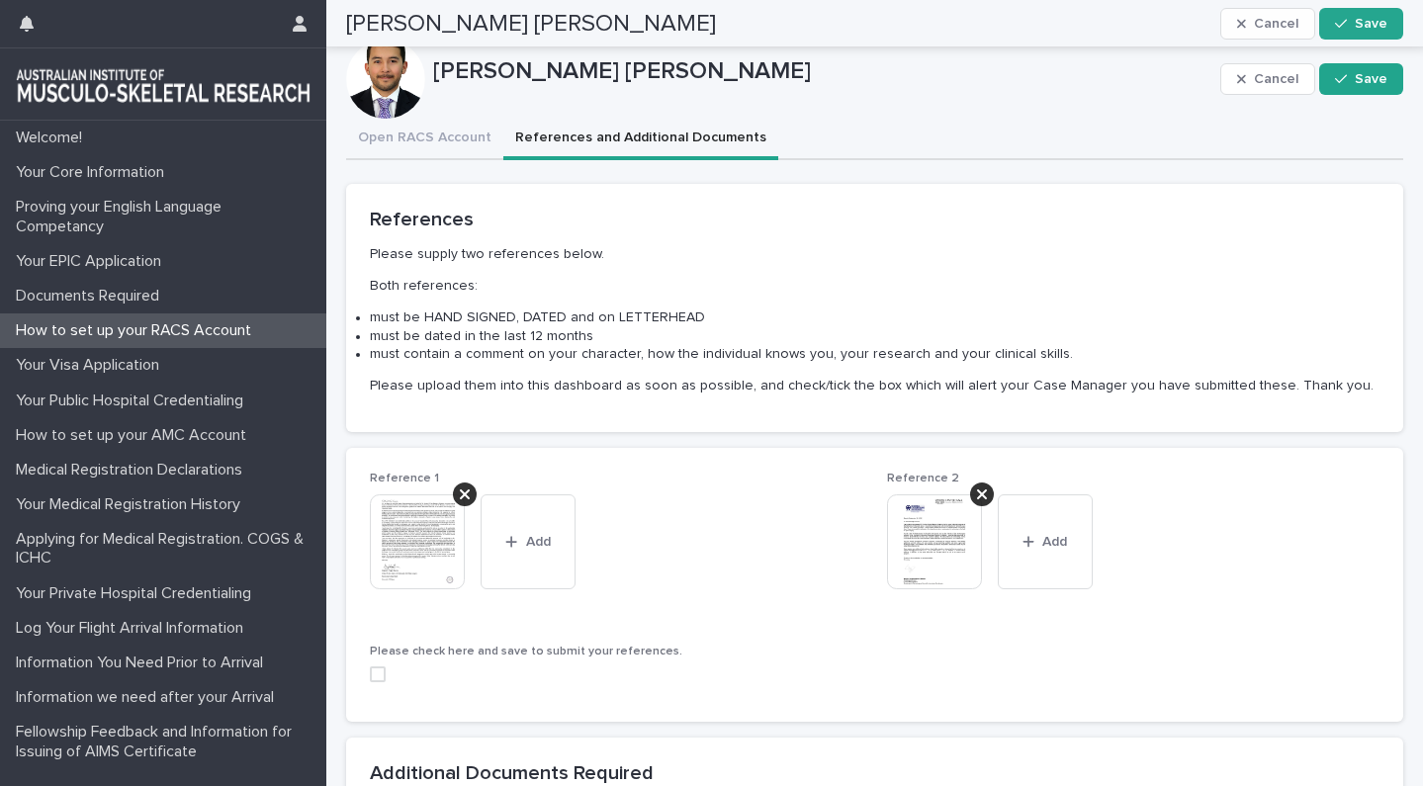
scroll to position [0, 0]
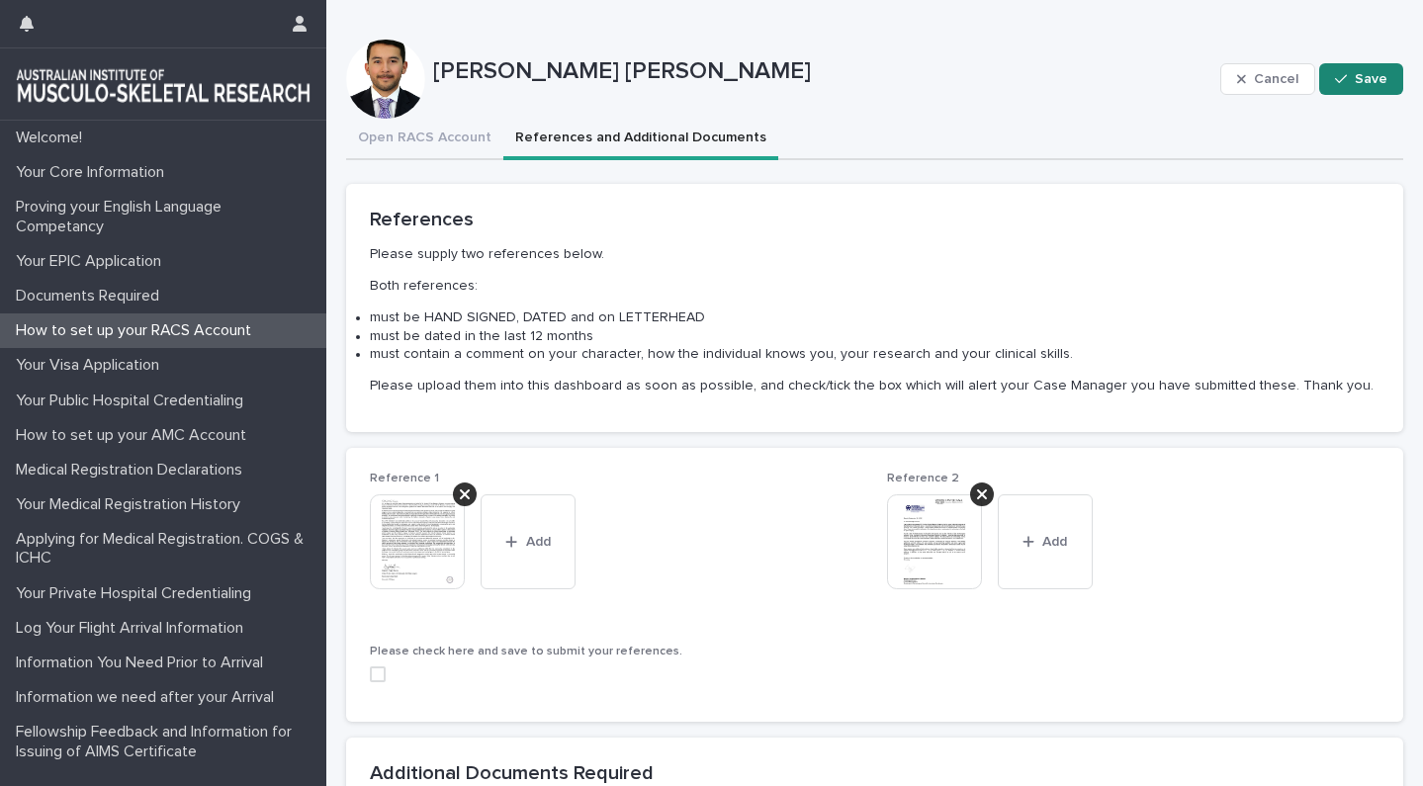
click at [1382, 88] on button "Save" at bounding box center [1361, 79] width 84 height 32
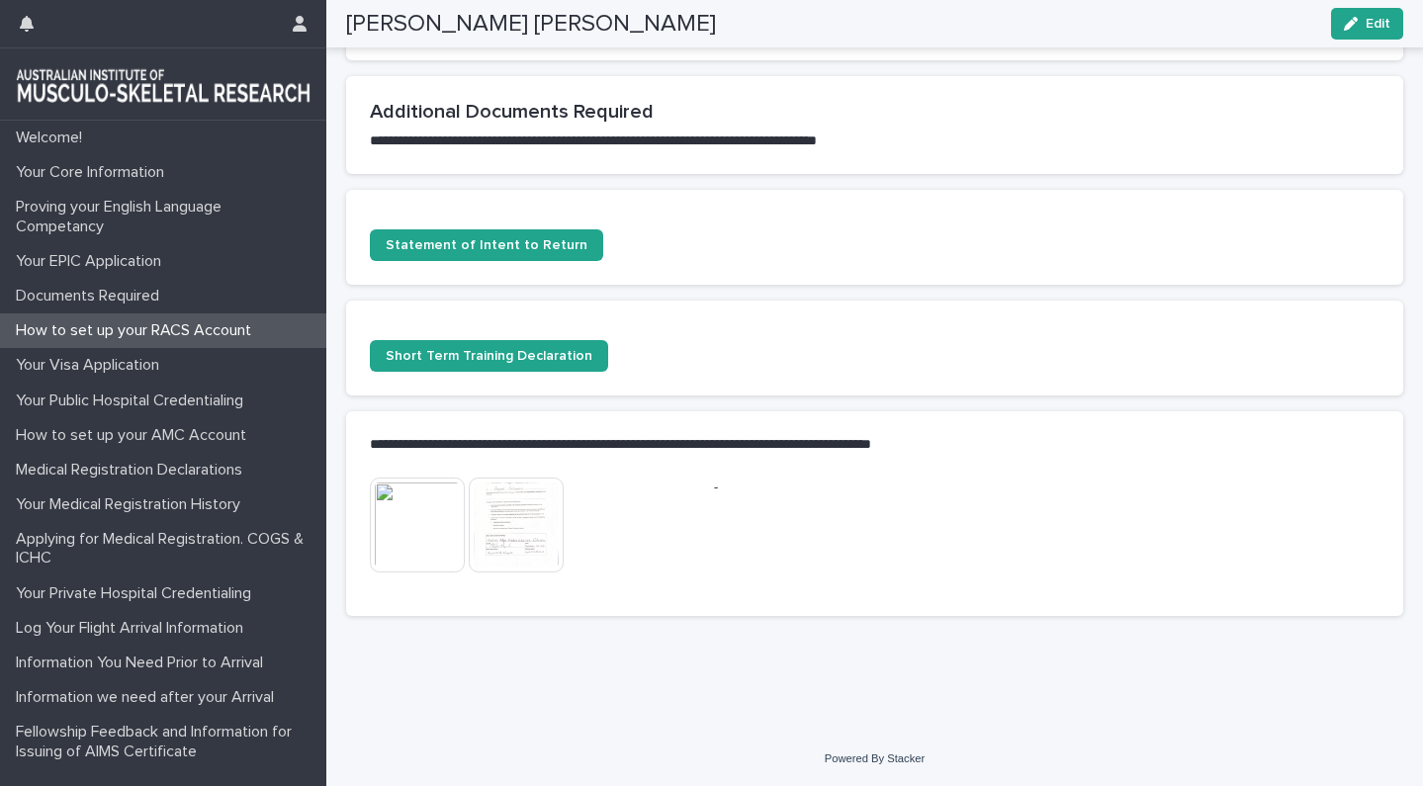
scroll to position [646, 0]
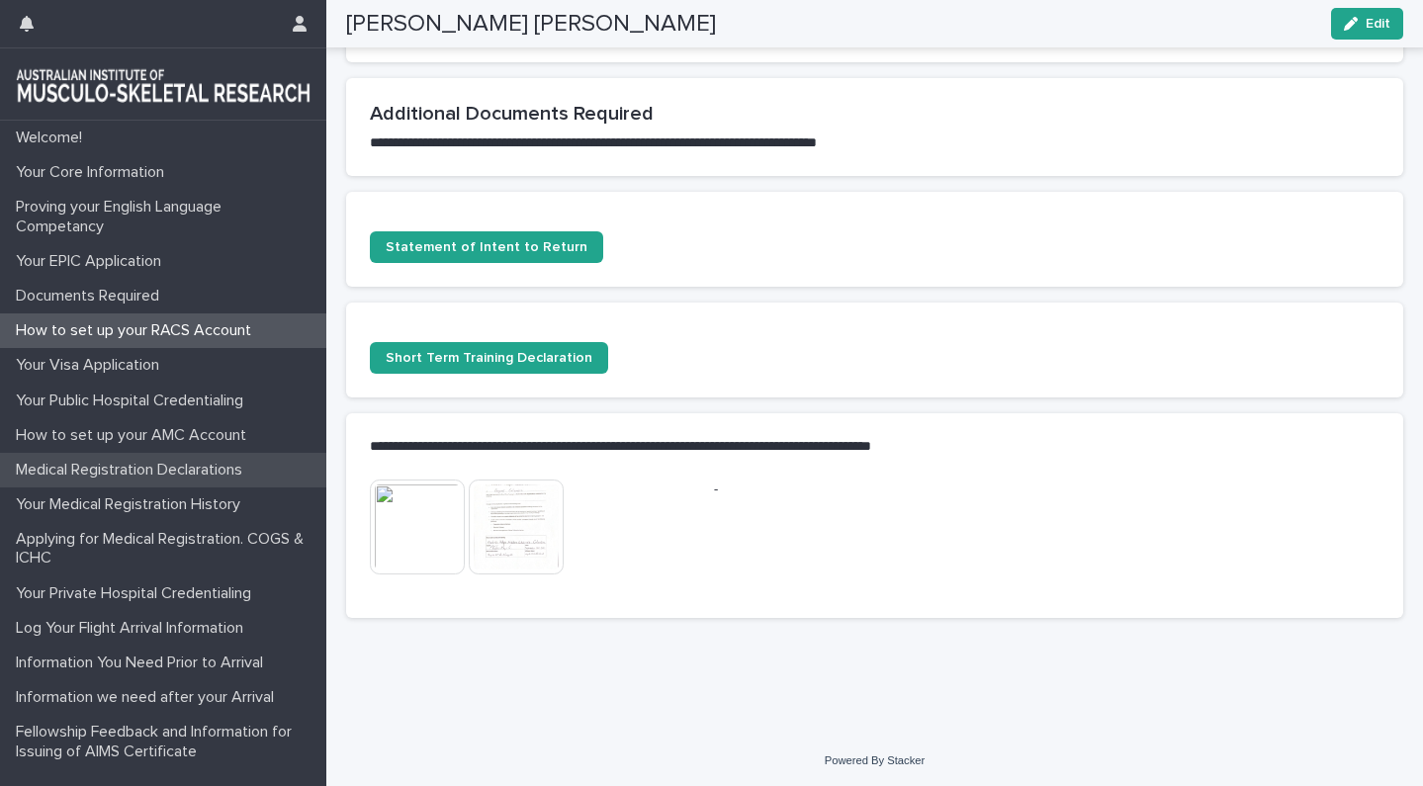
click at [190, 466] on p "Medical Registration Declarations" at bounding box center [133, 470] width 250 height 19
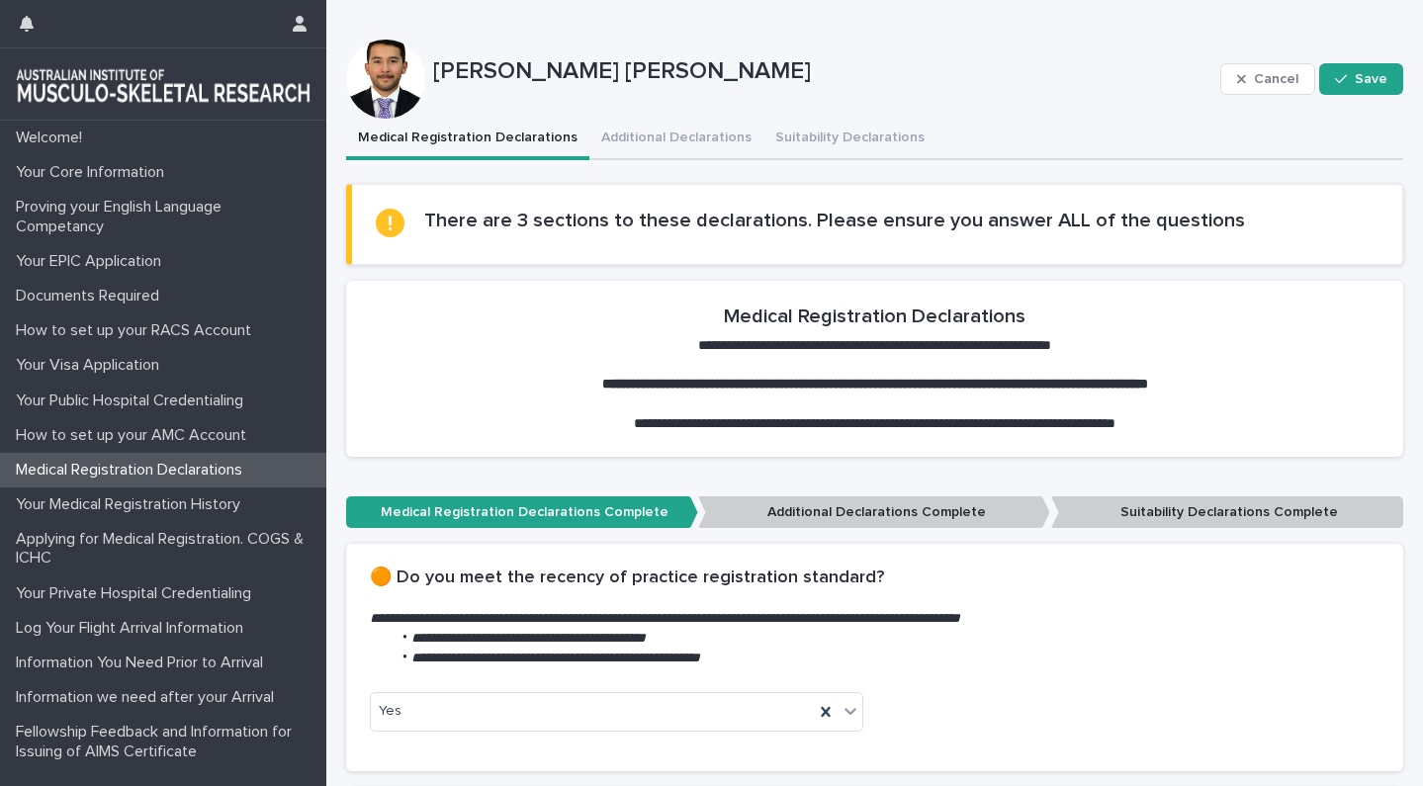
click at [962, 521] on p "Additional Declarations Complete" at bounding box center [874, 512] width 352 height 33
click at [983, 504] on p "Additional Declarations Complete" at bounding box center [874, 512] width 352 height 33
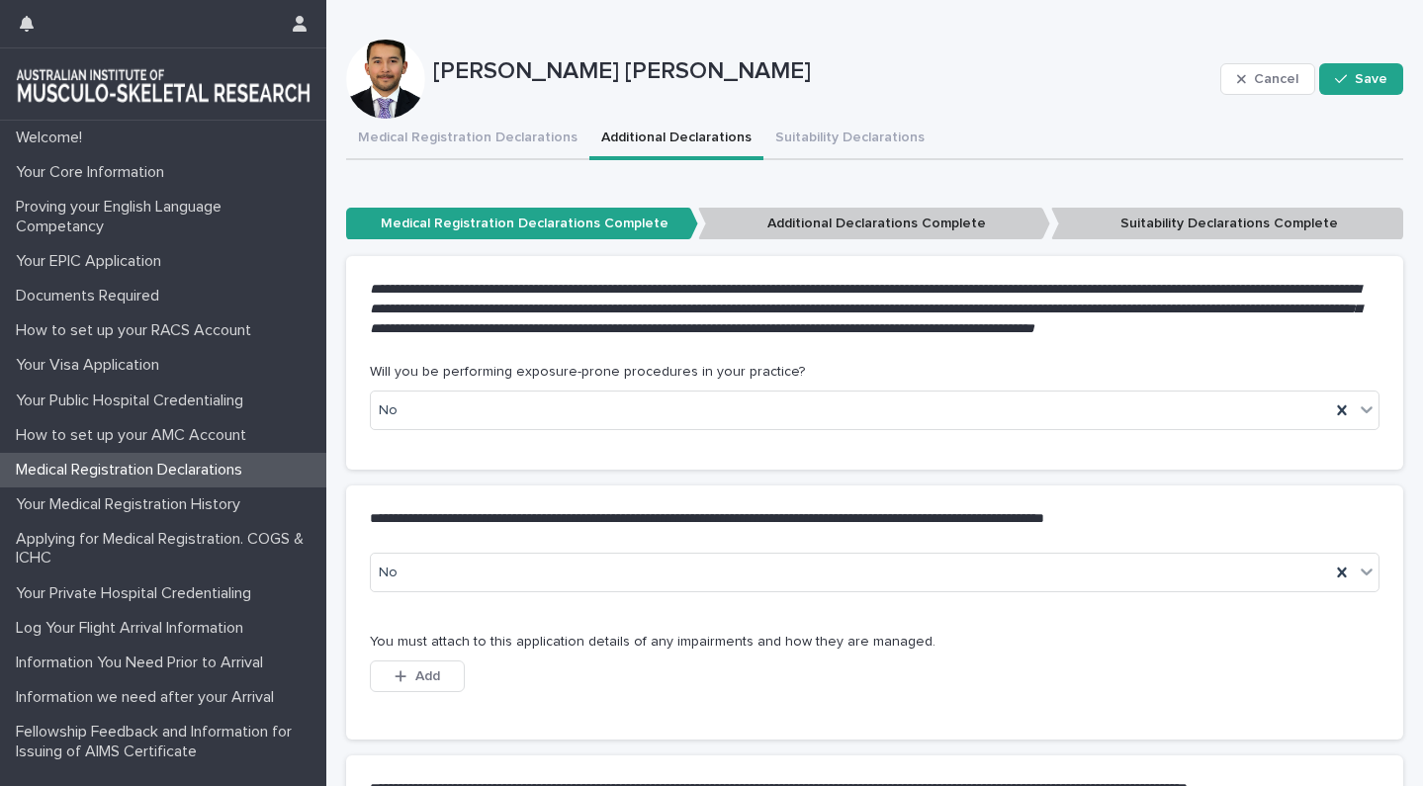
click at [678, 145] on button "Additional Declarations" at bounding box center [676, 140] width 174 height 42
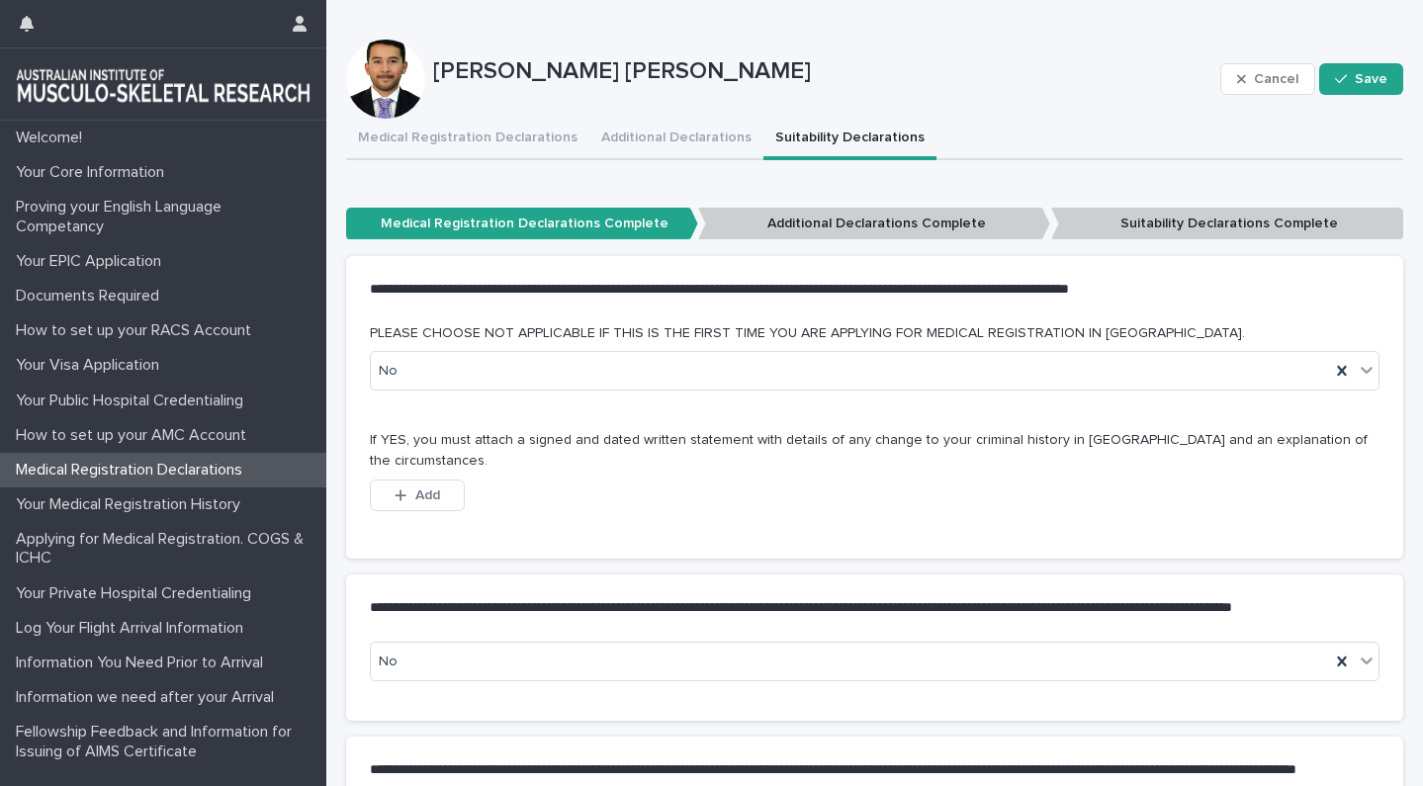
click at [800, 134] on button "Suitability Declarations" at bounding box center [849, 140] width 173 height 42
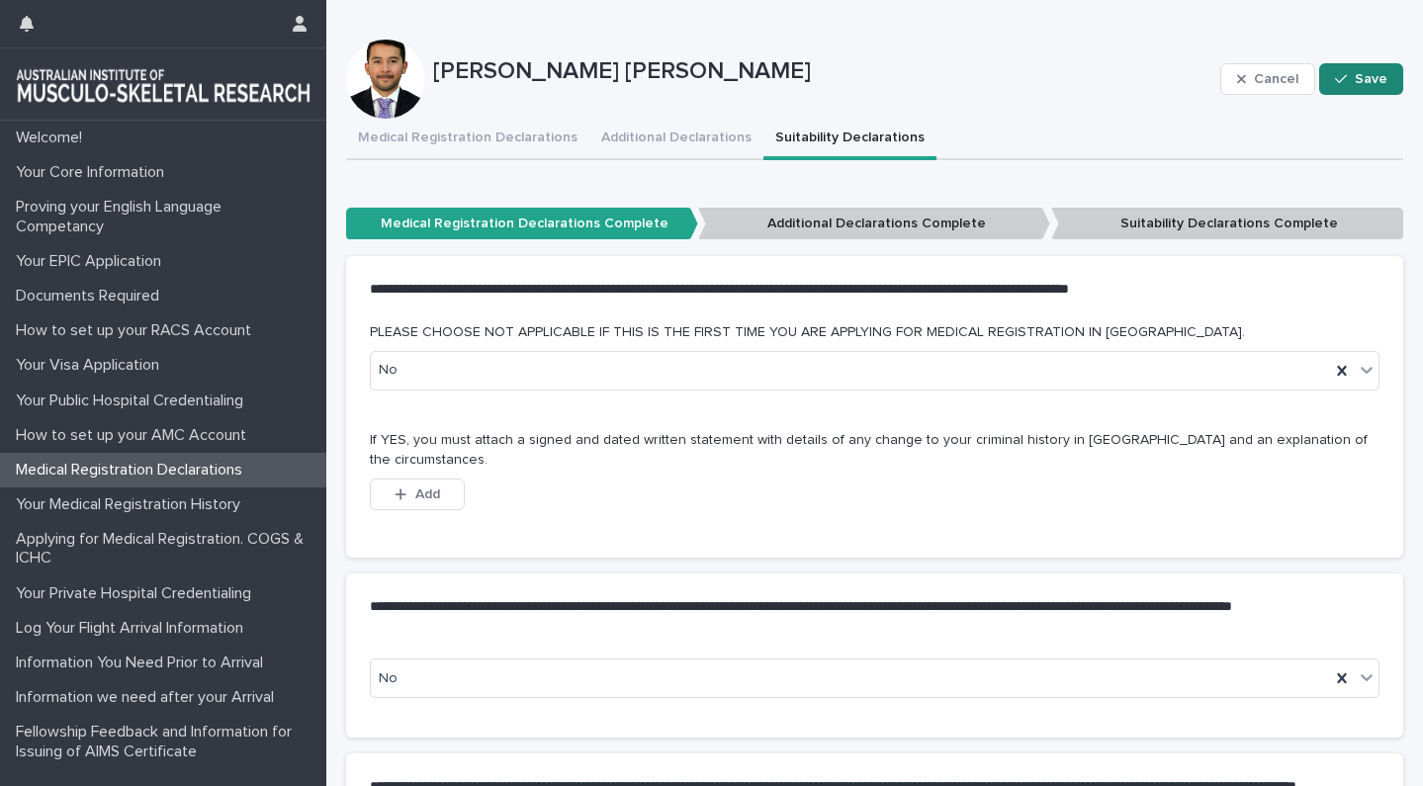
click at [1367, 65] on button "Save" at bounding box center [1361, 79] width 84 height 32
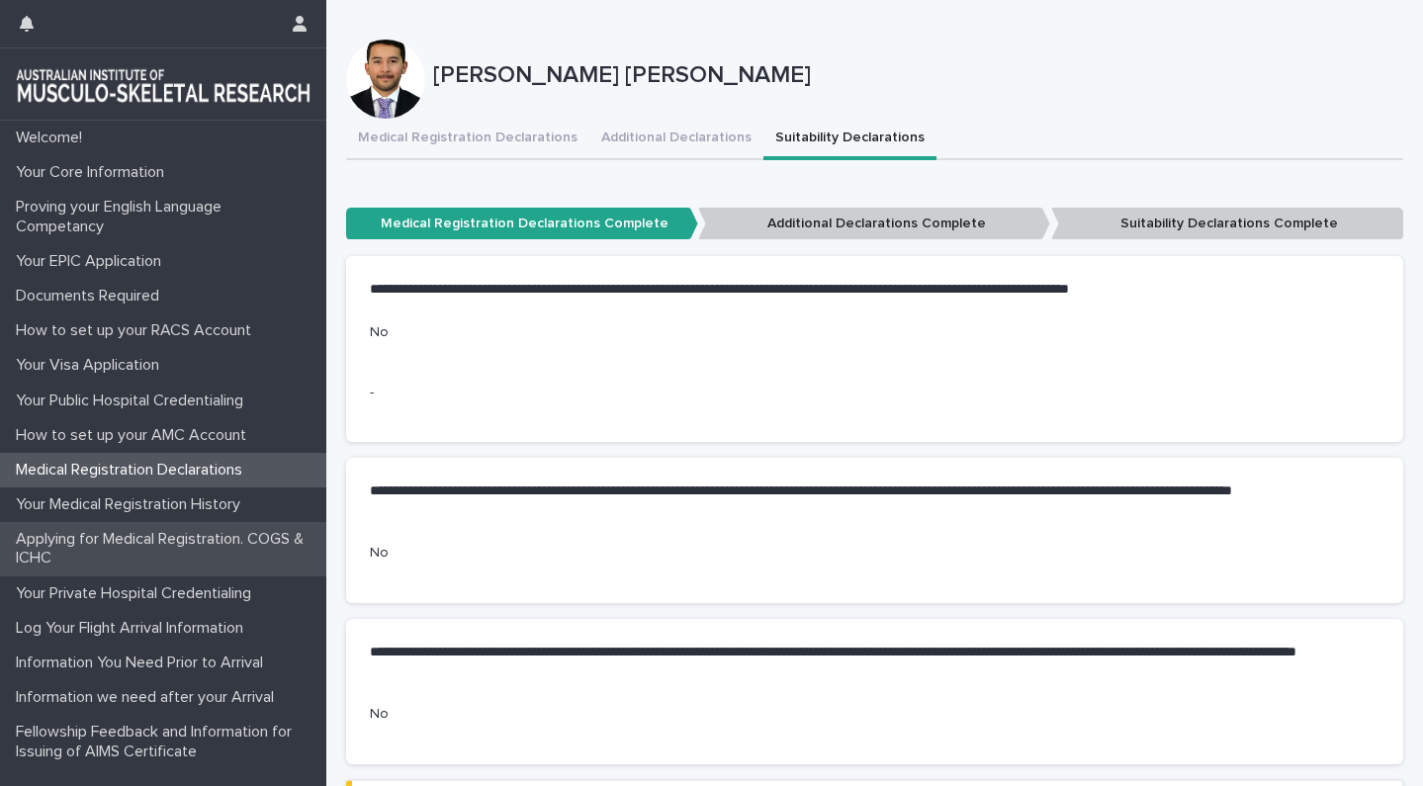
click at [227, 522] on div "Applying for Medical Registration. COGS & ICHC" at bounding box center [163, 548] width 326 height 53
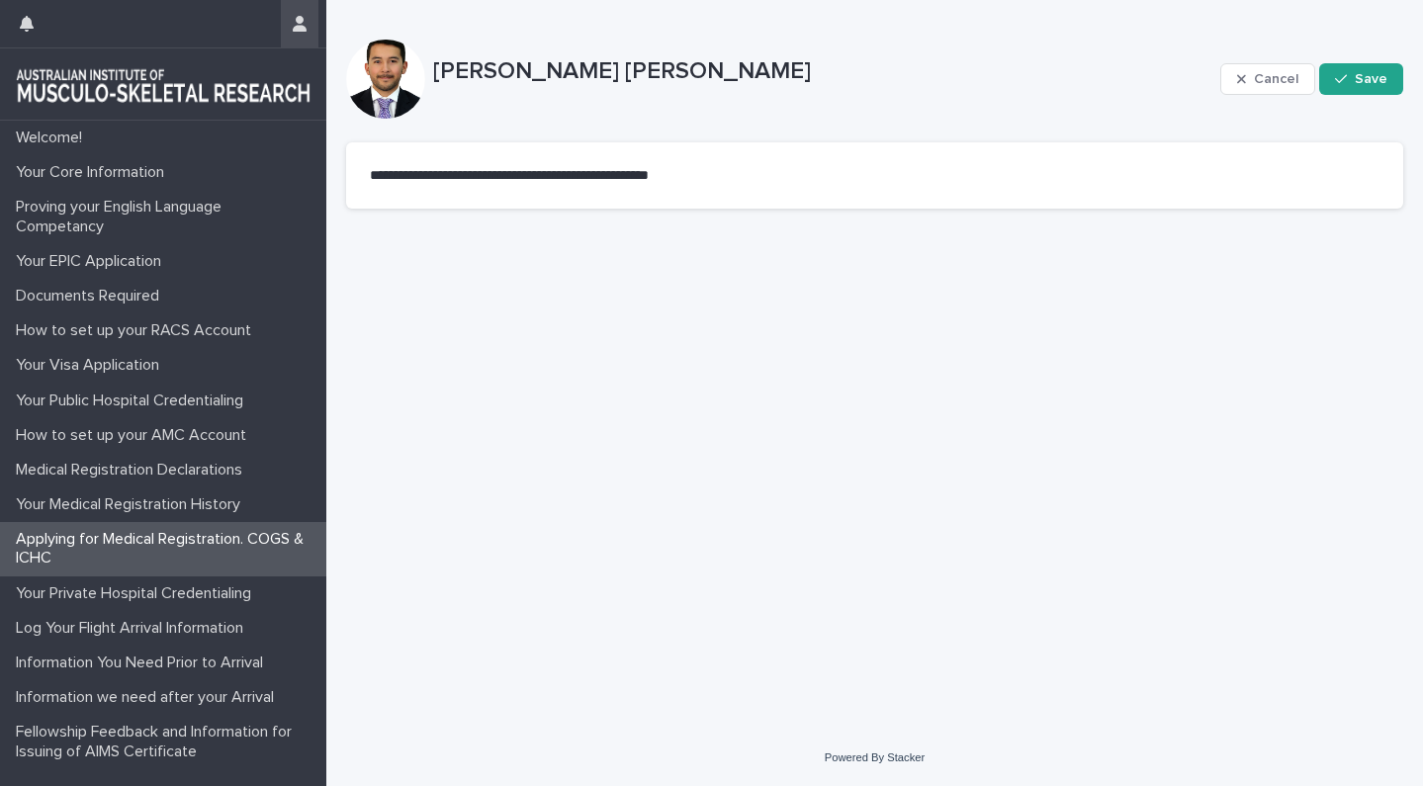
click at [286, 9] on button "button" at bounding box center [300, 23] width 38 height 47
click at [237, 89] on p "Log Out" at bounding box center [242, 84] width 125 height 34
